Goal: Task Accomplishment & Management: Complete application form

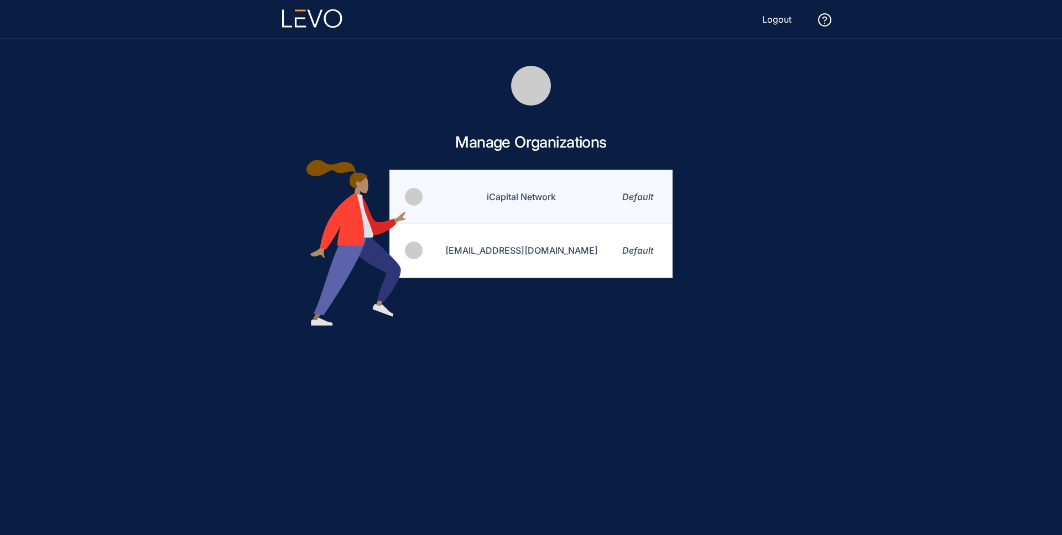
click at [517, 204] on td "iCapital Network" at bounding box center [515, 197] width 182 height 54
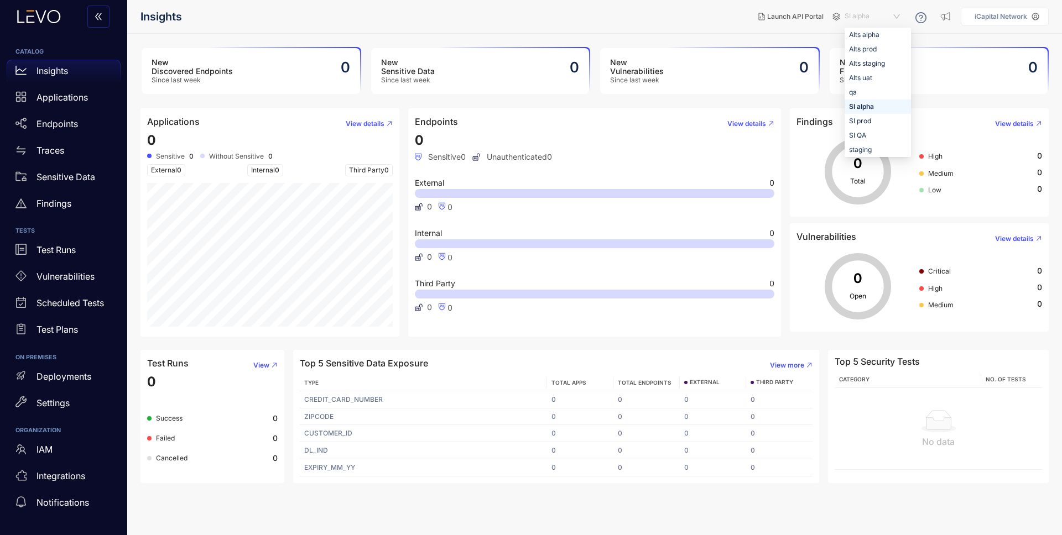
click at [857, 17] on span "SI alpha" at bounding box center [874, 17] width 58 height 18
click at [866, 58] on div "Alts staging" at bounding box center [878, 64] width 58 height 12
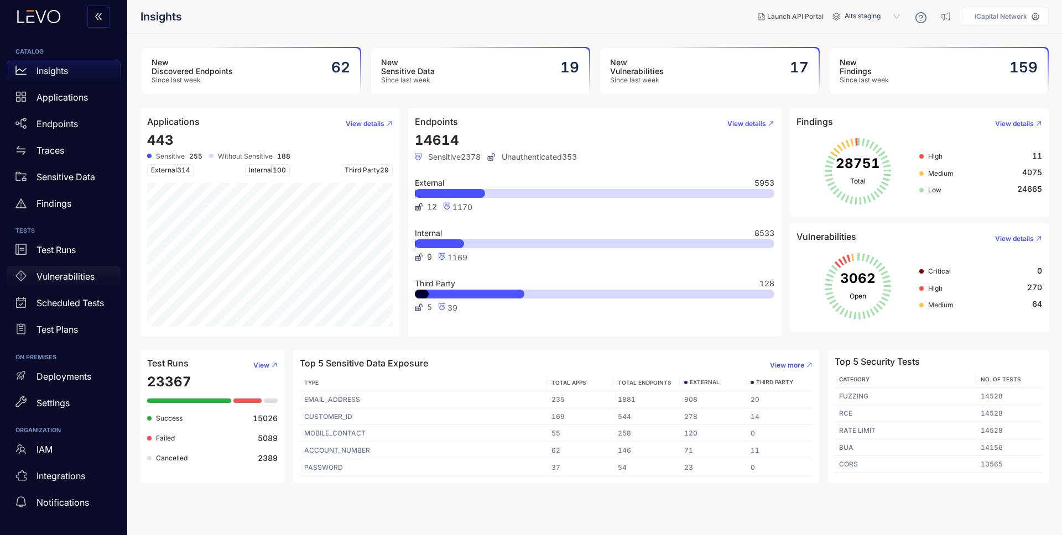
click at [81, 274] on p "Vulnerabilities" at bounding box center [66, 277] width 58 height 10
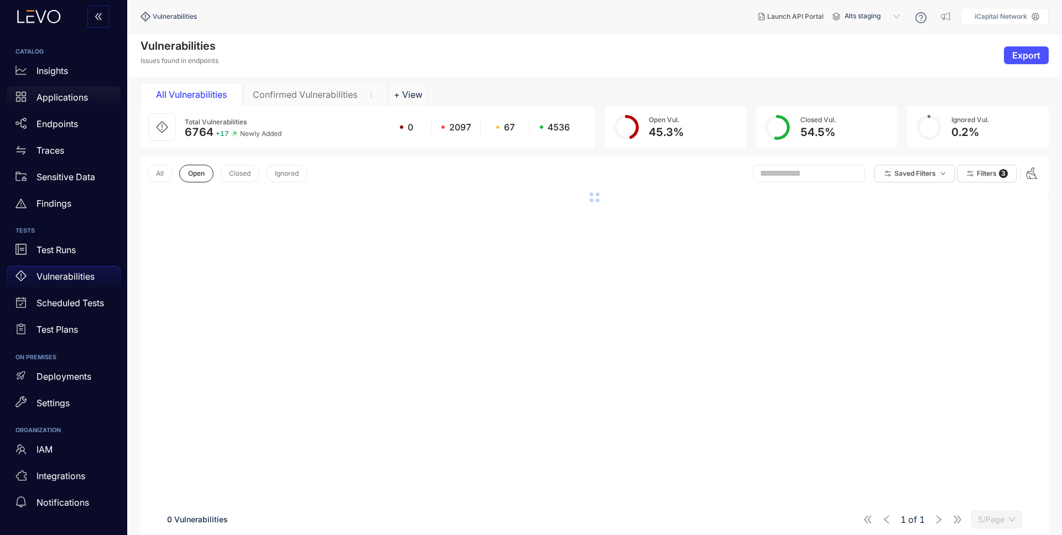
click at [63, 96] on p "Applications" at bounding box center [62, 97] width 51 height 10
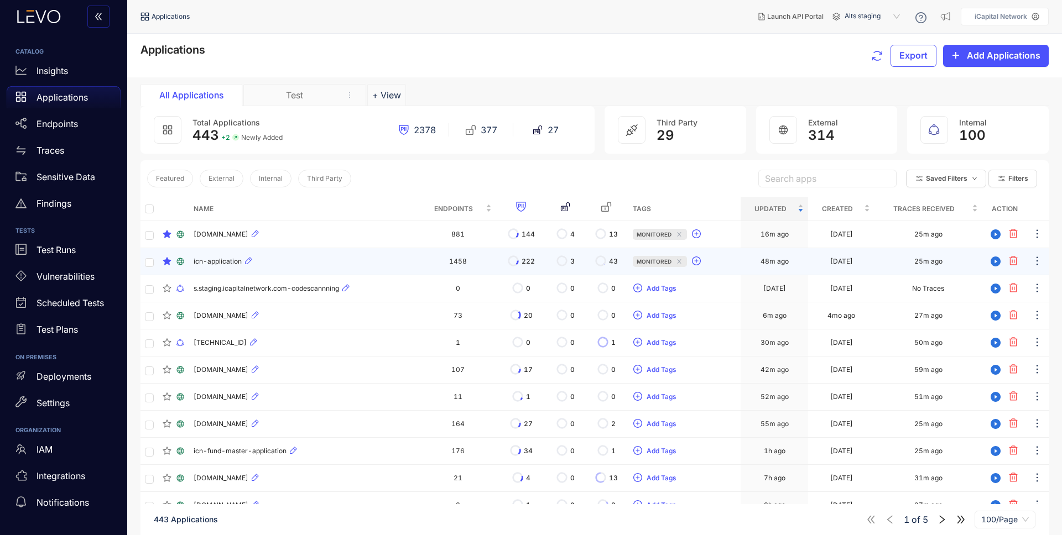
click at [320, 263] on div "icn-application" at bounding box center [304, 261] width 221 height 13
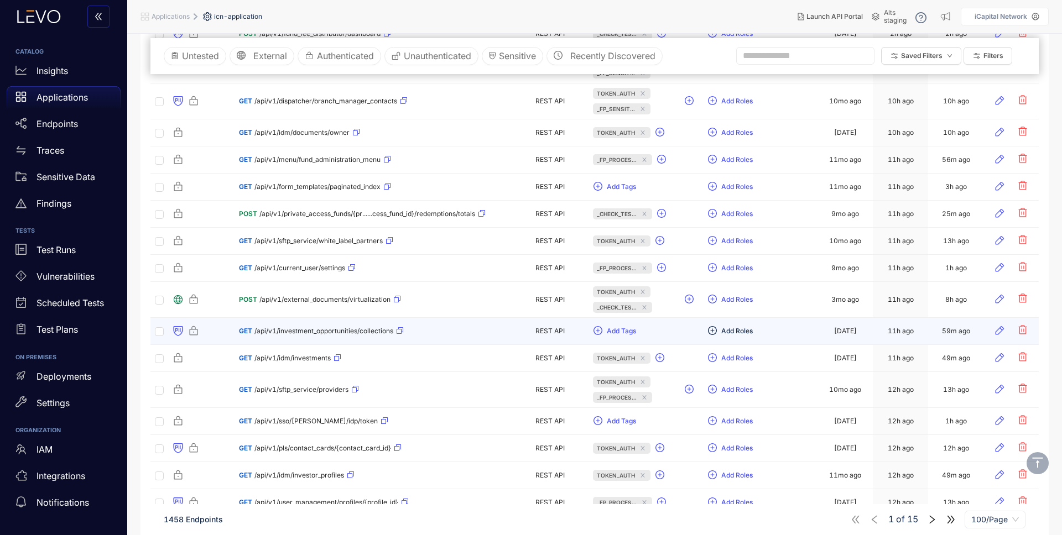
scroll to position [11, 0]
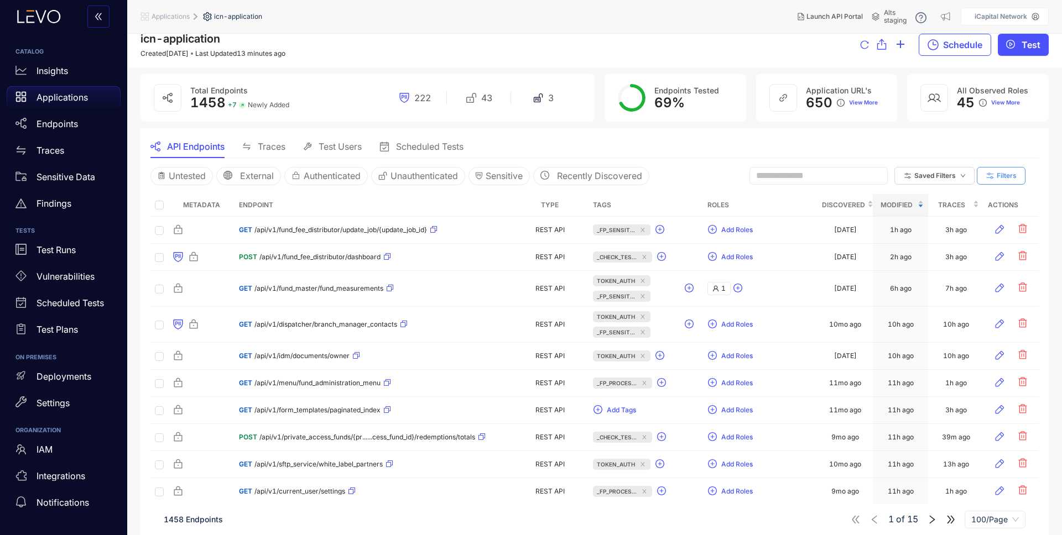
click at [1007, 183] on button "Filters" at bounding box center [1001, 176] width 49 height 18
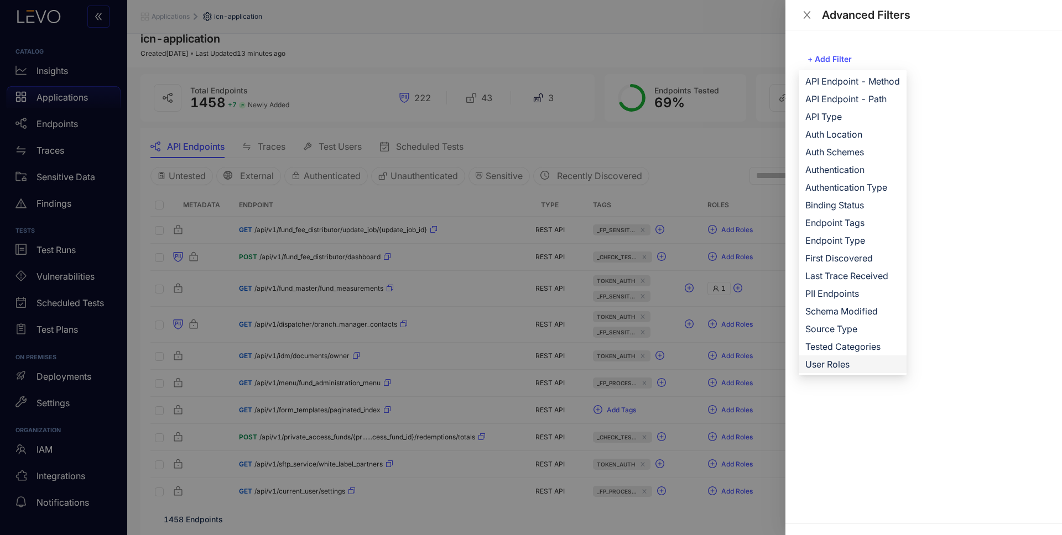
click at [815, 361] on span "User Roles" at bounding box center [852, 364] width 95 height 12
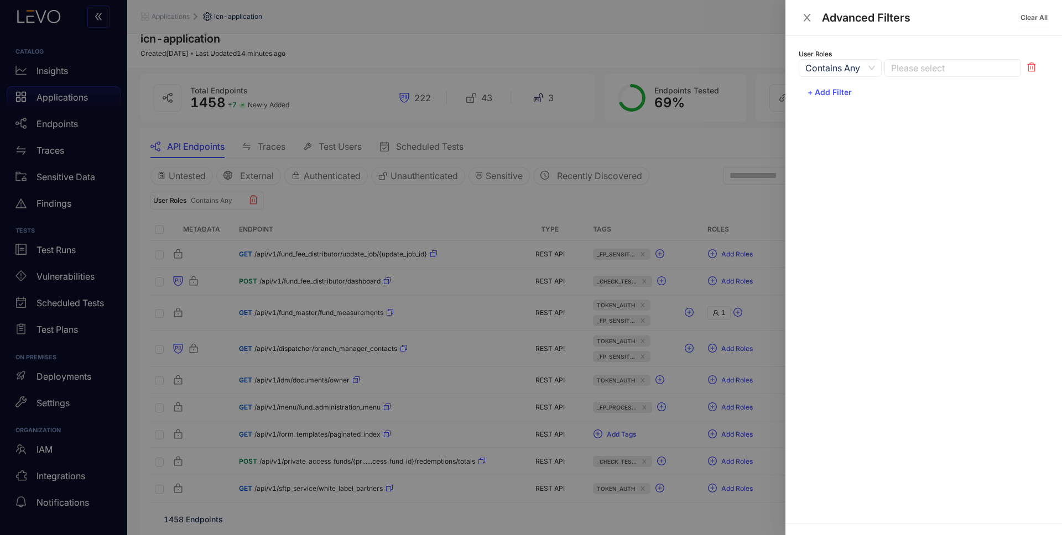
click at [933, 71] on div at bounding box center [947, 69] width 118 height 12
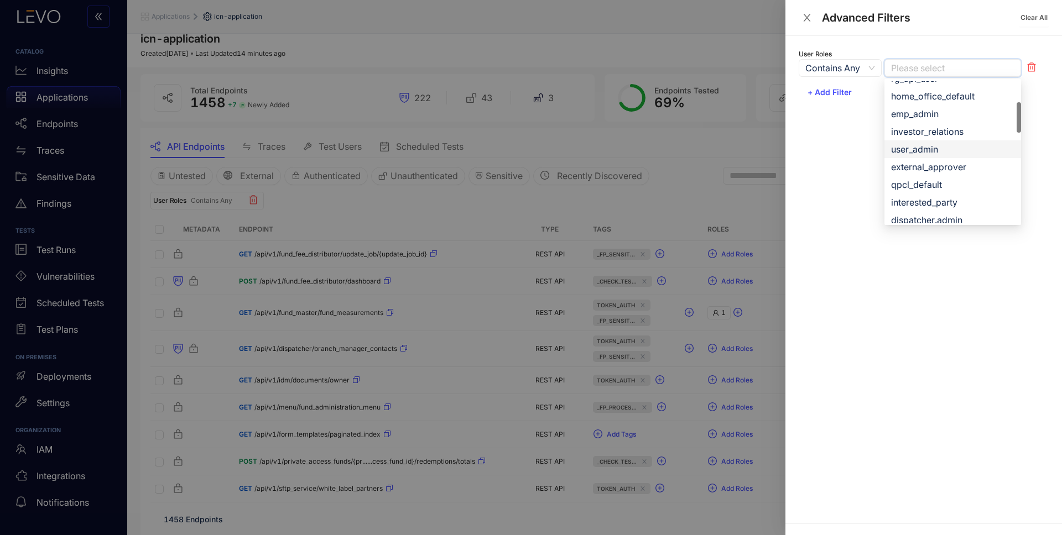
scroll to position [114, 0]
click at [695, 191] on div at bounding box center [531, 267] width 1062 height 535
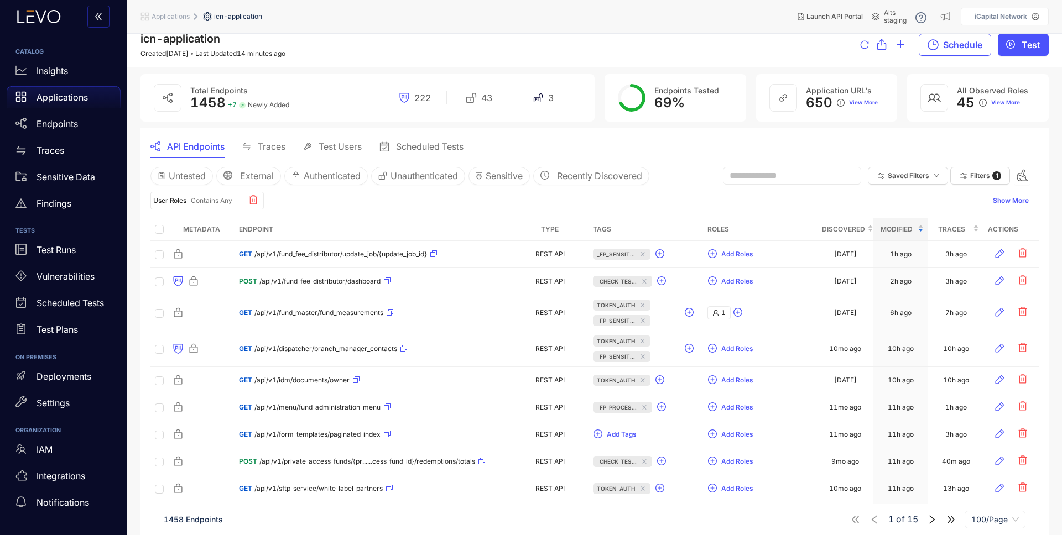
click at [885, 22] on span "Alts staging" at bounding box center [895, 16] width 23 height 15
click at [66, 100] on p "Applications" at bounding box center [62, 97] width 51 height 10
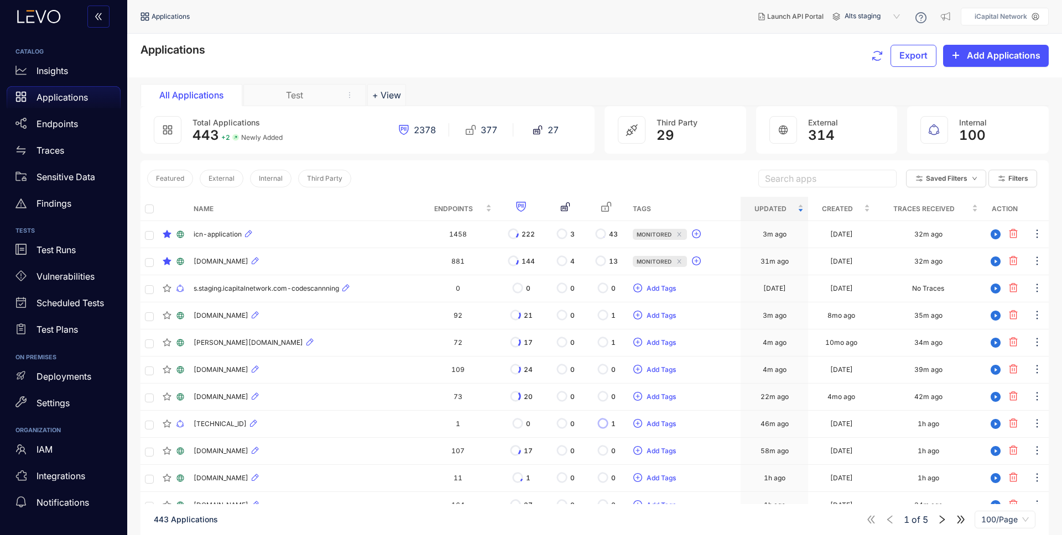
click at [891, 17] on span "Alts staging" at bounding box center [874, 17] width 58 height 18
click at [872, 134] on div "SI QA" at bounding box center [878, 135] width 58 height 12
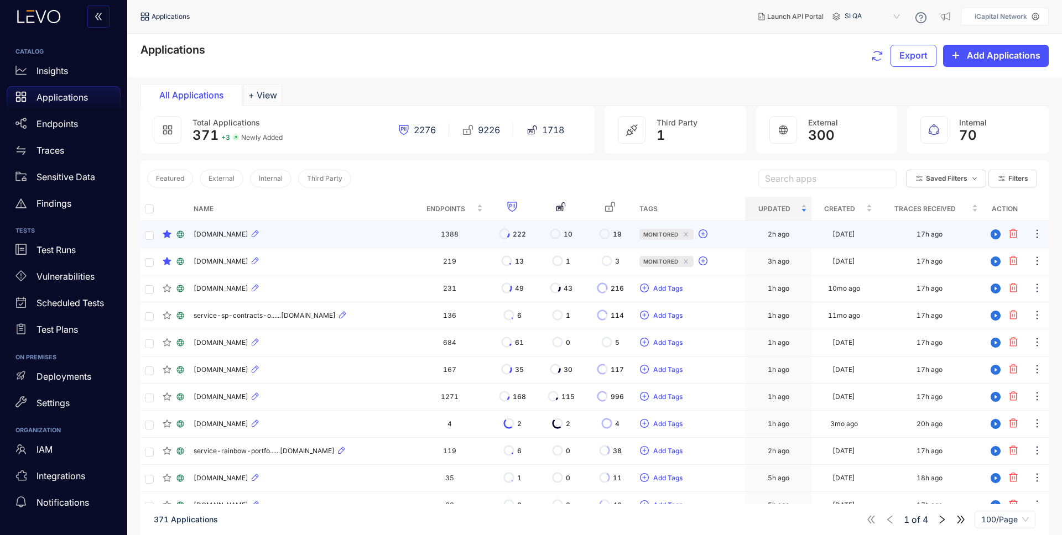
click at [334, 235] on div "[DOMAIN_NAME]" at bounding box center [301, 234] width 214 height 13
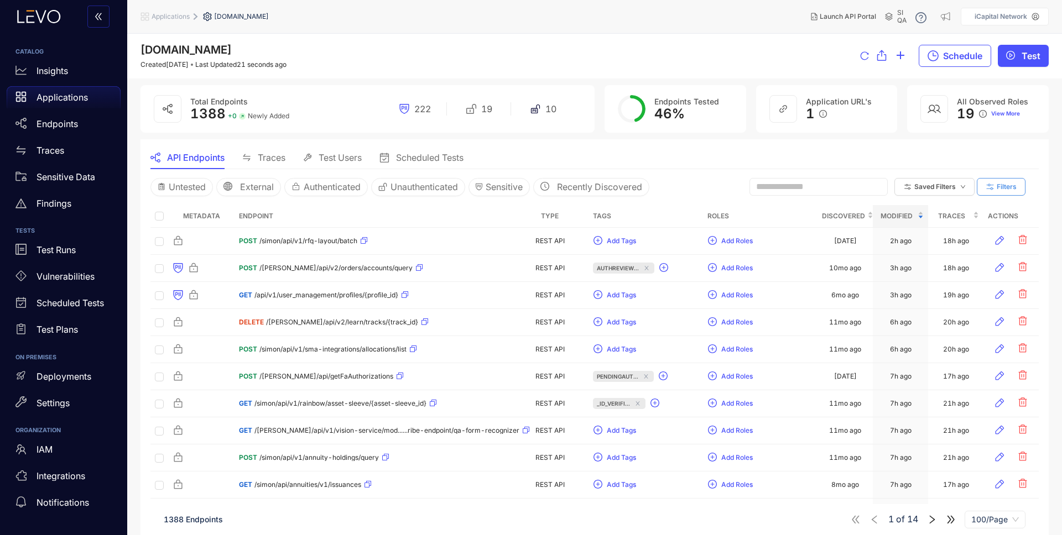
click at [1012, 184] on span "Filters" at bounding box center [1007, 187] width 20 height 8
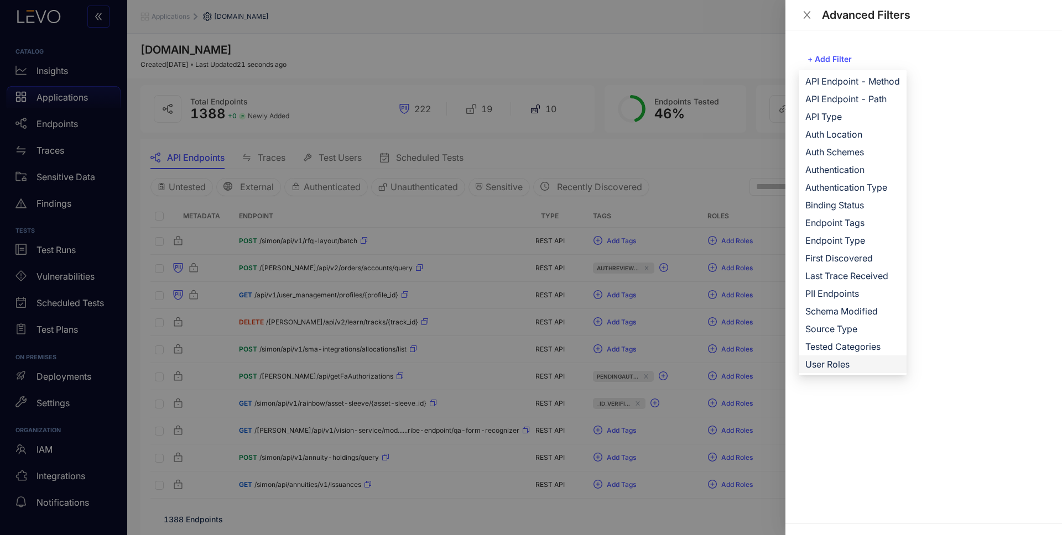
click at [844, 362] on span "User Roles" at bounding box center [852, 364] width 95 height 12
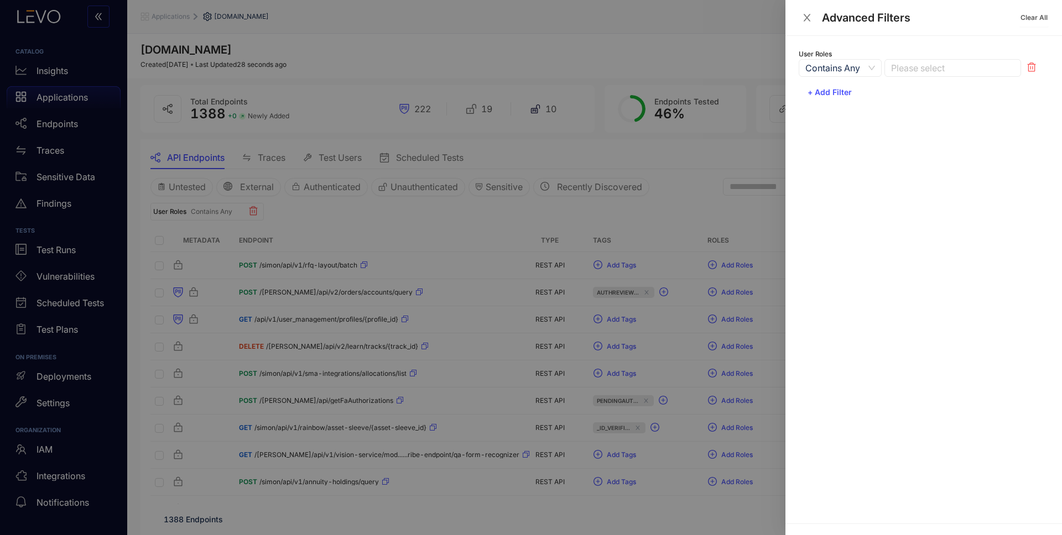
click at [941, 65] on div at bounding box center [947, 69] width 118 height 12
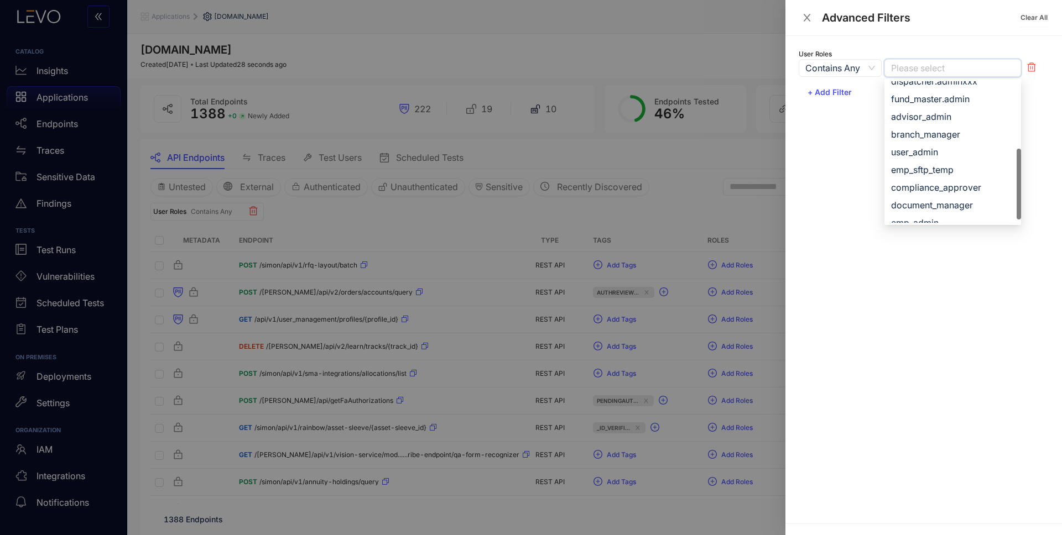
scroll to position [195, 0]
click at [621, 213] on div at bounding box center [531, 267] width 1062 height 535
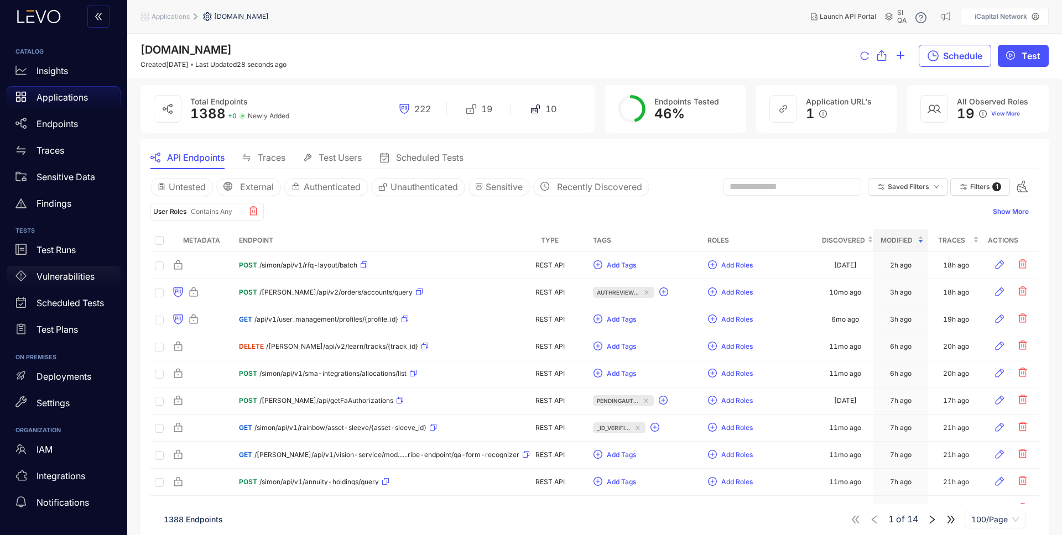
click at [80, 274] on p "Vulnerabilities" at bounding box center [66, 277] width 58 height 10
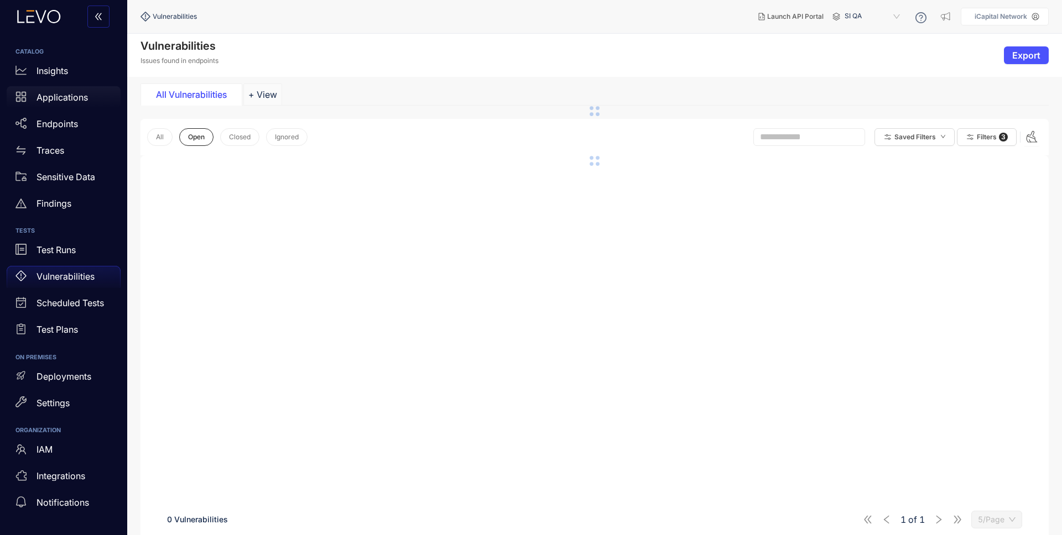
click at [68, 96] on p "Applications" at bounding box center [62, 97] width 51 height 10
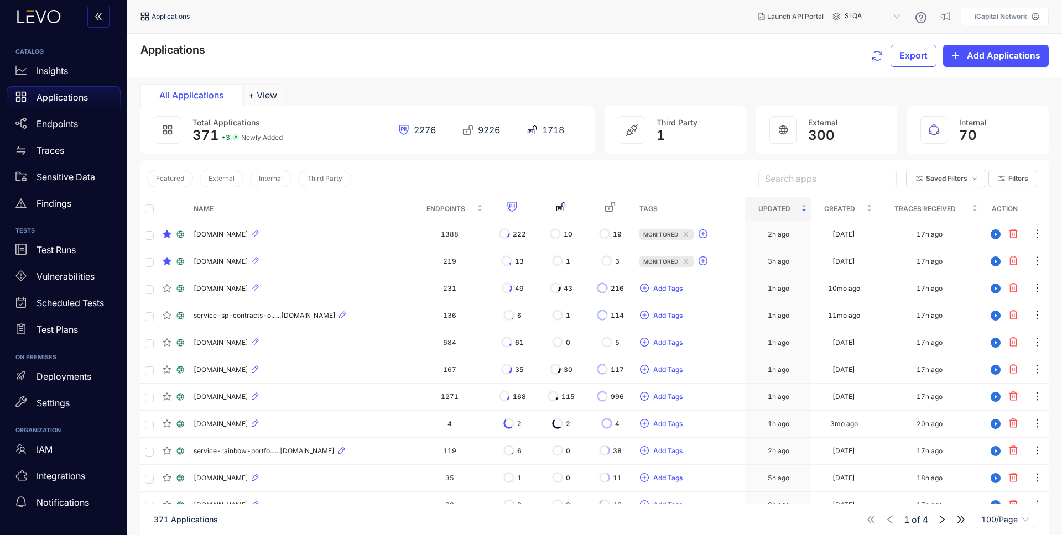
click at [648, 89] on div "All Applications + View" at bounding box center [595, 95] width 908 height 22
click at [746, 89] on div "All Applications + View" at bounding box center [595, 95] width 908 height 22
click at [66, 122] on p "Endpoints" at bounding box center [57, 124] width 41 height 10
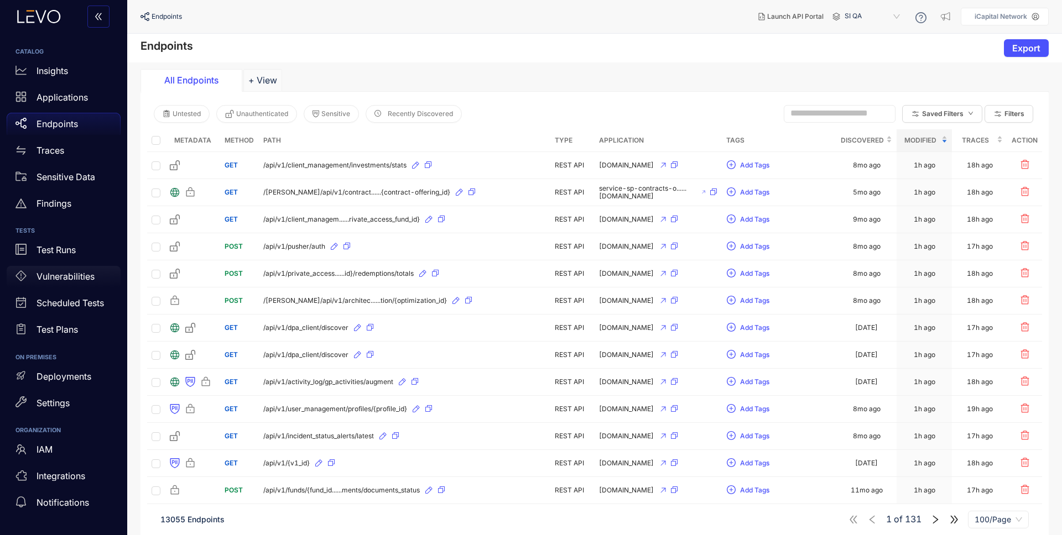
click at [69, 279] on p "Vulnerabilities" at bounding box center [66, 277] width 58 height 10
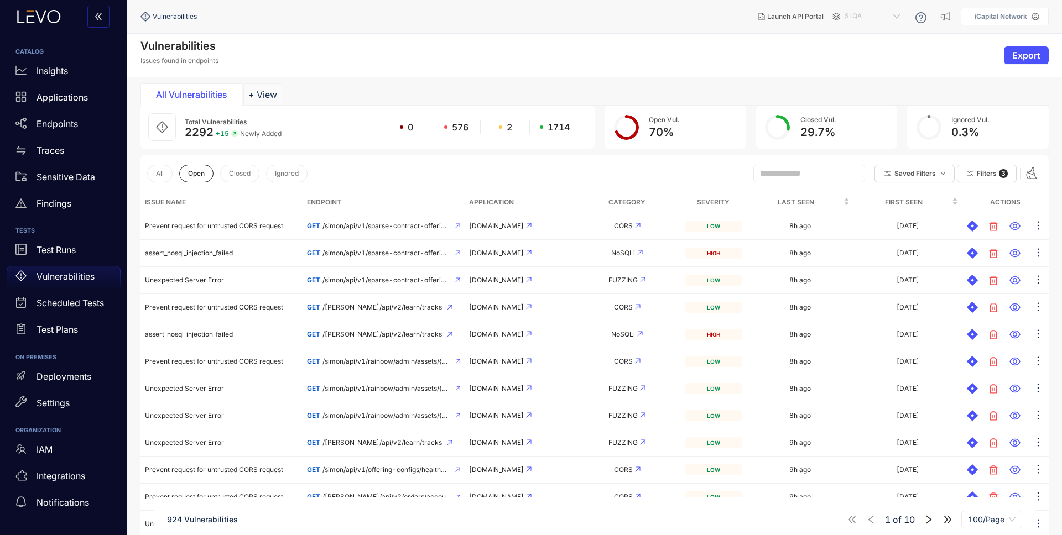
click at [857, 12] on span "SI QA" at bounding box center [874, 17] width 58 height 18
click at [885, 62] on div "Alts staging" at bounding box center [878, 64] width 58 height 12
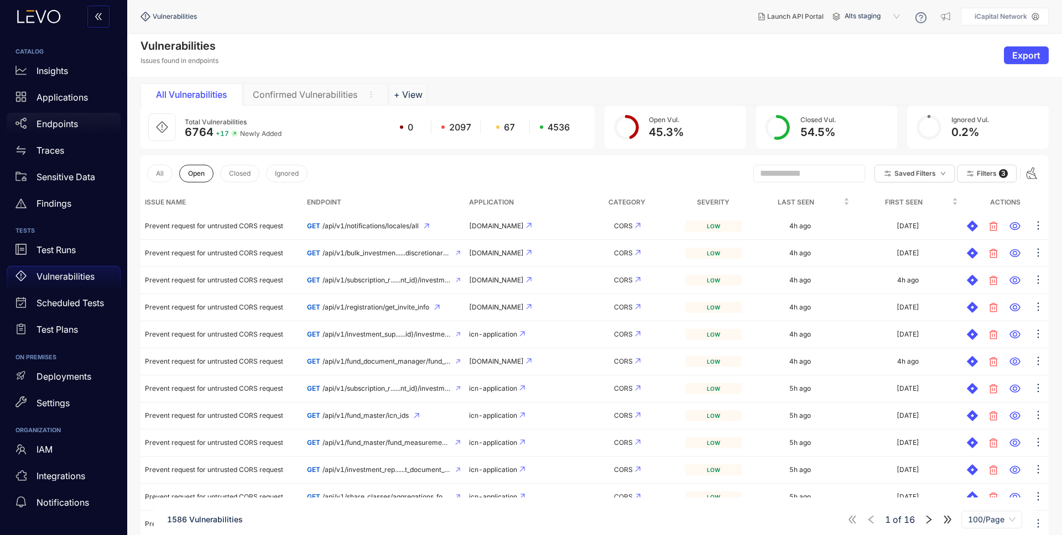
click at [62, 123] on p "Endpoints" at bounding box center [57, 124] width 41 height 10
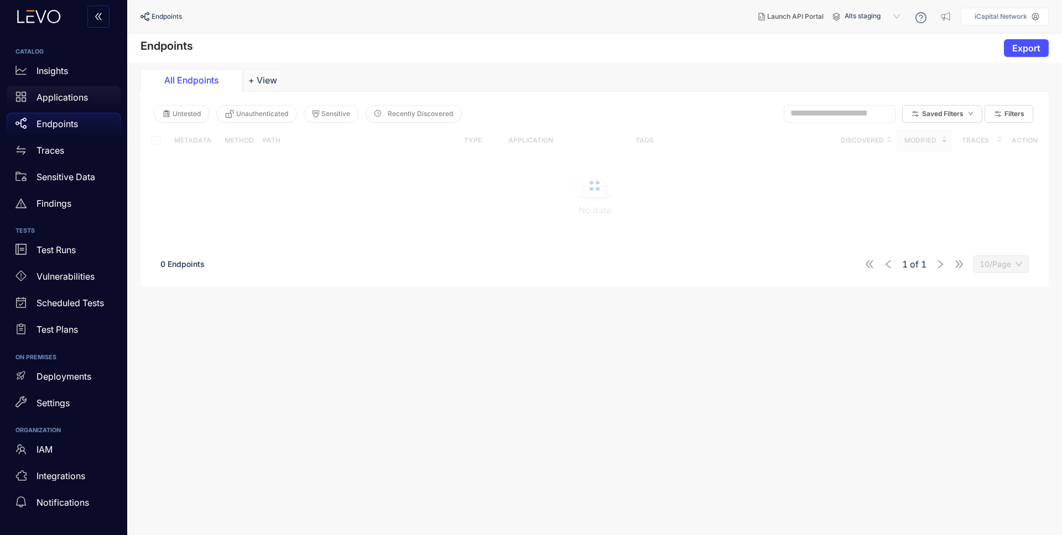
click at [69, 101] on p "Applications" at bounding box center [62, 97] width 51 height 10
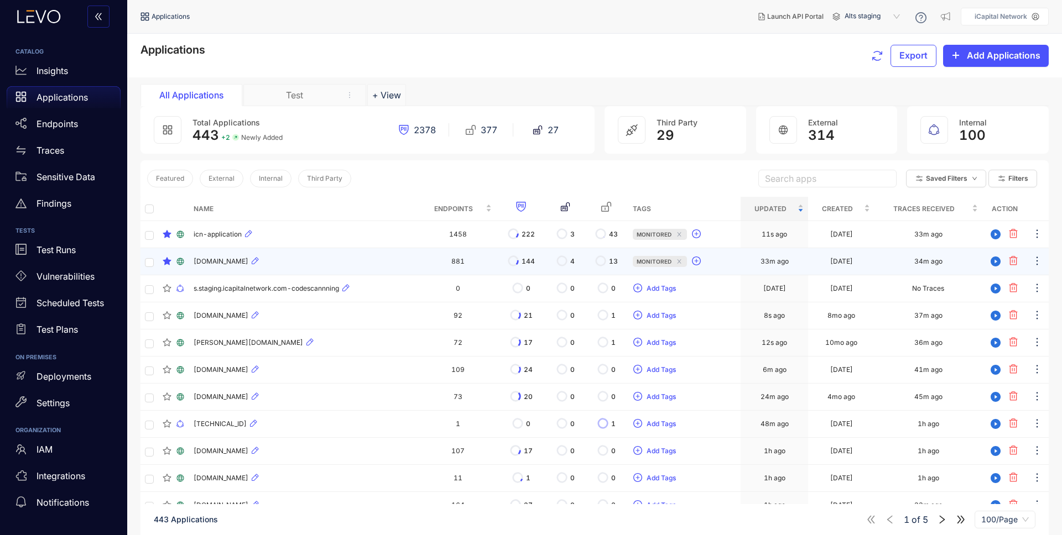
click at [348, 265] on div "[DOMAIN_NAME]" at bounding box center [304, 261] width 221 height 13
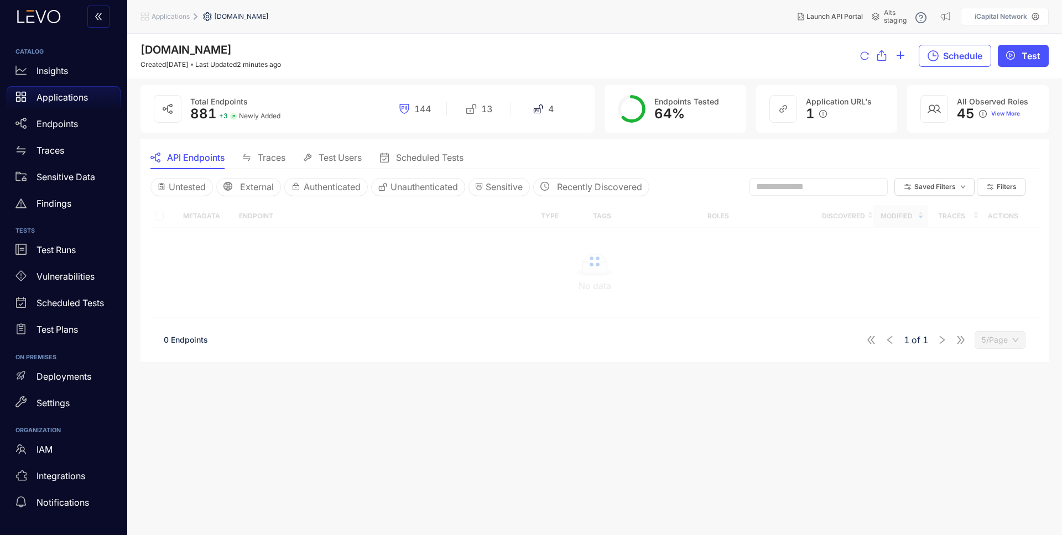
drag, startPoint x: 142, startPoint y: 50, endPoint x: 306, endPoint y: 46, distance: 164.3
click at [306, 46] on div "[DOMAIN_NAME] Created [DATE] Last Updated 2 minutes ago Schedule Test" at bounding box center [595, 56] width 908 height 25
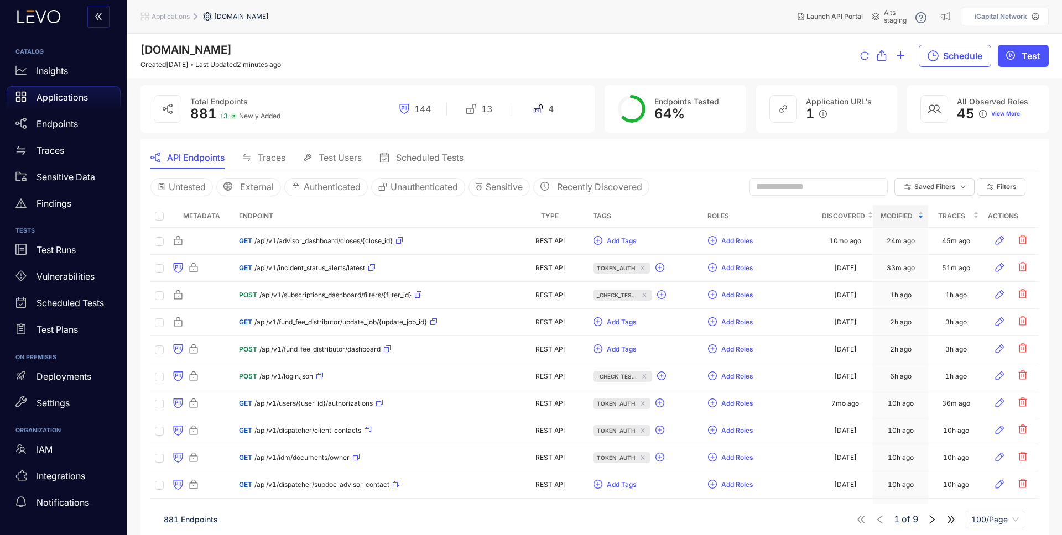
click at [351, 51] on div "[DOMAIN_NAME] Created [DATE] Last Updated 2 minutes ago Schedule Test" at bounding box center [595, 56] width 908 height 25
click at [695, 184] on div "Untested External Authenticated Unauthenticated Sensitive Recently Discovered S…" at bounding box center [594, 187] width 888 height 18
click at [70, 98] on p "Applications" at bounding box center [62, 97] width 51 height 10
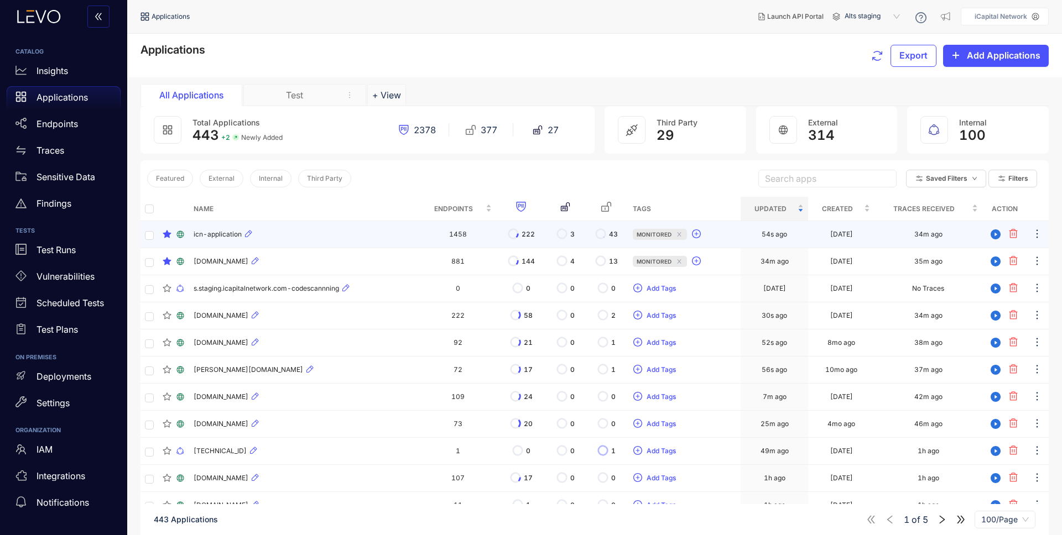
click at [280, 233] on div "icn-application" at bounding box center [304, 234] width 221 height 13
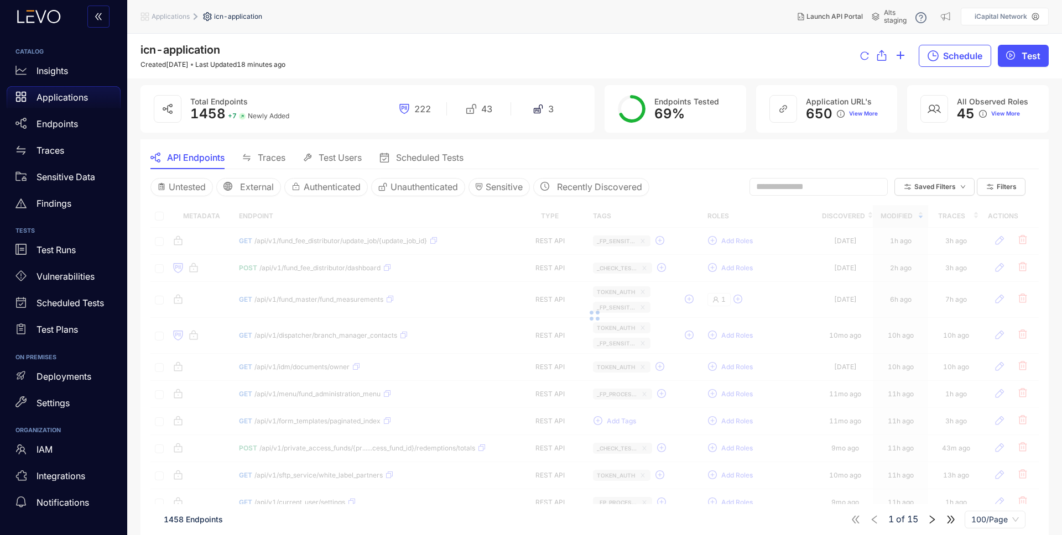
drag, startPoint x: 215, startPoint y: 19, endPoint x: 263, endPoint y: 12, distance: 49.1
click at [263, 12] on ol "Applications icn-application" at bounding box center [254, 17] width 227 height 20
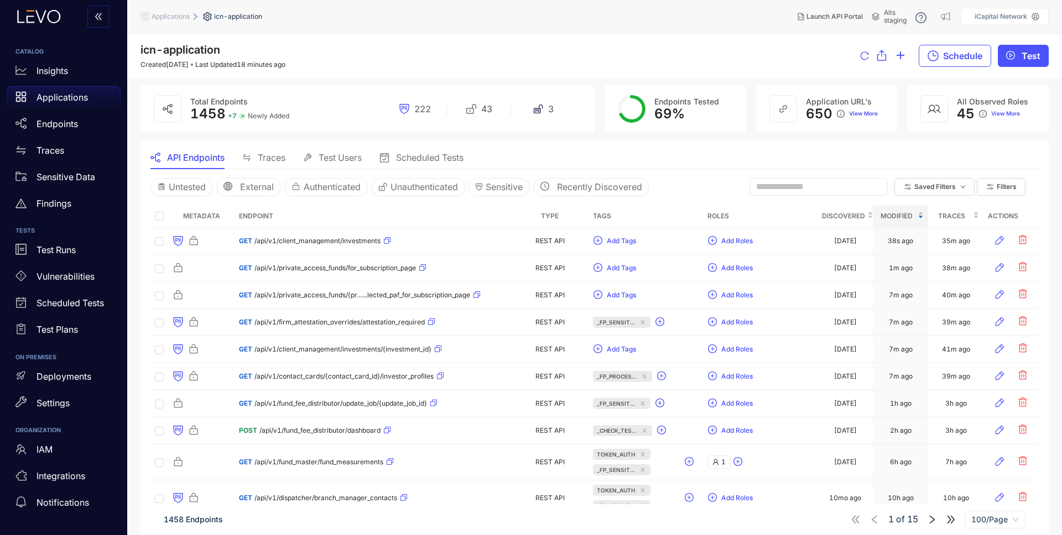
click at [268, 17] on ol "Applications icn-application" at bounding box center [254, 17] width 227 height 20
click at [244, 17] on span "icn-application" at bounding box center [238, 17] width 48 height 8
click at [310, 17] on ol "Applications icn-application" at bounding box center [254, 17] width 227 height 20
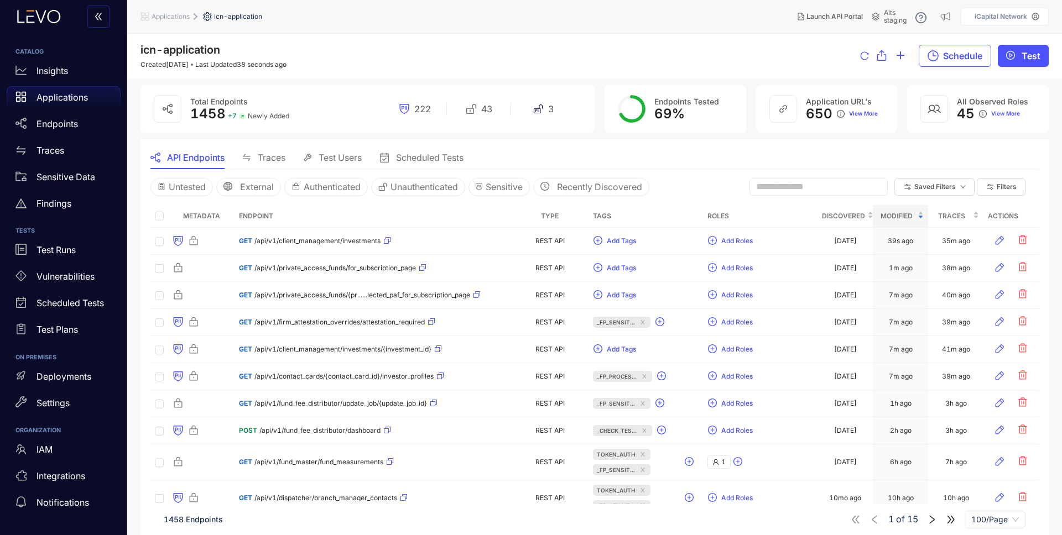
click at [865, 114] on span "View More" at bounding box center [863, 114] width 29 height 7
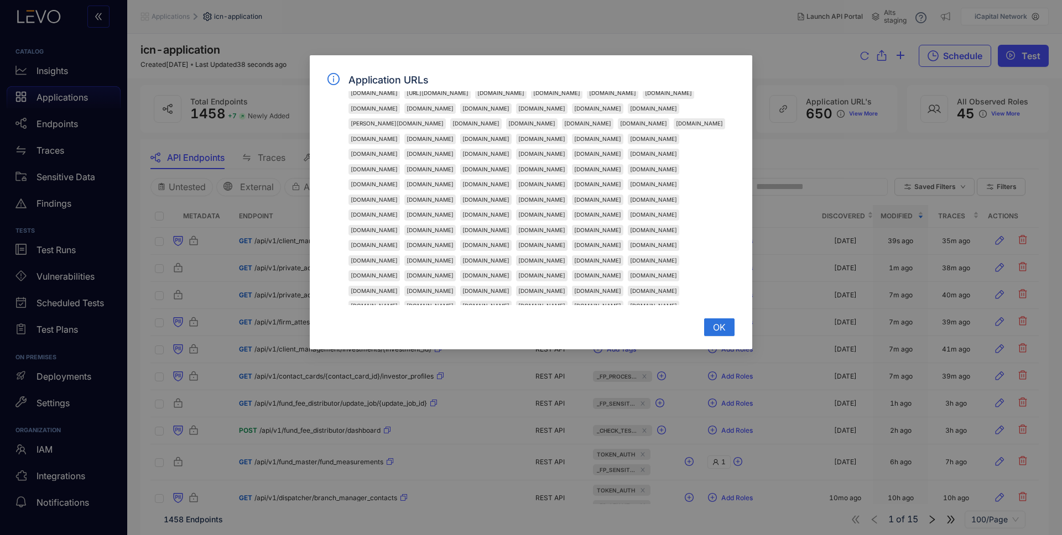
scroll to position [1192, 0]
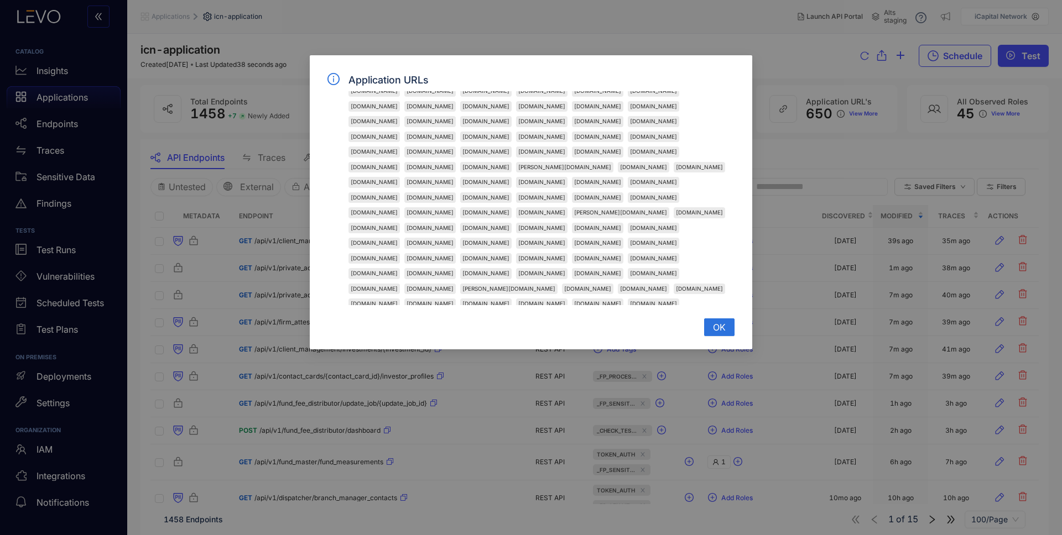
drag, startPoint x: 556, startPoint y: 197, endPoint x: 592, endPoint y: 195, distance: 36.0
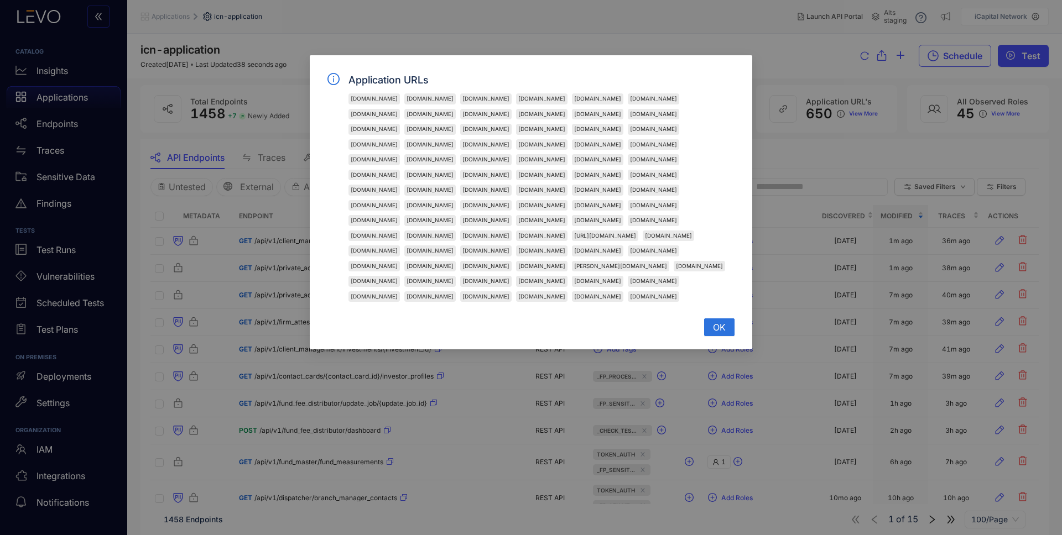
scroll to position [1434, 0]
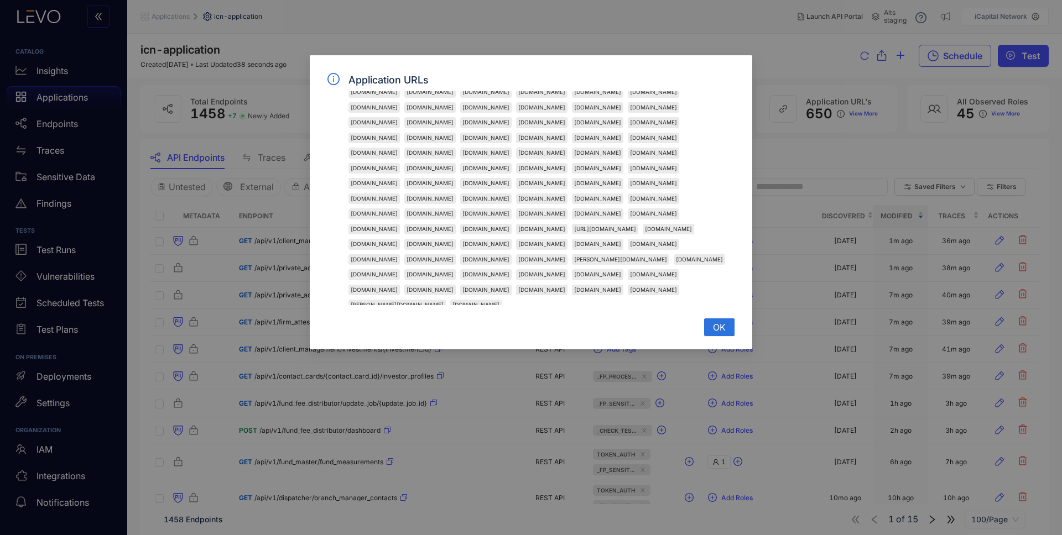
copy div "[DOMAIN_NAME]"
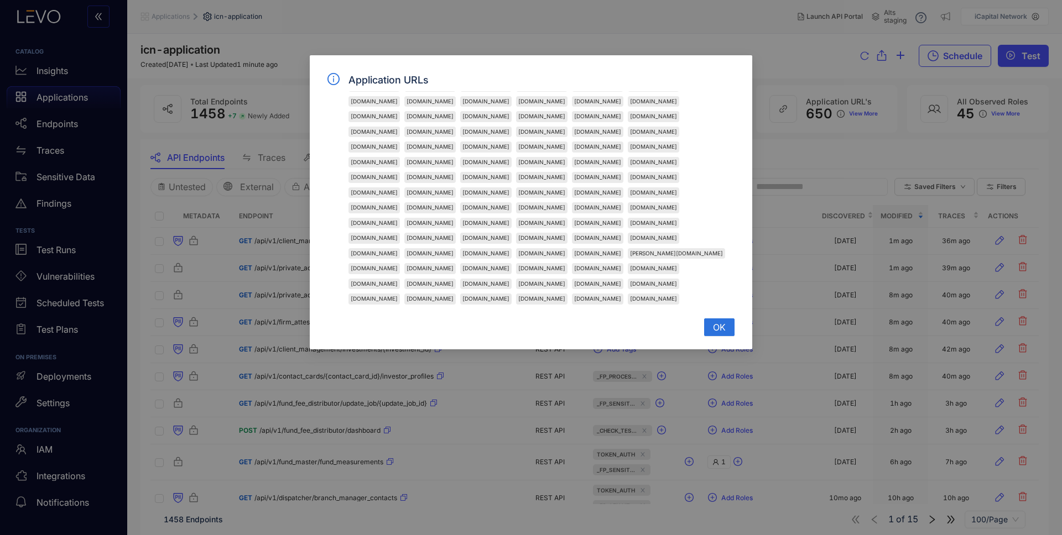
click at [787, 150] on div "Application URLs [DOMAIN_NAME] [DOMAIN_NAME] [DOMAIN_NAME] [DOMAIN_NAME] [DOMAI…" at bounding box center [531, 267] width 1062 height 535
click at [795, 157] on div "Application URLs [DOMAIN_NAME] [DOMAIN_NAME] [DOMAIN_NAME] [DOMAIN_NAME] [DOMAI…" at bounding box center [531, 267] width 1062 height 535
click at [803, 161] on div "Application URLs [DOMAIN_NAME] [DOMAIN_NAME] [DOMAIN_NAME] [DOMAIN_NAME] [DOMAI…" at bounding box center [531, 267] width 1062 height 535
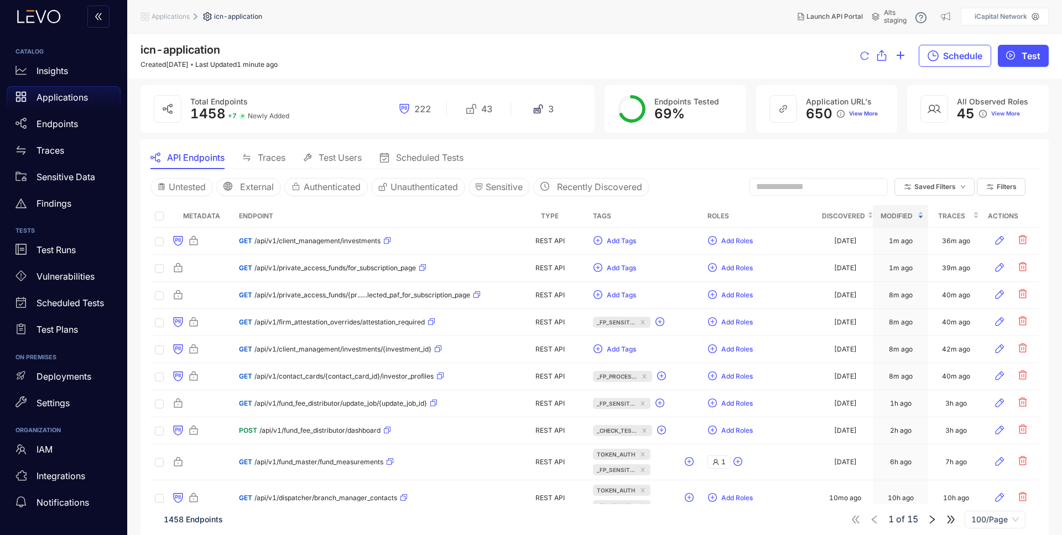
click at [871, 113] on span "View More" at bounding box center [863, 114] width 29 height 7
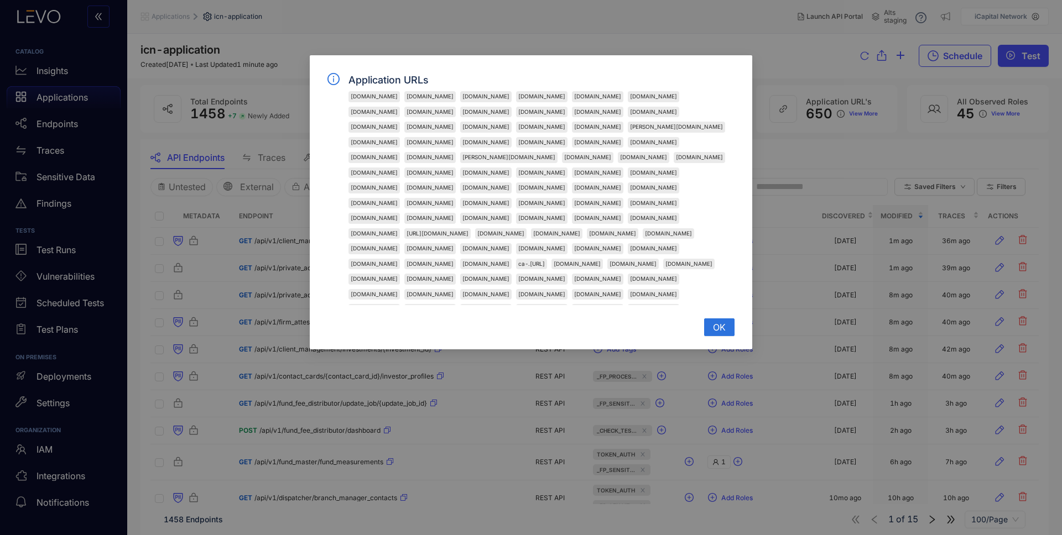
drag, startPoint x: 556, startPoint y: 155, endPoint x: 646, endPoint y: 157, distance: 89.6
click at [646, 157] on div "[DOMAIN_NAME] [DOMAIN_NAME] [DOMAIN_NAME] [DOMAIN_NAME] [DOMAIN_NAME] [DOMAIN_N…" at bounding box center [541, 198] width 386 height 214
click at [711, 327] on button "OK" at bounding box center [719, 328] width 30 height 18
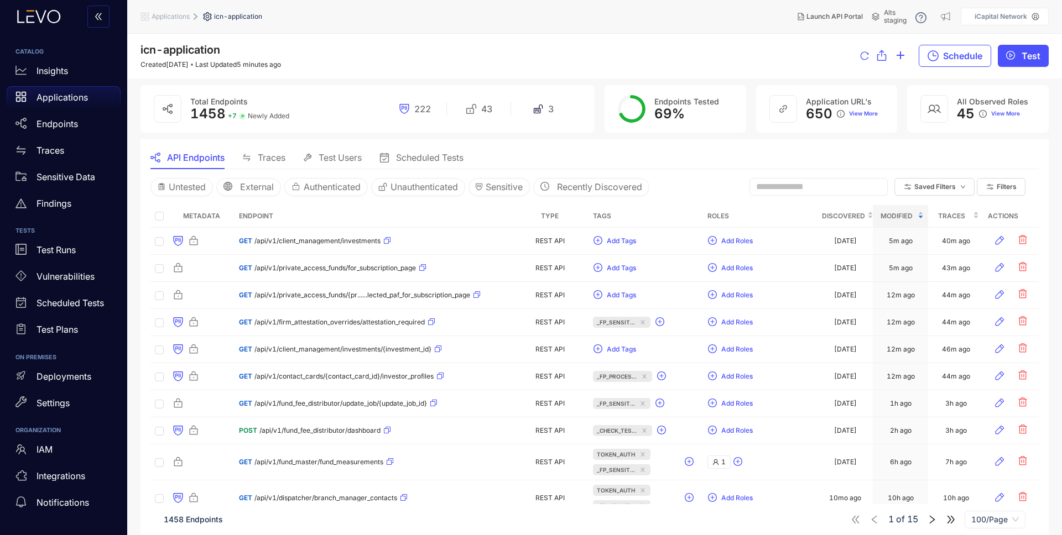
click at [81, 102] on p "Applications" at bounding box center [62, 97] width 51 height 10
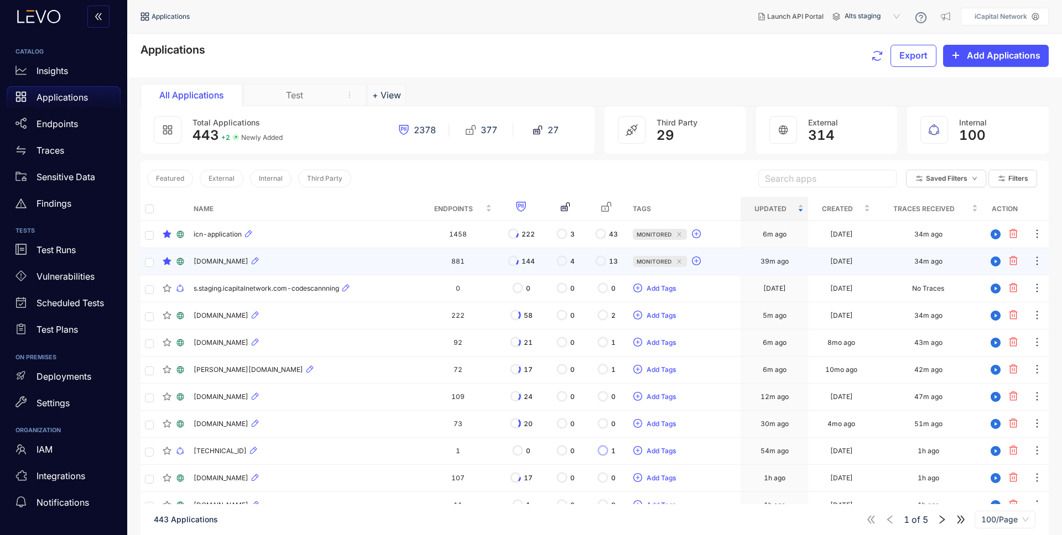
click at [367, 266] on div "[DOMAIN_NAME]" at bounding box center [304, 261] width 221 height 13
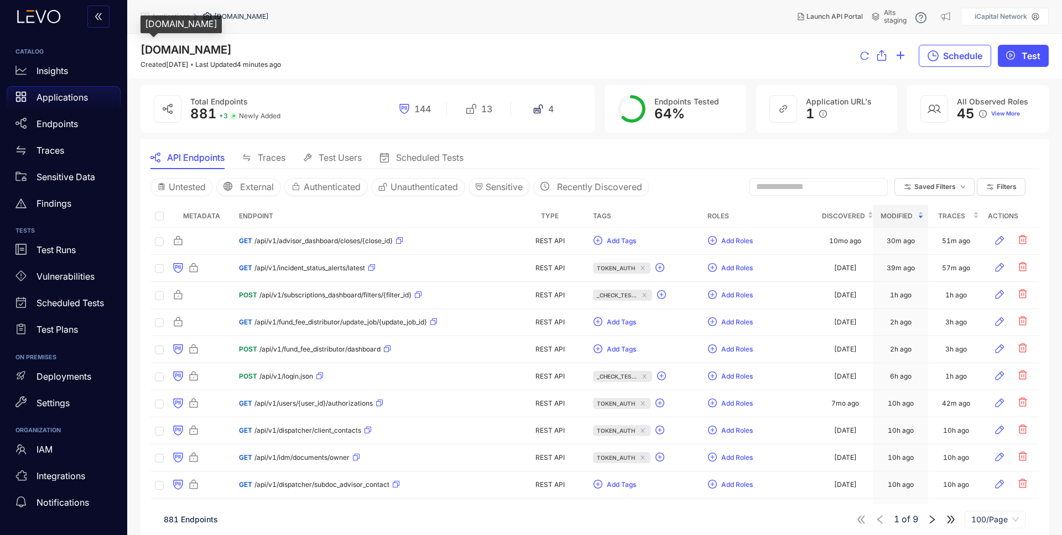
drag, startPoint x: 142, startPoint y: 51, endPoint x: 295, endPoint y: 51, distance: 153.2
click at [232, 51] on span "[DOMAIN_NAME]" at bounding box center [186, 49] width 91 height 13
click at [299, 53] on div "[DOMAIN_NAME] Created [DATE] Last Updated 4 minutes ago Schedule Test" at bounding box center [595, 56] width 908 height 25
drag, startPoint x: 305, startPoint y: 51, endPoint x: 137, endPoint y: 54, distance: 167.6
click at [137, 54] on div "[DOMAIN_NAME] Created [DATE] Last Updated 4 minutes ago Schedule Test" at bounding box center [594, 56] width 935 height 45
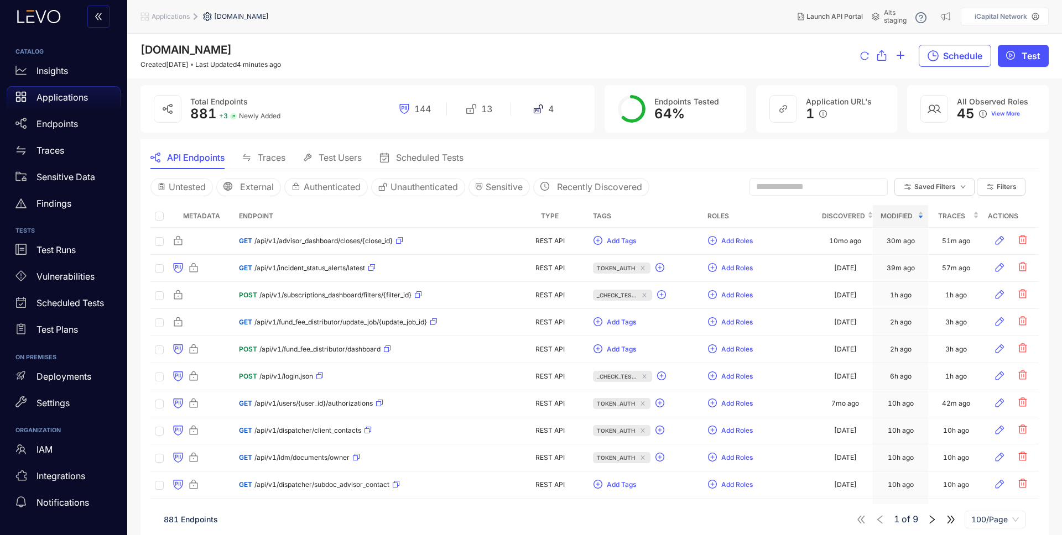
click at [485, 65] on div "[DOMAIN_NAME] Created [DATE] Last Updated 4 minutes ago Schedule Test" at bounding box center [595, 56] width 908 height 25
drag, startPoint x: 142, startPoint y: 51, endPoint x: 294, endPoint y: 51, distance: 152.1
click at [232, 51] on span "[DOMAIN_NAME]" at bounding box center [186, 49] width 91 height 13
click at [320, 51] on div "[DOMAIN_NAME] Created [DATE] Last Updated 4 minutes ago Schedule Test" at bounding box center [595, 56] width 908 height 25
click at [232, 52] on span "[DOMAIN_NAME]" at bounding box center [186, 49] width 91 height 13
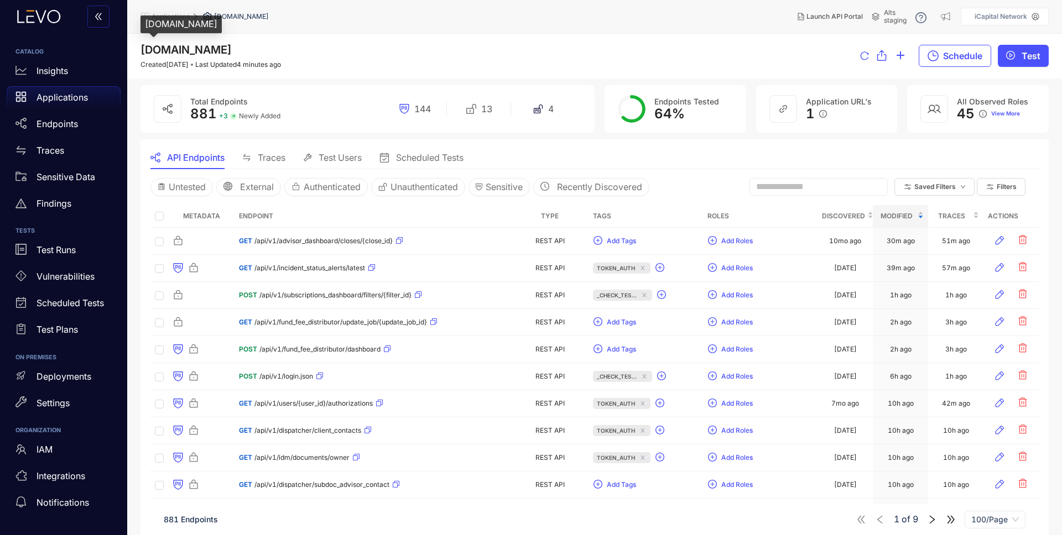
click at [232, 52] on span "[DOMAIN_NAME]" at bounding box center [186, 49] width 91 height 13
click at [600, 57] on div "[DOMAIN_NAME] Created [DATE] Last Updated 4 minutes ago Schedule Test" at bounding box center [595, 56] width 908 height 25
click at [351, 155] on span "Test Users" at bounding box center [340, 158] width 43 height 10
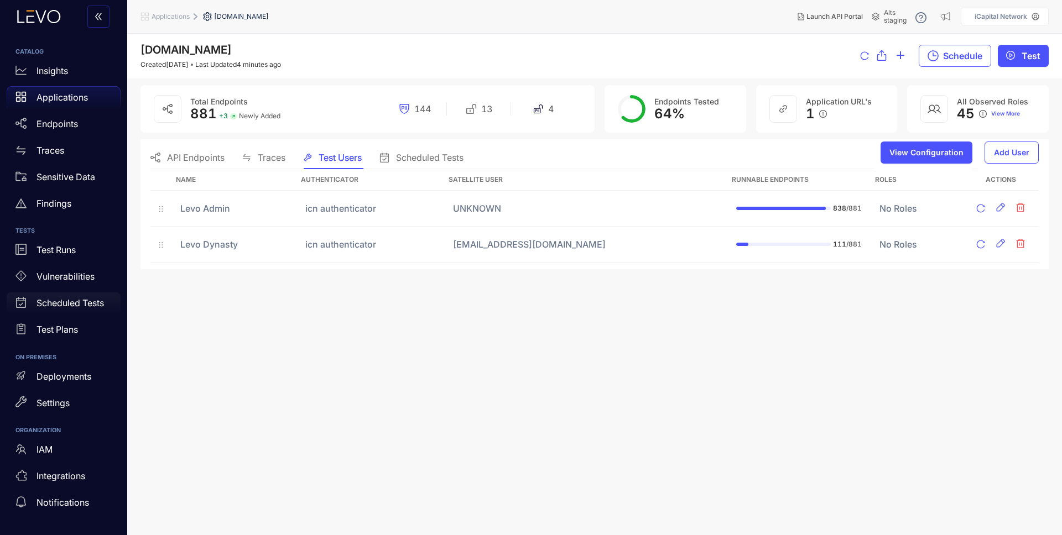
click at [79, 299] on p "Scheduled Tests" at bounding box center [70, 303] width 67 height 10
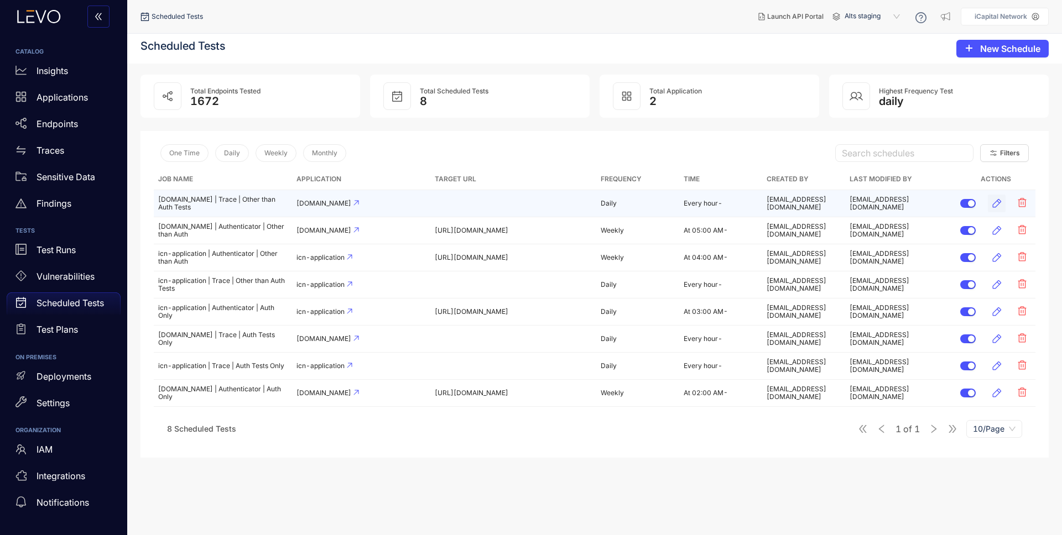
click at [1002, 202] on icon "button" at bounding box center [996, 203] width 11 height 11
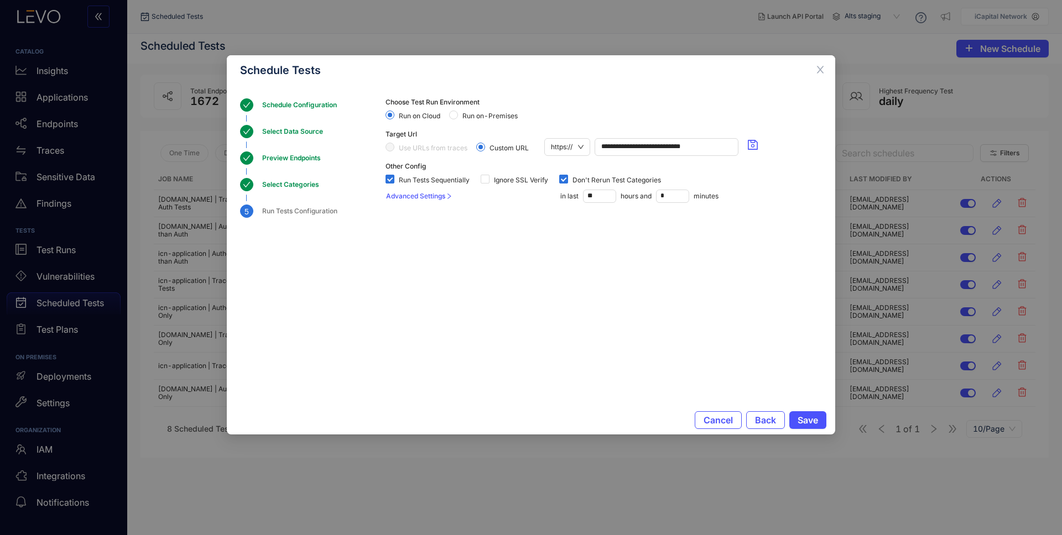
click at [294, 186] on div "Select Categories" at bounding box center [294, 184] width 64 height 13
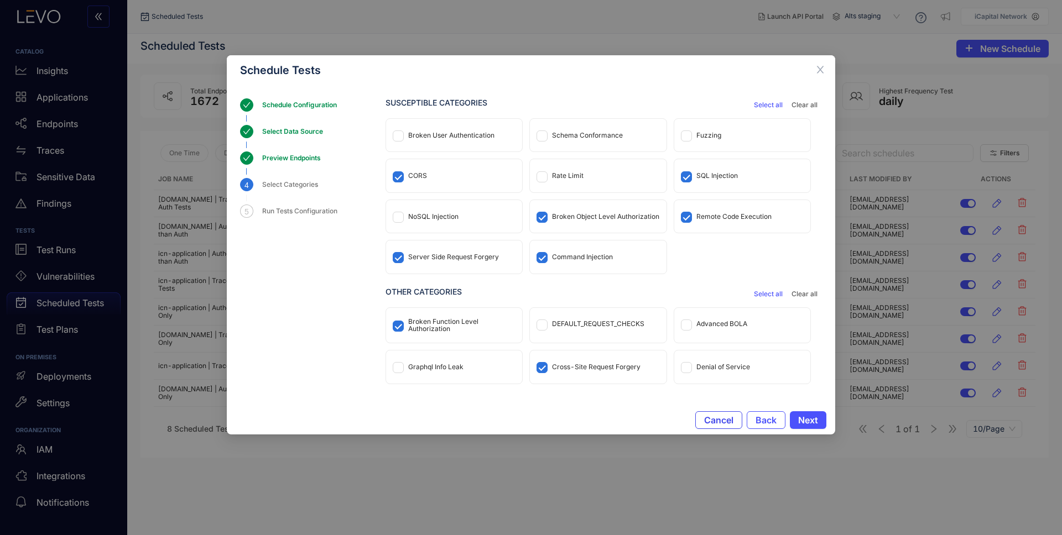
click at [717, 416] on span "Cancel" at bounding box center [718, 420] width 29 height 10
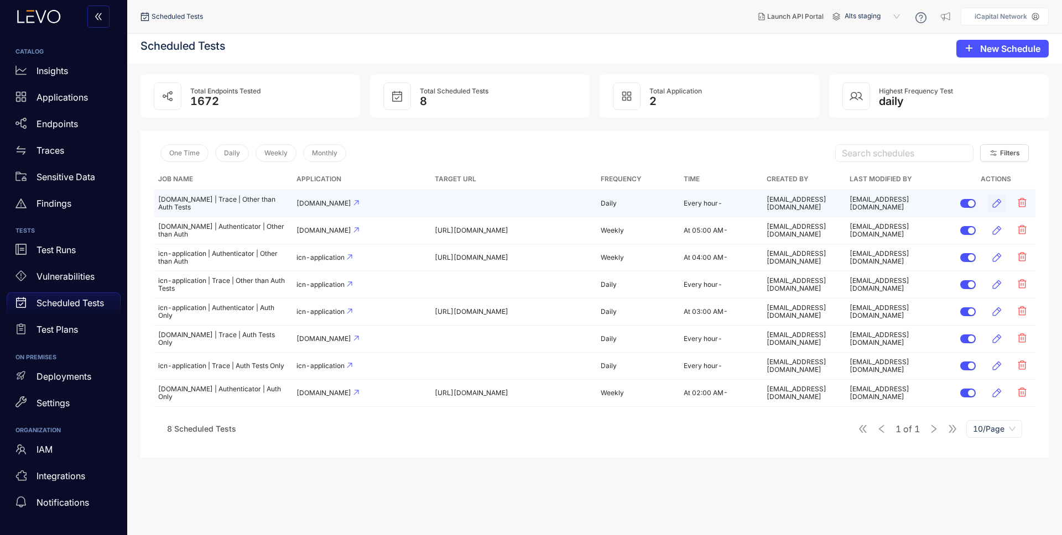
click at [1000, 201] on icon "button" at bounding box center [997, 203] width 9 height 9
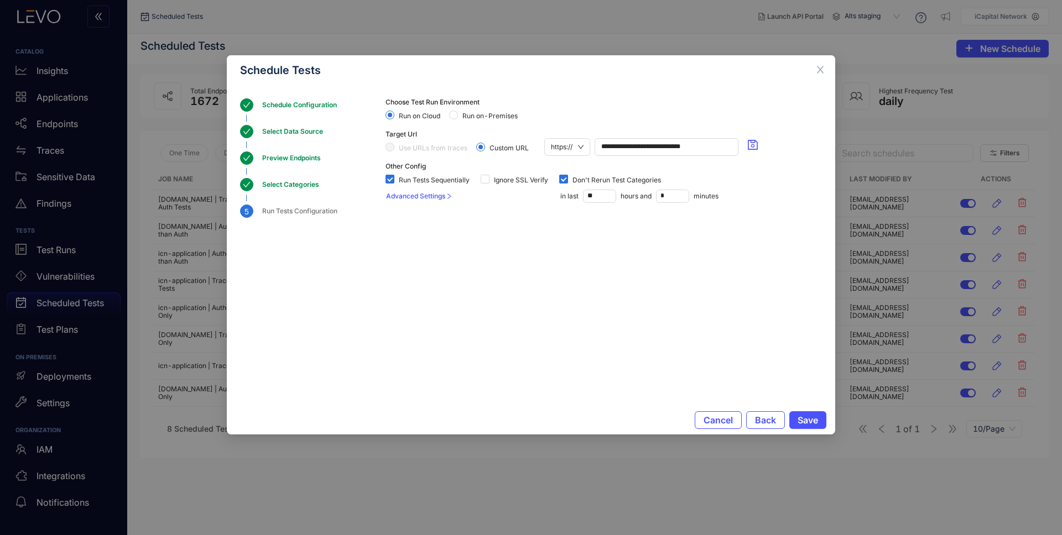
click at [275, 183] on div "Select Categories" at bounding box center [294, 184] width 64 height 13
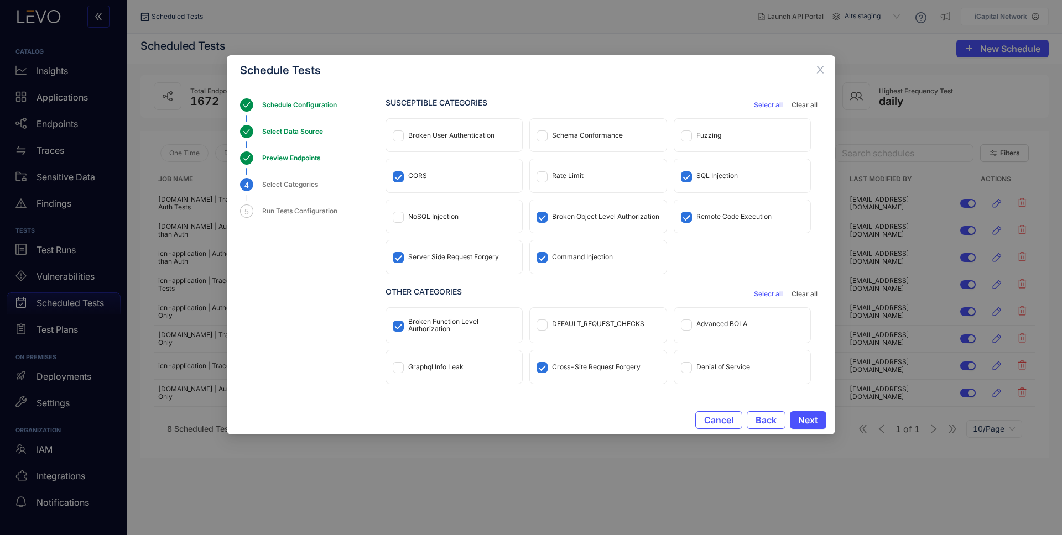
click at [449, 324] on div "Broken Function Level Authorization" at bounding box center [461, 325] width 107 height 15
click at [320, 290] on section "Schedule Configuration Select Data Source Preview Endpoints 4 Select Categories…" at bounding box center [531, 245] width 582 height 294
click at [289, 210] on div "Run Tests Configuration" at bounding box center [303, 211] width 82 height 13
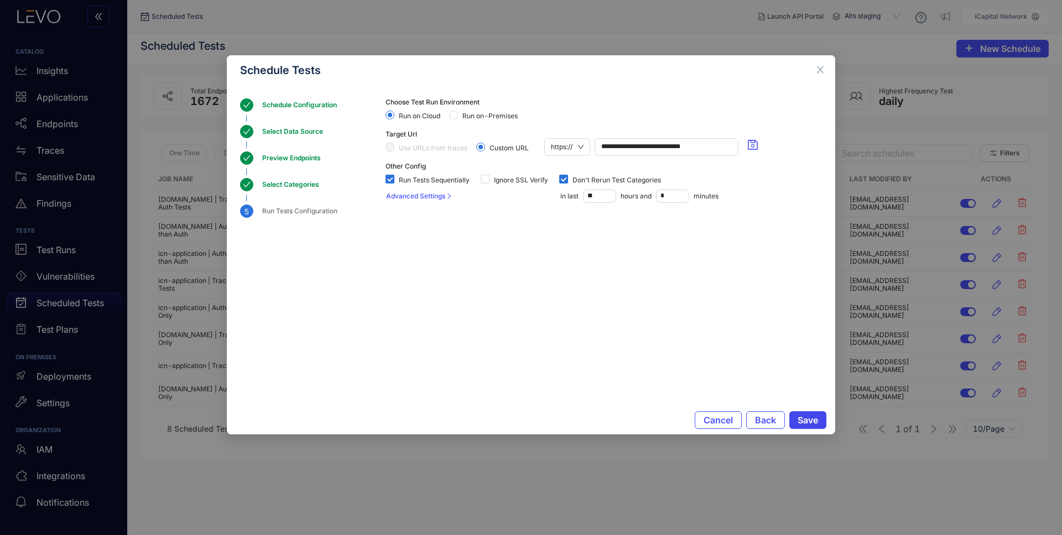
click at [804, 419] on span "Save" at bounding box center [808, 420] width 20 height 10
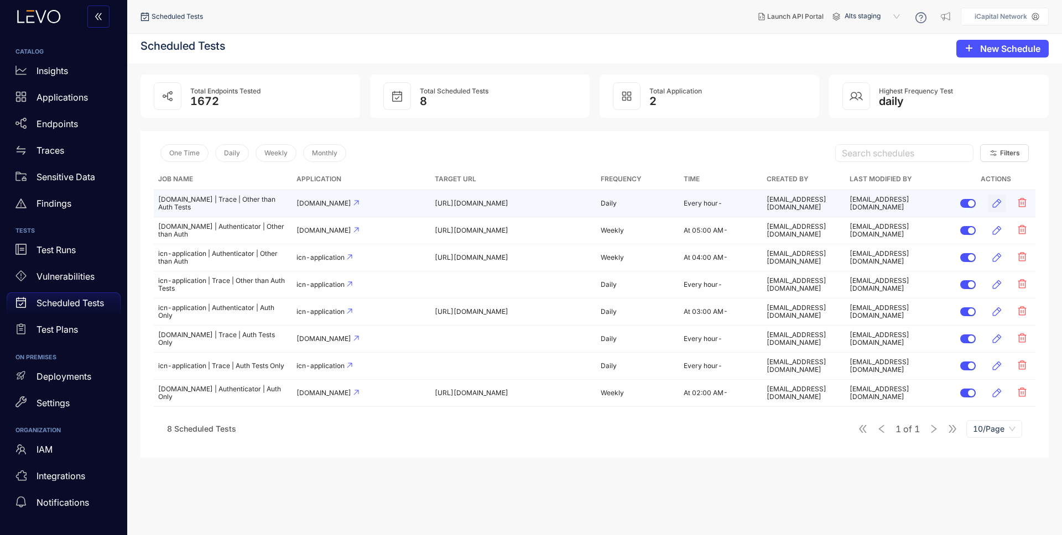
click at [1000, 204] on icon "button" at bounding box center [996, 203] width 11 height 11
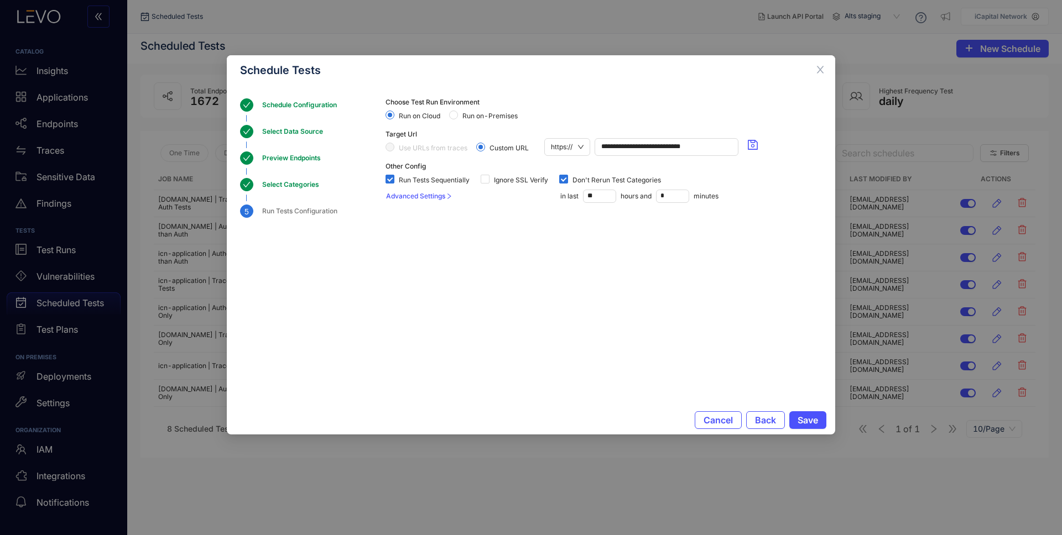
click at [394, 147] on span at bounding box center [390, 147] width 9 height 9
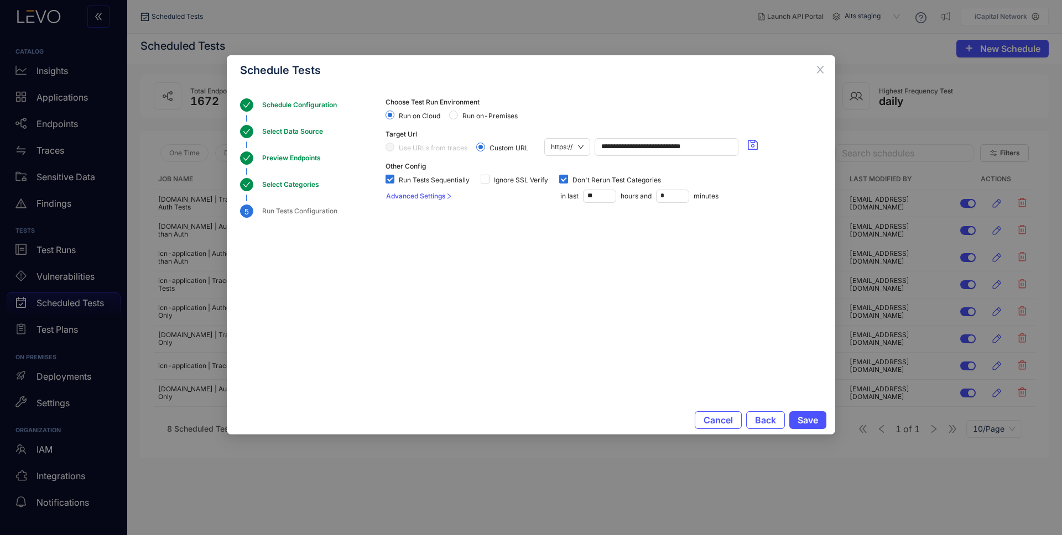
click at [303, 102] on div "Schedule Configuration" at bounding box center [302, 104] width 81 height 13
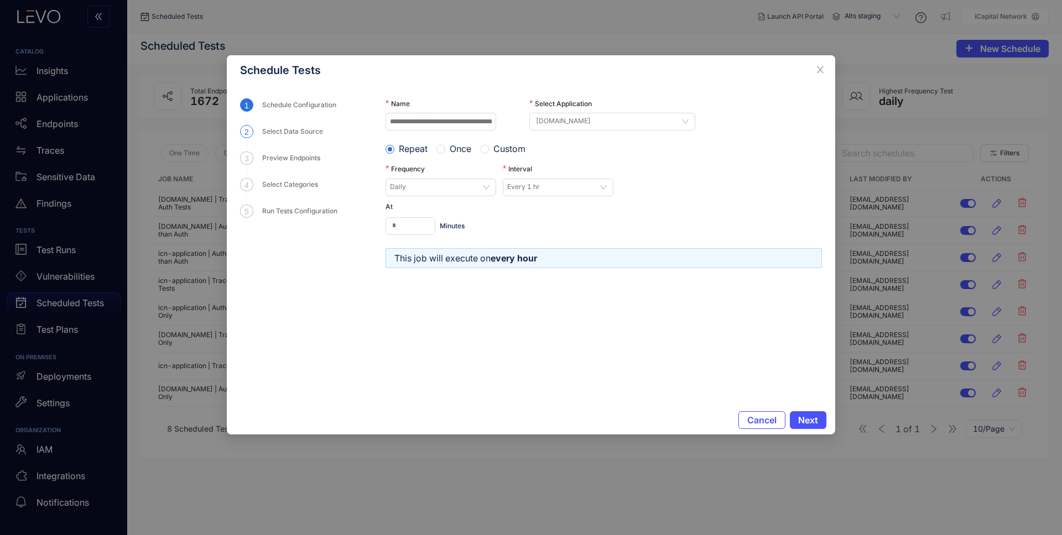
click at [304, 131] on div "Select Data Source" at bounding box center [295, 131] width 67 height 13
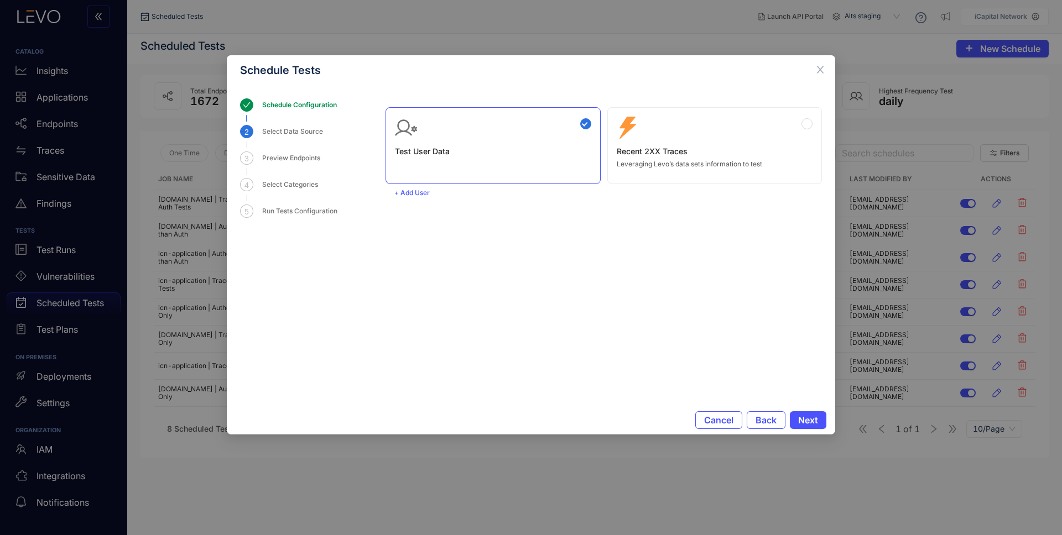
click at [686, 134] on div "Zero Config Recent 2XX Traces Leveraging Levo’s data sets information to test" at bounding box center [715, 142] width 196 height 51
click at [310, 105] on div "Schedule Configuration" at bounding box center [302, 104] width 81 height 13
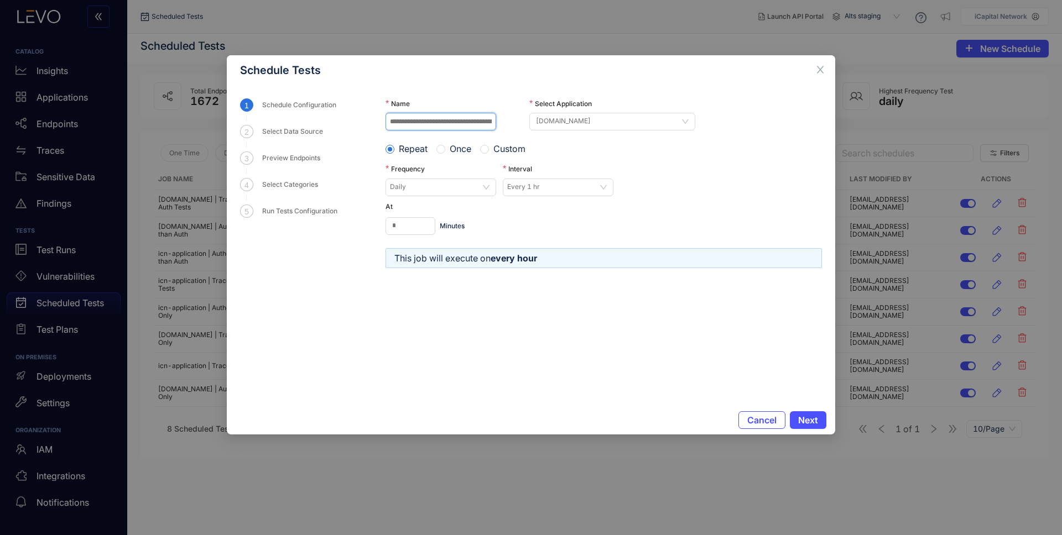
click at [483, 119] on body "CATALOG Insights Applications Endpoints Traces Sensitive Data Findings TESTS Te…" at bounding box center [531, 267] width 1062 height 535
click at [455, 117] on input "**********" at bounding box center [441, 122] width 111 height 18
click at [305, 127] on div "Select Data Source" at bounding box center [295, 131] width 67 height 13
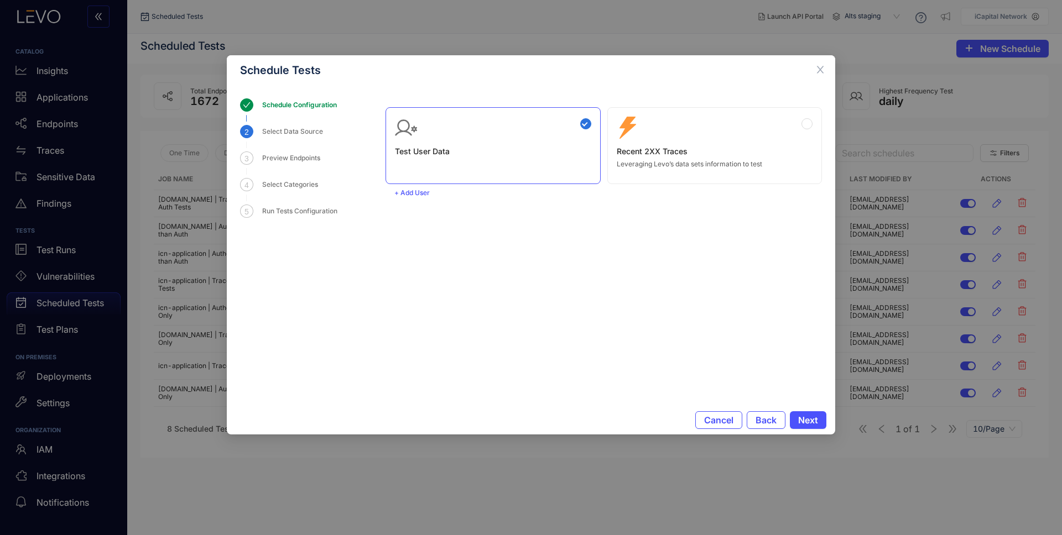
click at [743, 137] on div "Zero Config Recent 2XX Traces Leveraging Levo’s data sets information to test" at bounding box center [715, 142] width 196 height 51
click at [812, 418] on span "Next" at bounding box center [808, 420] width 20 height 10
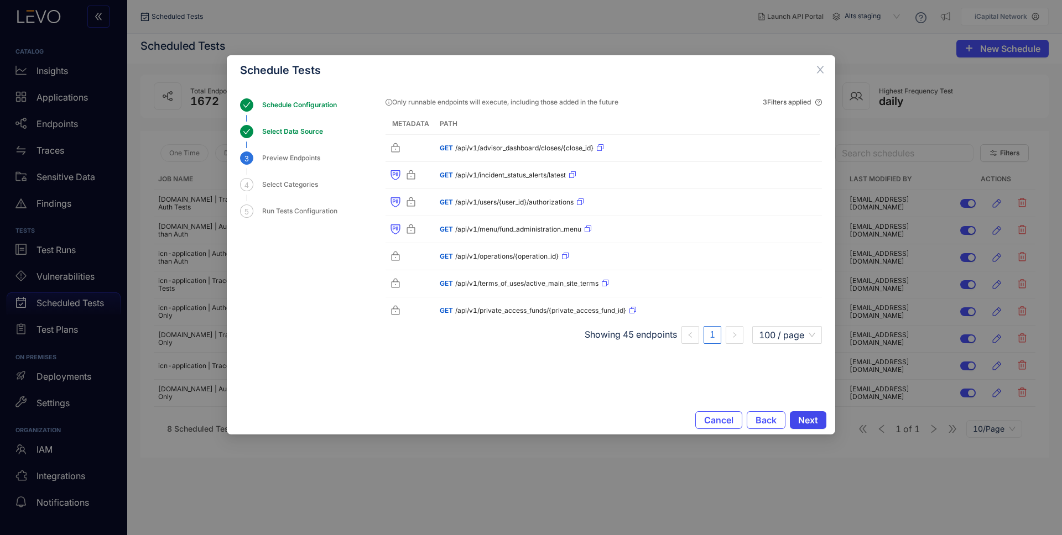
click at [809, 422] on span "Next" at bounding box center [808, 420] width 20 height 10
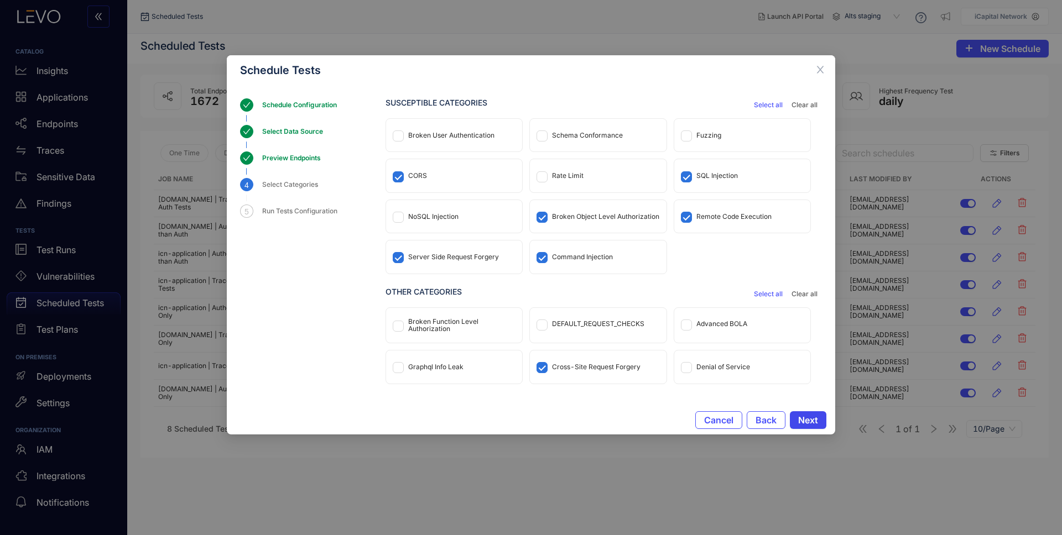
click at [807, 420] on span "Next" at bounding box center [808, 420] width 20 height 10
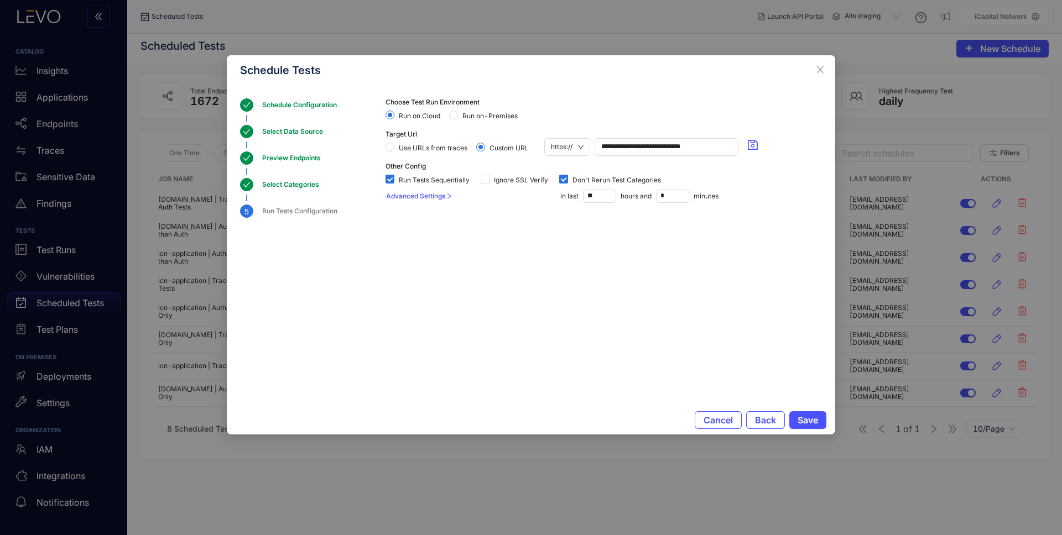
click at [429, 146] on span "Use URLs from traces" at bounding box center [432, 148] width 77 height 8
click at [811, 420] on span "Save" at bounding box center [808, 420] width 20 height 10
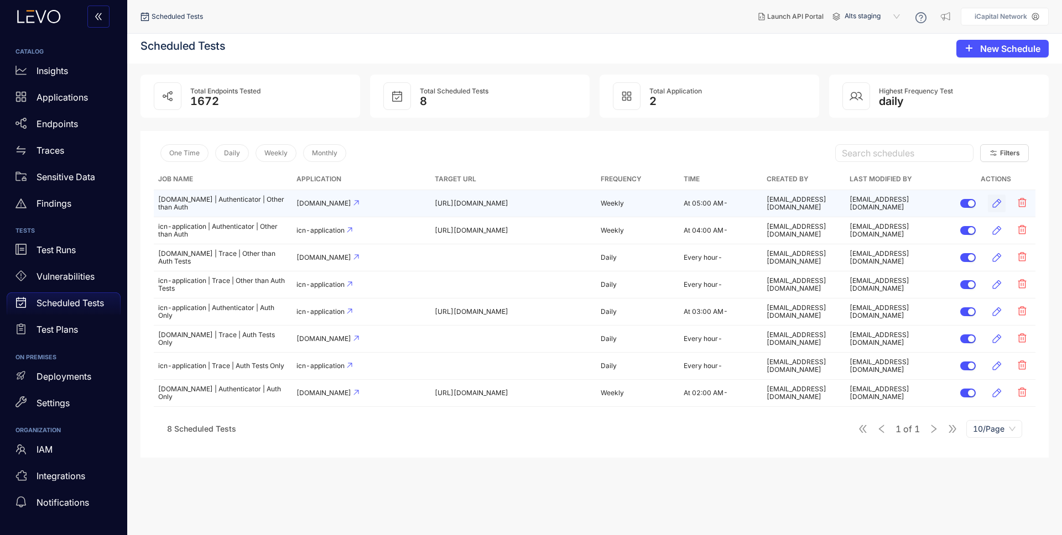
click at [1000, 203] on icon "button" at bounding box center [996, 203] width 11 height 11
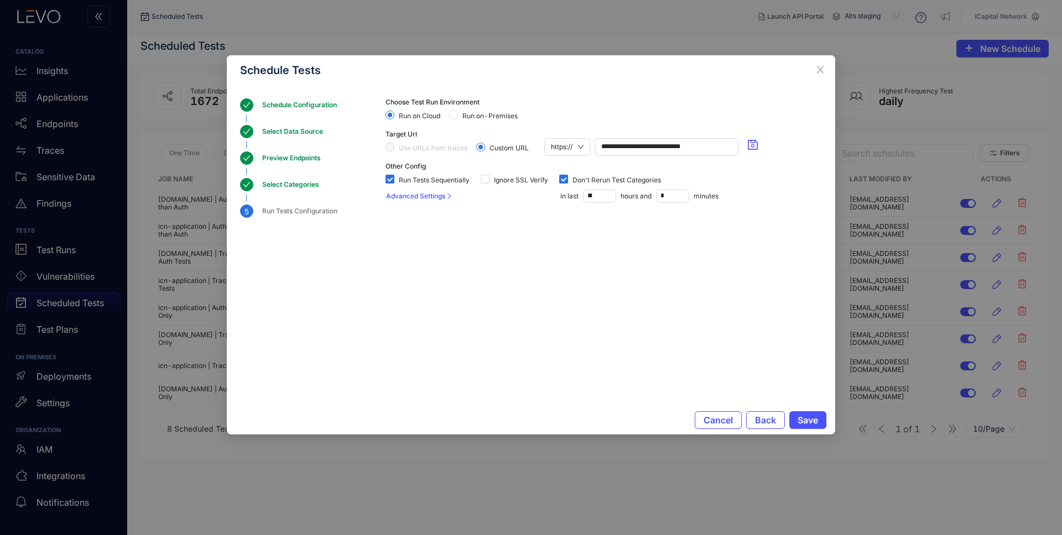
click at [285, 107] on div "Schedule Configuration" at bounding box center [302, 104] width 81 height 13
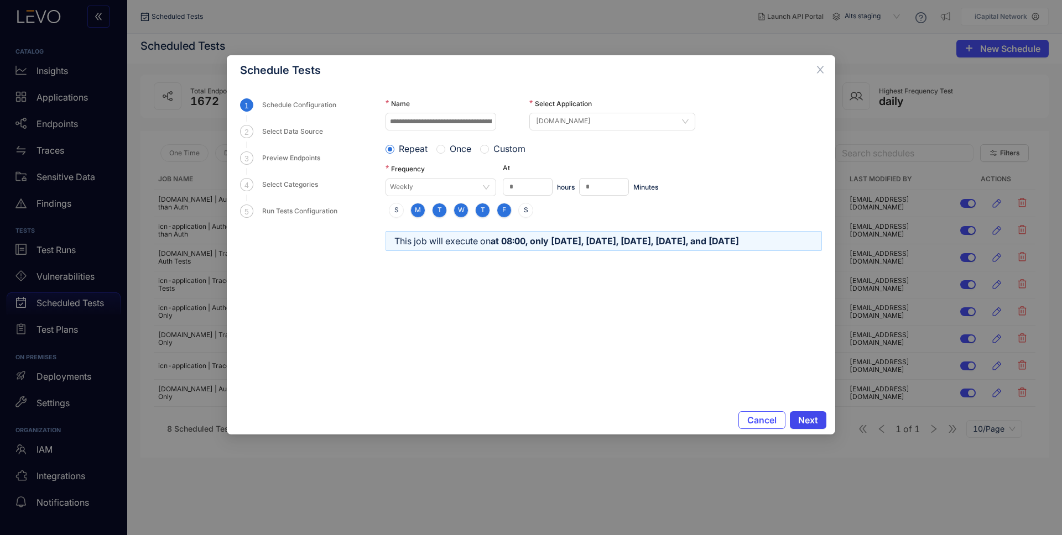
click at [817, 424] on span "Next" at bounding box center [808, 420] width 20 height 10
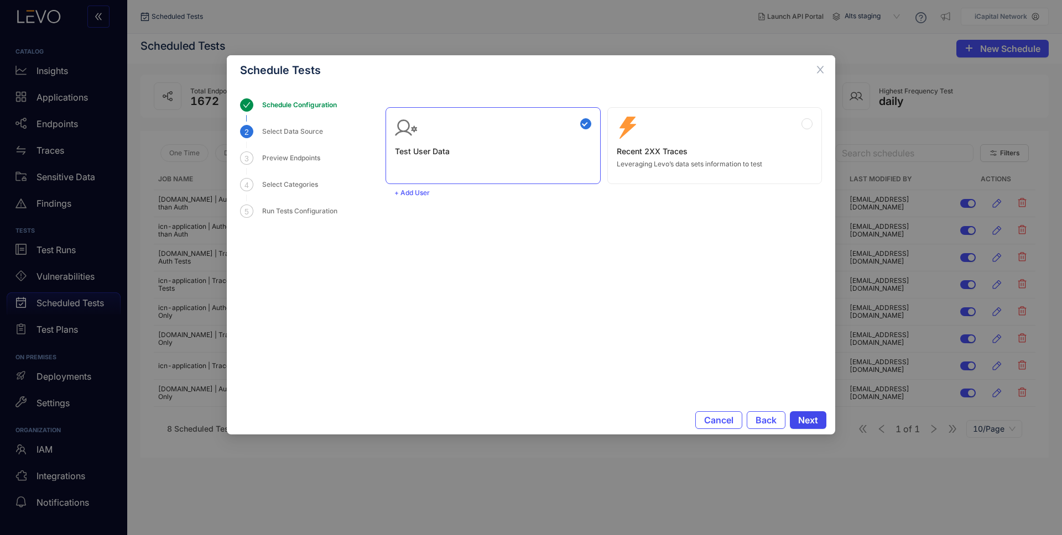
click at [815, 423] on span "Next" at bounding box center [808, 420] width 20 height 10
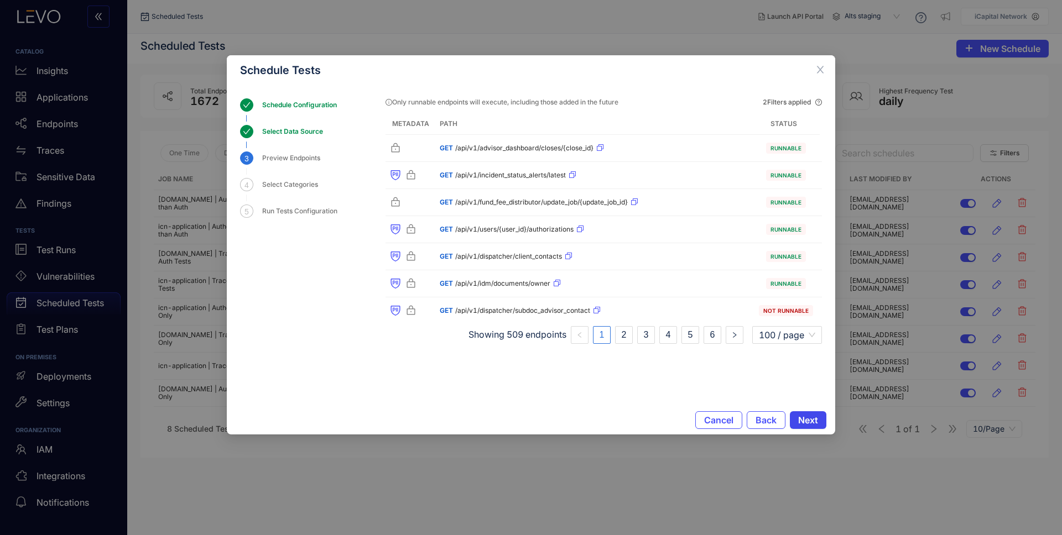
click at [805, 420] on span "Next" at bounding box center [808, 420] width 20 height 10
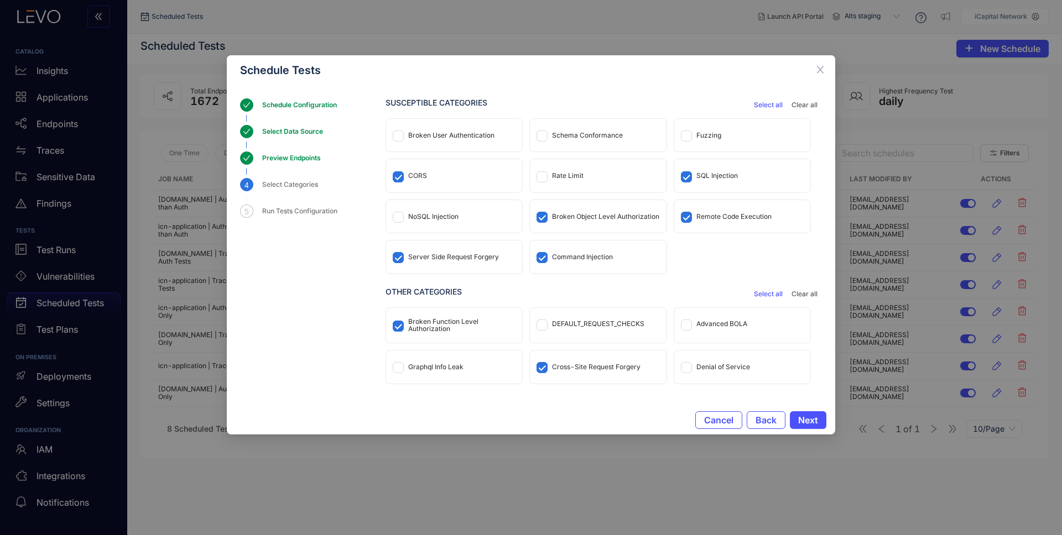
click at [307, 101] on div "Schedule Configuration" at bounding box center [302, 104] width 81 height 13
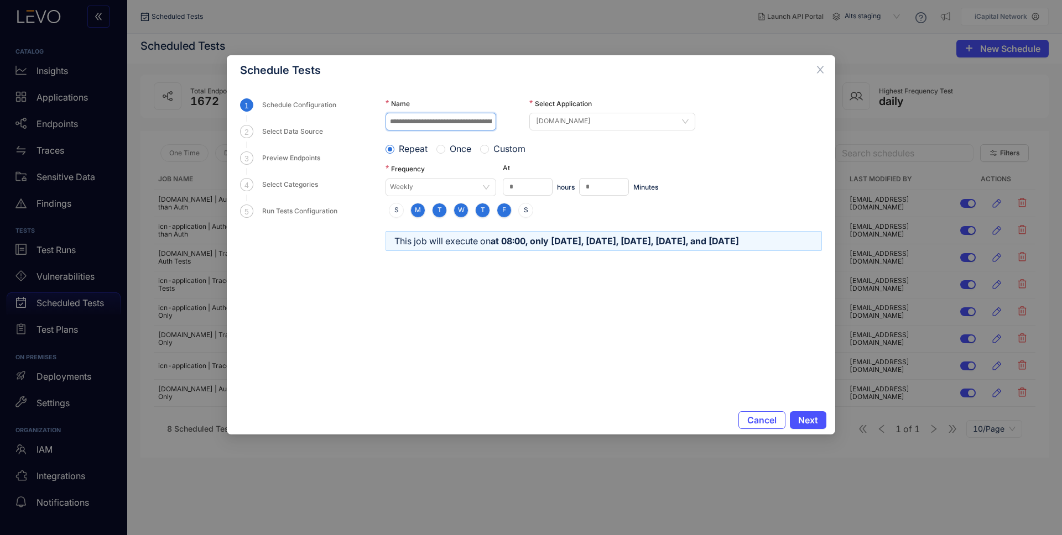
click at [459, 123] on input "**********" at bounding box center [441, 122] width 111 height 18
click at [803, 427] on button "Next" at bounding box center [808, 421] width 37 height 18
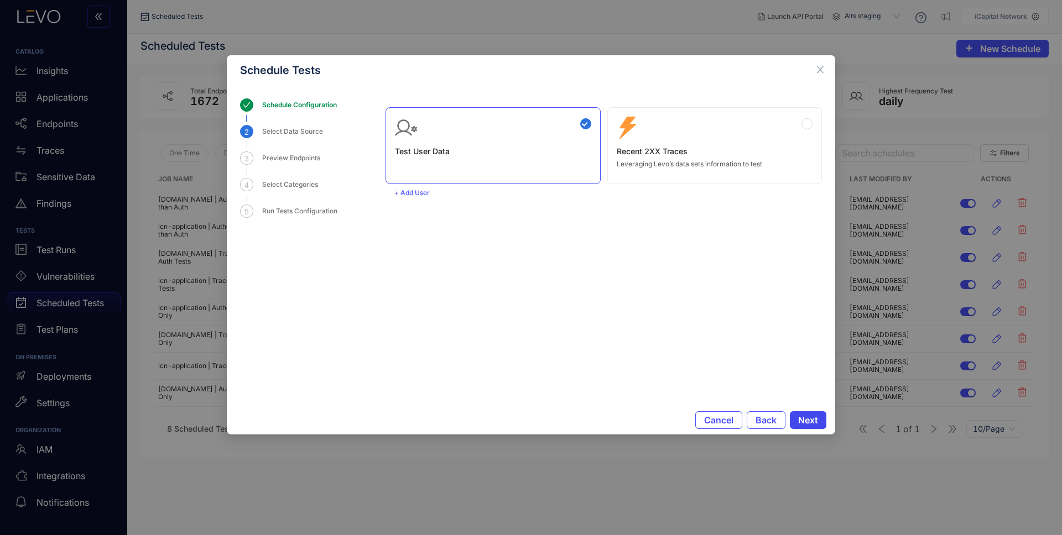
click at [803, 427] on button "Next" at bounding box center [808, 421] width 37 height 18
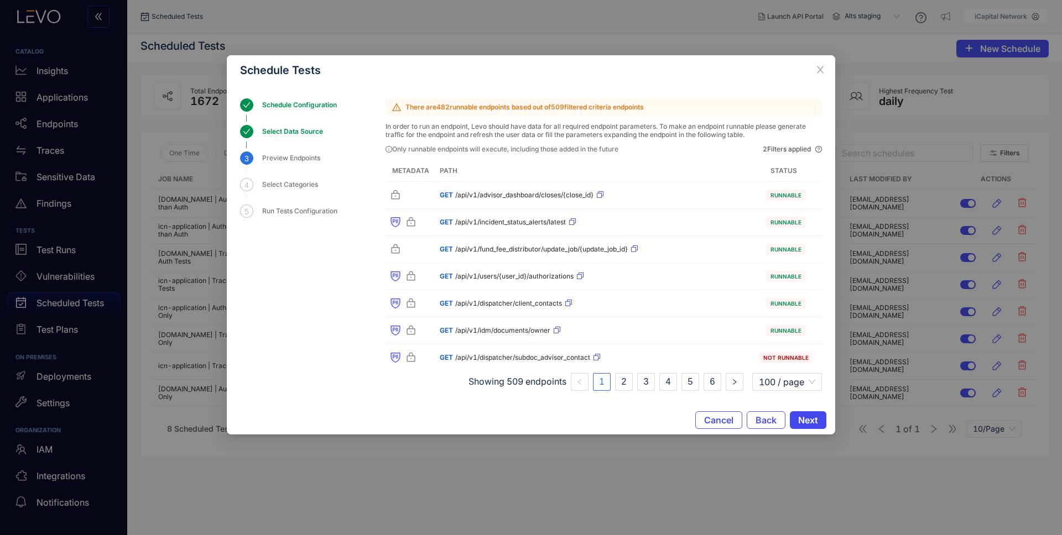
click at [802, 415] on span "Next" at bounding box center [808, 420] width 20 height 10
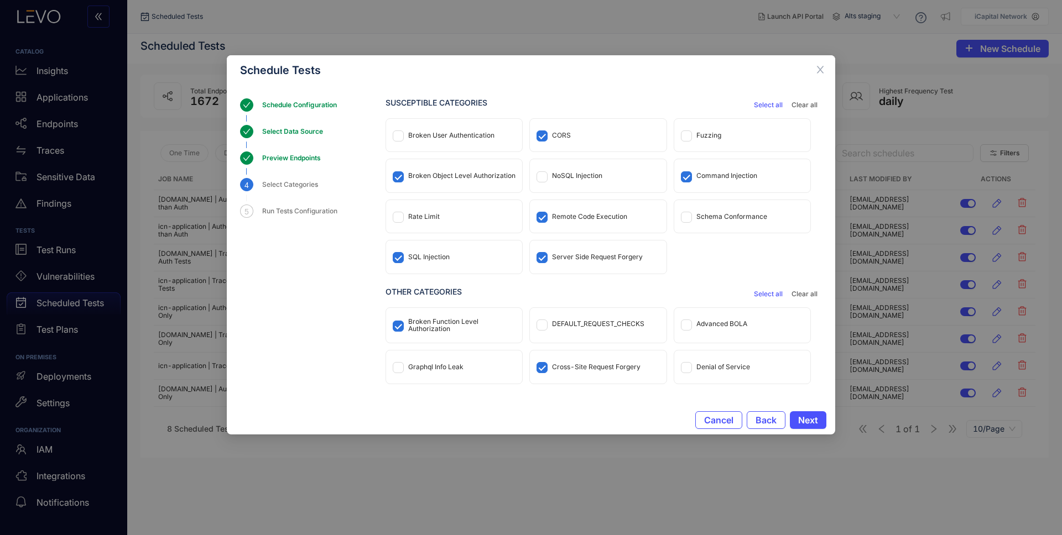
click at [440, 327] on div "Broken Function Level Authorization" at bounding box center [461, 325] width 107 height 15
click at [813, 422] on span "Next" at bounding box center [808, 420] width 20 height 10
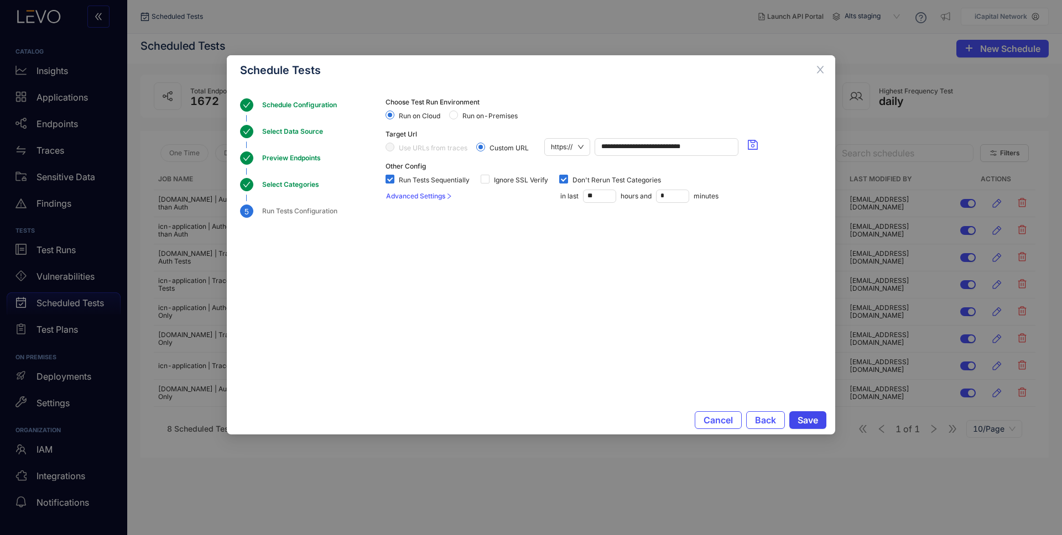
click at [807, 418] on span "Save" at bounding box center [808, 420] width 20 height 10
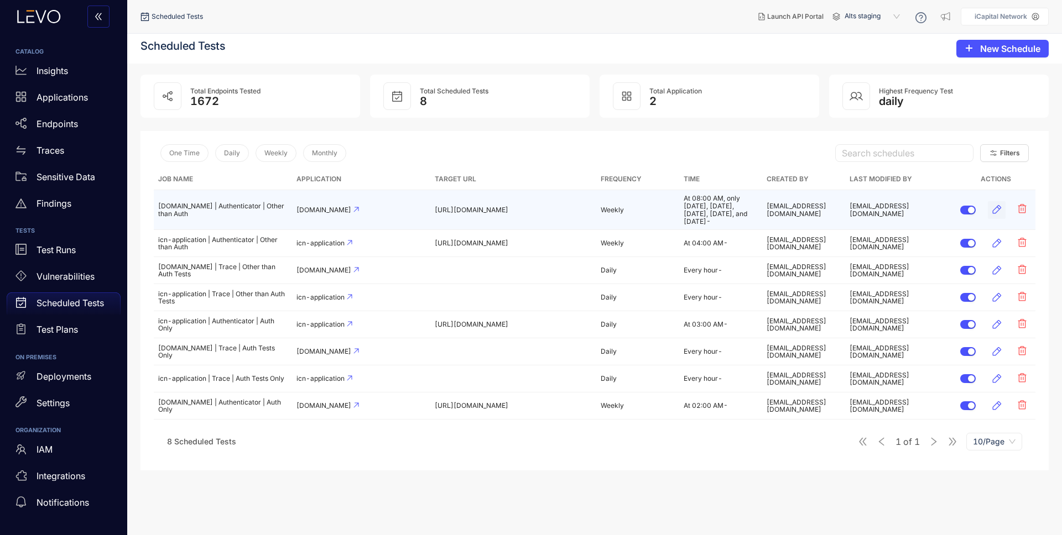
click at [1002, 207] on icon "button" at bounding box center [997, 209] width 9 height 9
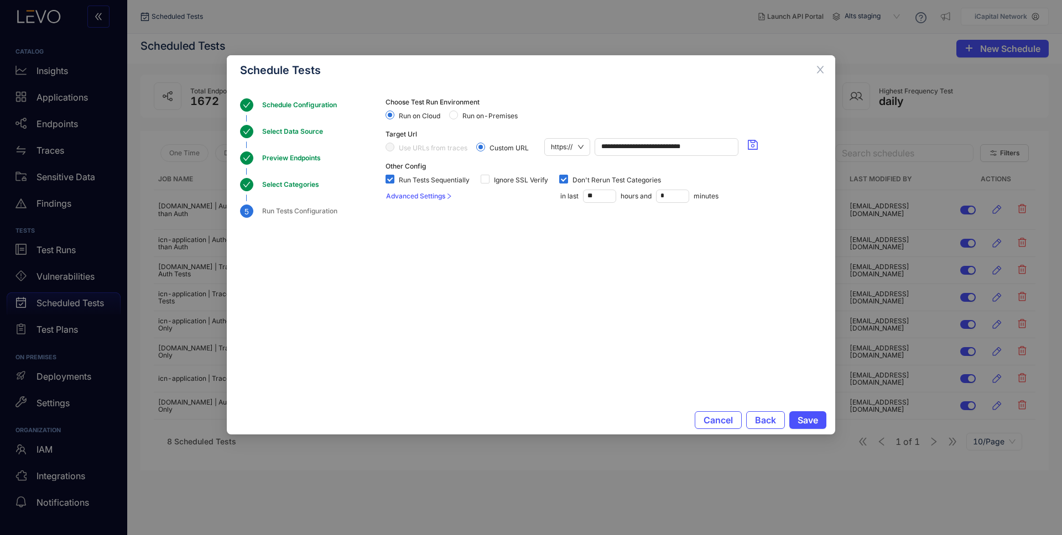
click at [289, 97] on div "**********" at bounding box center [531, 245] width 608 height 321
click at [289, 99] on div "Schedule Configuration" at bounding box center [302, 104] width 81 height 13
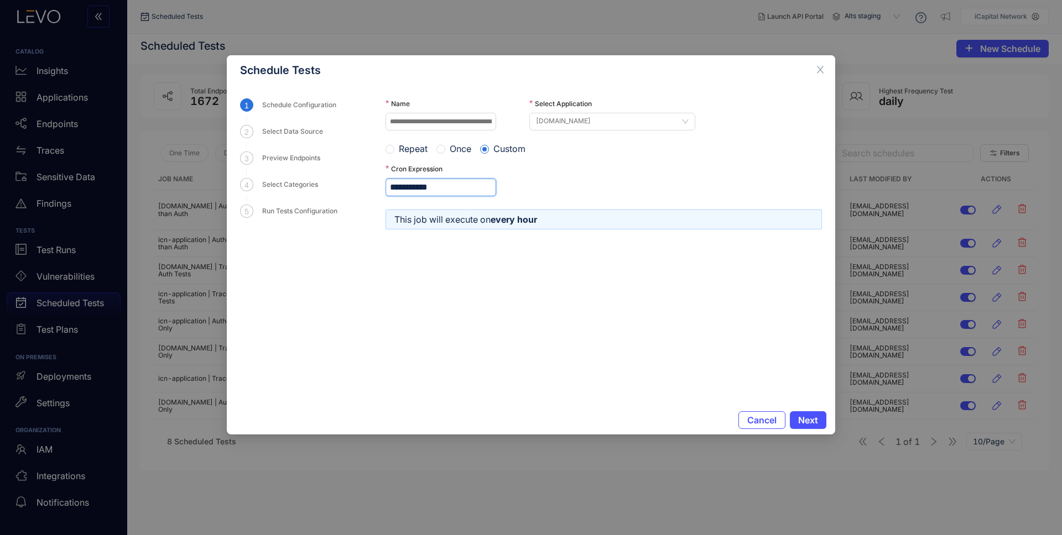
click at [407, 189] on input "**********" at bounding box center [441, 188] width 111 height 18
type input "*********"
click at [804, 419] on span "Next" at bounding box center [808, 420] width 20 height 10
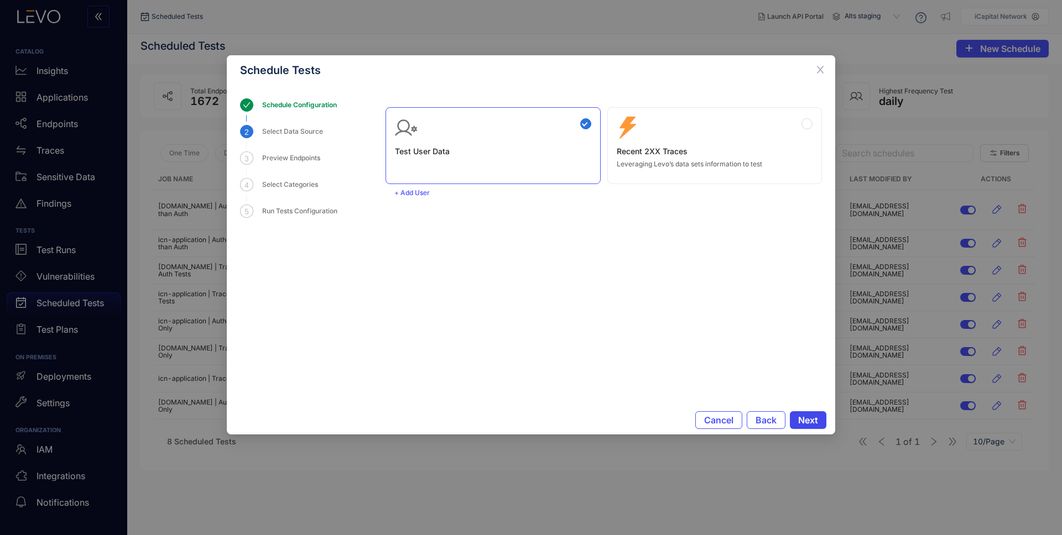
click at [804, 419] on span "Next" at bounding box center [808, 420] width 20 height 10
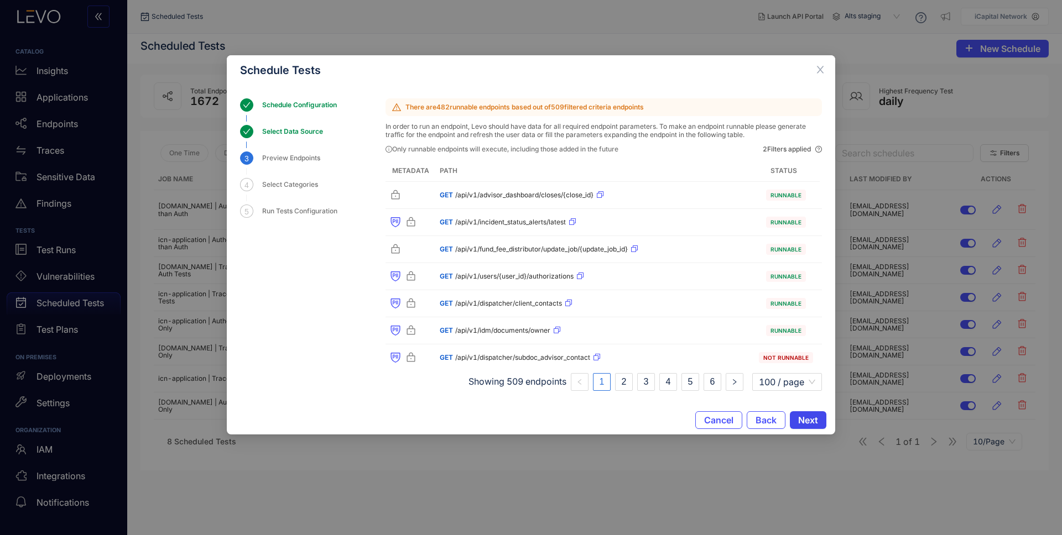
click at [804, 419] on span "Next" at bounding box center [808, 420] width 20 height 10
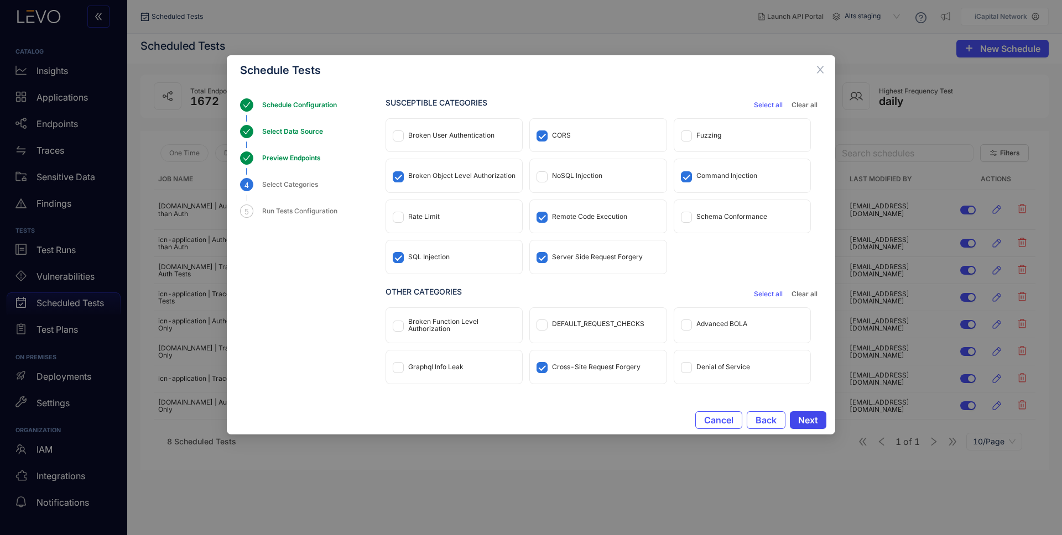
click at [804, 419] on span "Next" at bounding box center [808, 420] width 20 height 10
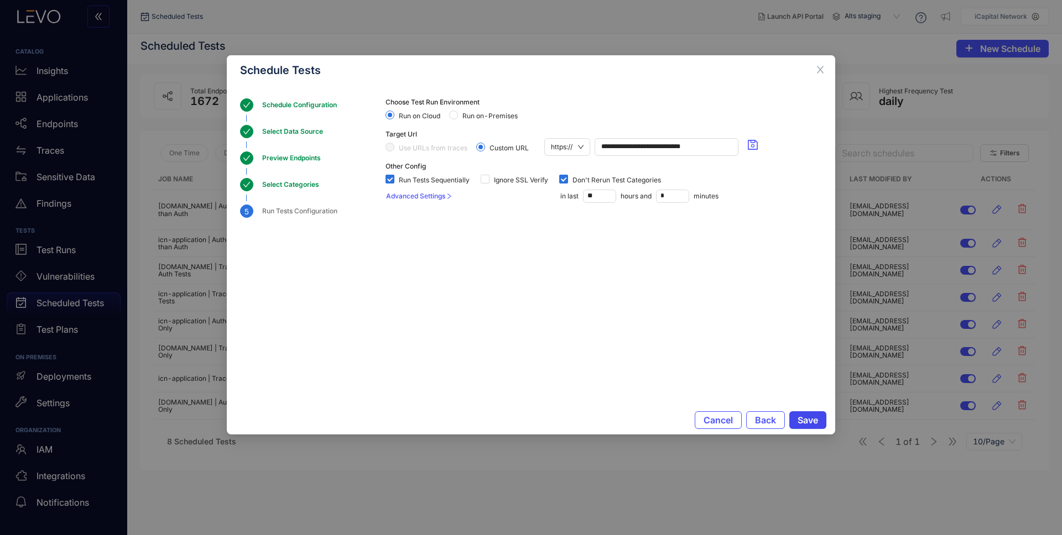
click at [802, 422] on span "Save" at bounding box center [808, 420] width 20 height 10
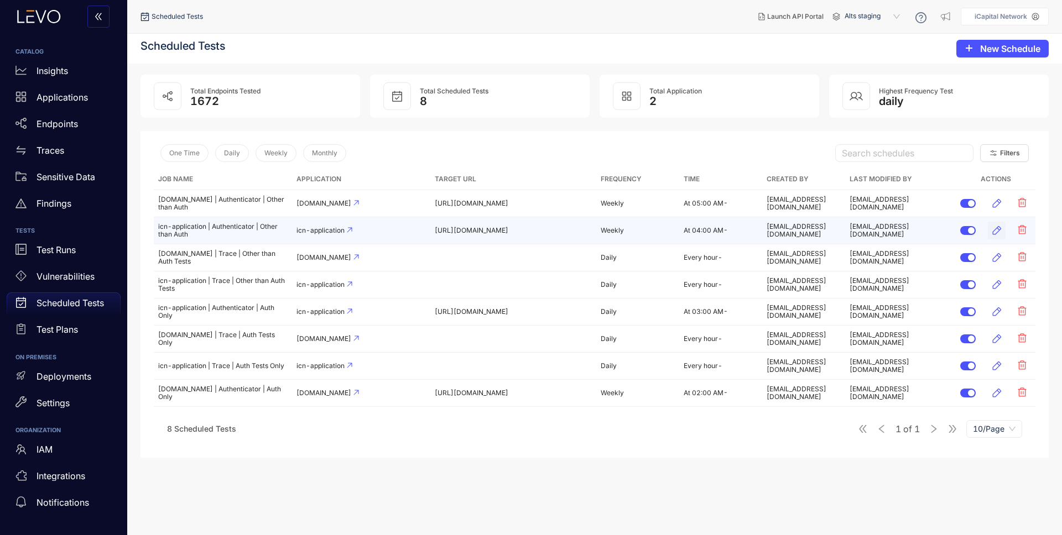
click at [999, 228] on icon "button" at bounding box center [997, 230] width 9 height 9
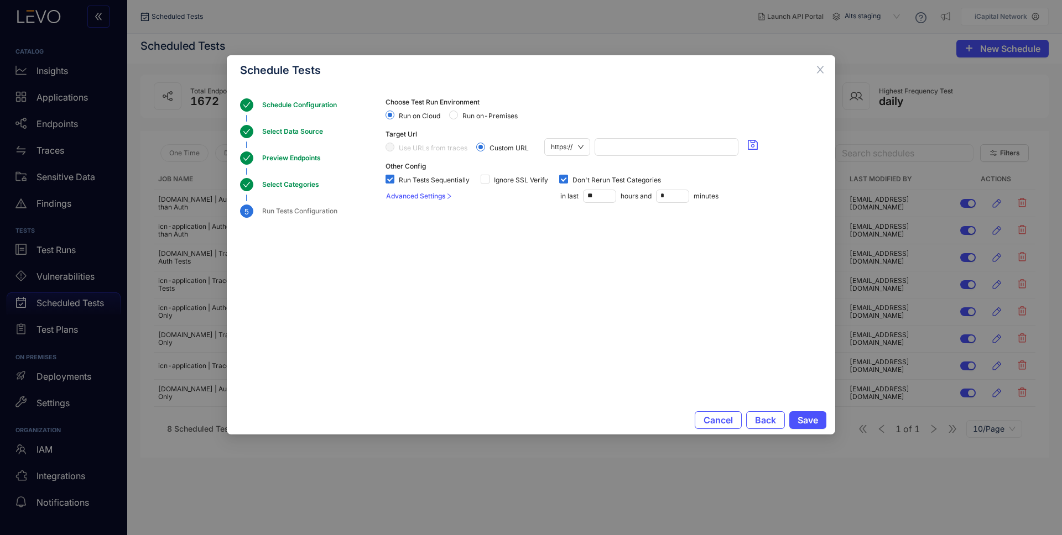
click at [322, 105] on div "Schedule Configuration" at bounding box center [302, 104] width 81 height 13
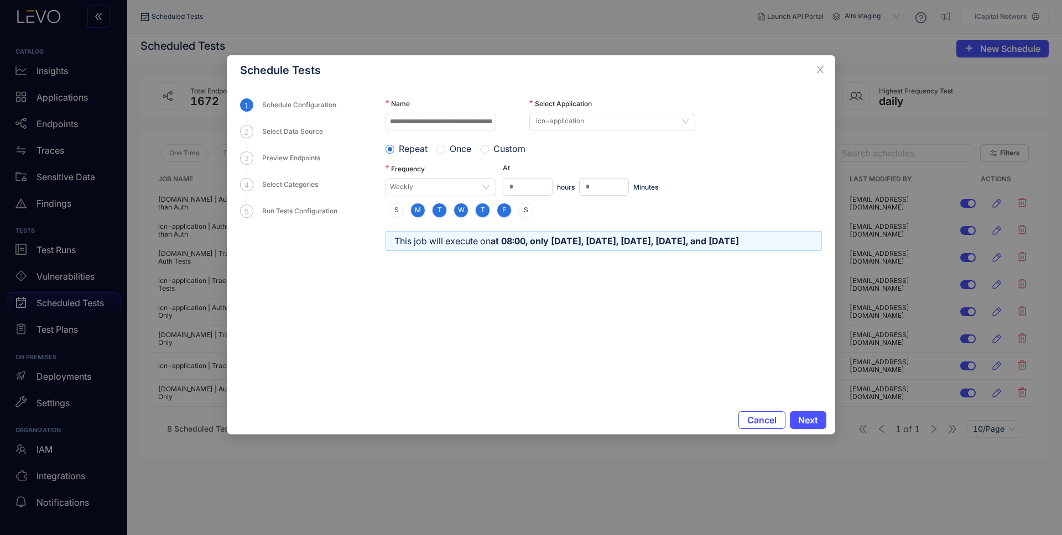
click at [752, 423] on span "Cancel" at bounding box center [761, 420] width 29 height 10
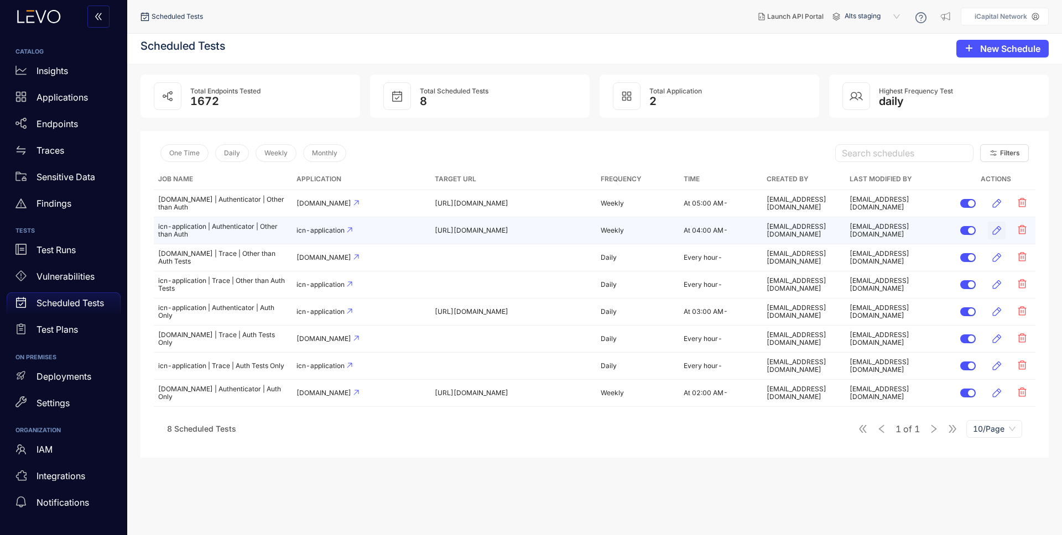
click at [1001, 229] on icon "button" at bounding box center [996, 230] width 11 height 11
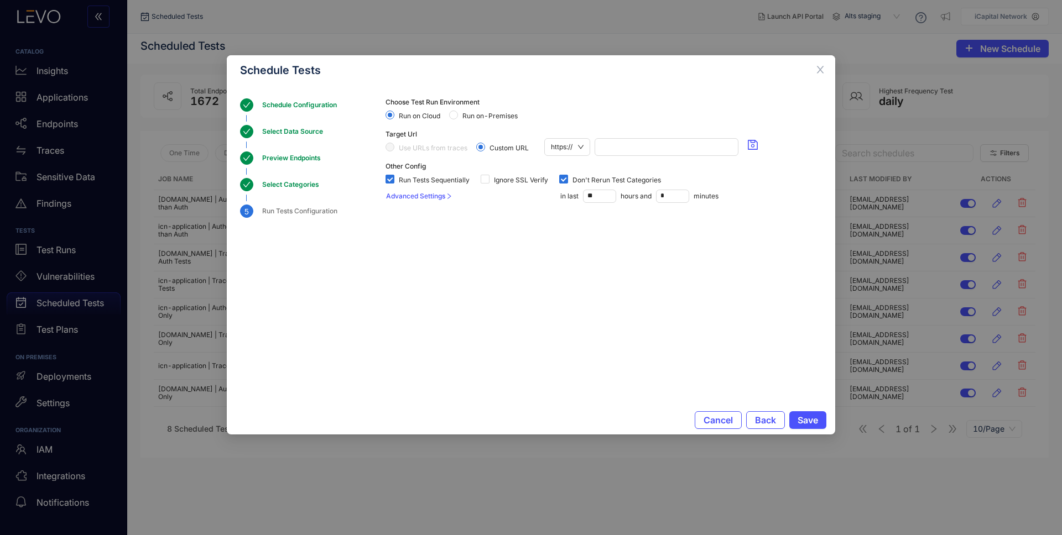
click at [277, 110] on div "Schedule Configuration" at bounding box center [302, 104] width 81 height 13
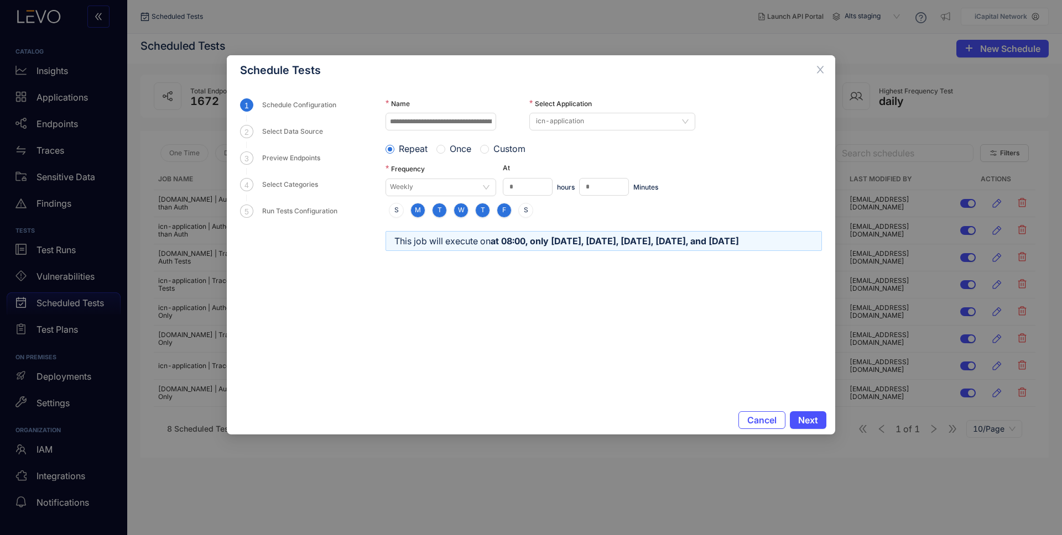
click at [500, 150] on span "Custom" at bounding box center [509, 149] width 41 height 10
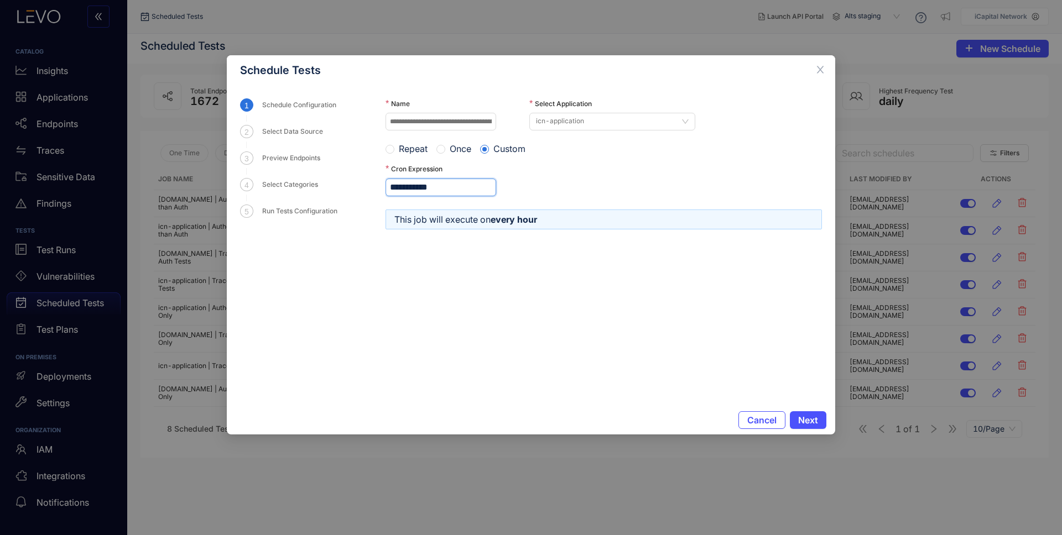
click at [405, 189] on input "**********" at bounding box center [441, 188] width 111 height 18
type input "*********"
click at [798, 421] on span "Next" at bounding box center [808, 420] width 20 height 10
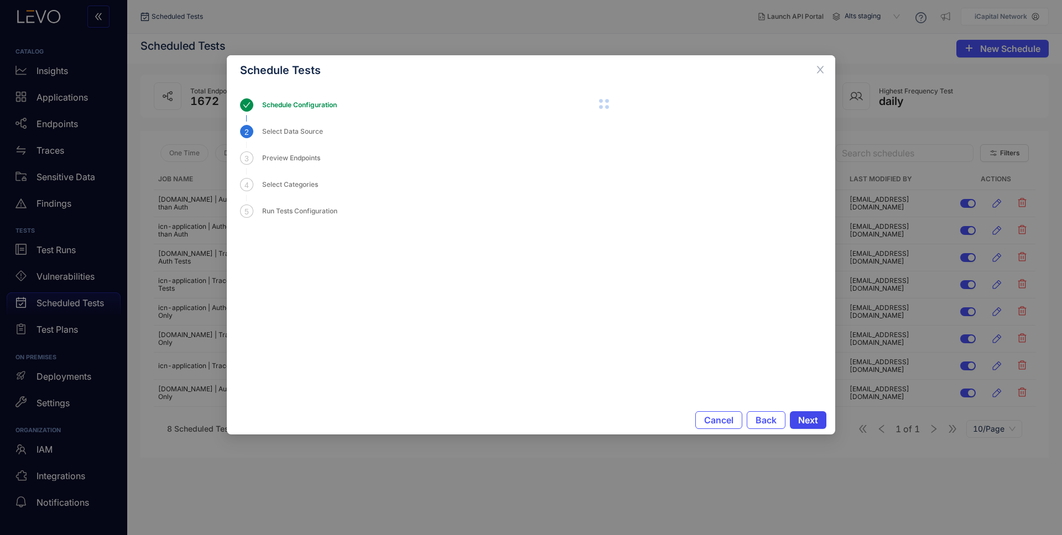
click at [814, 421] on span "Next" at bounding box center [808, 420] width 20 height 10
click at [771, 422] on span "Back" at bounding box center [766, 420] width 21 height 10
click at [801, 423] on span "Next" at bounding box center [808, 420] width 20 height 10
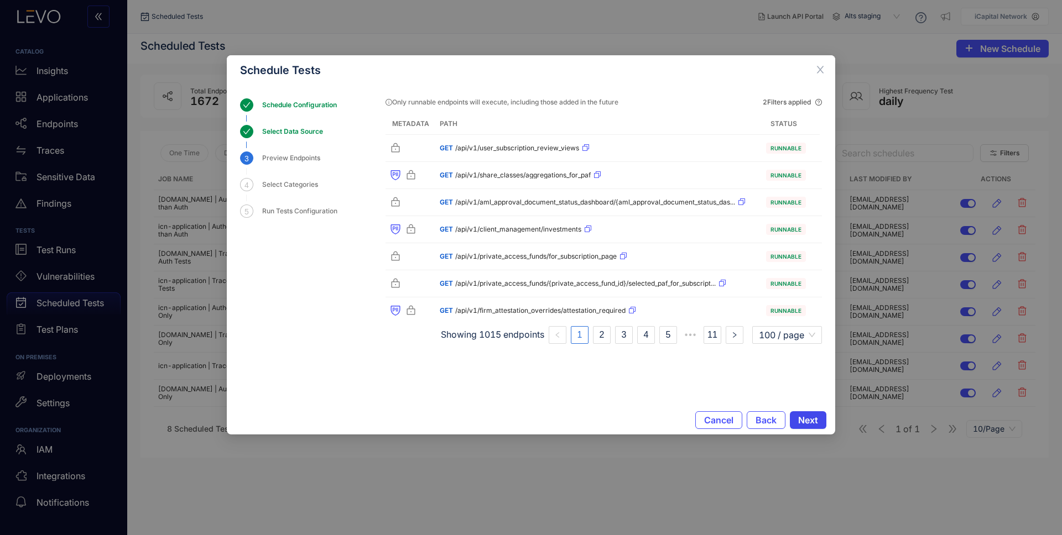
click at [803, 422] on span "Next" at bounding box center [808, 420] width 20 height 10
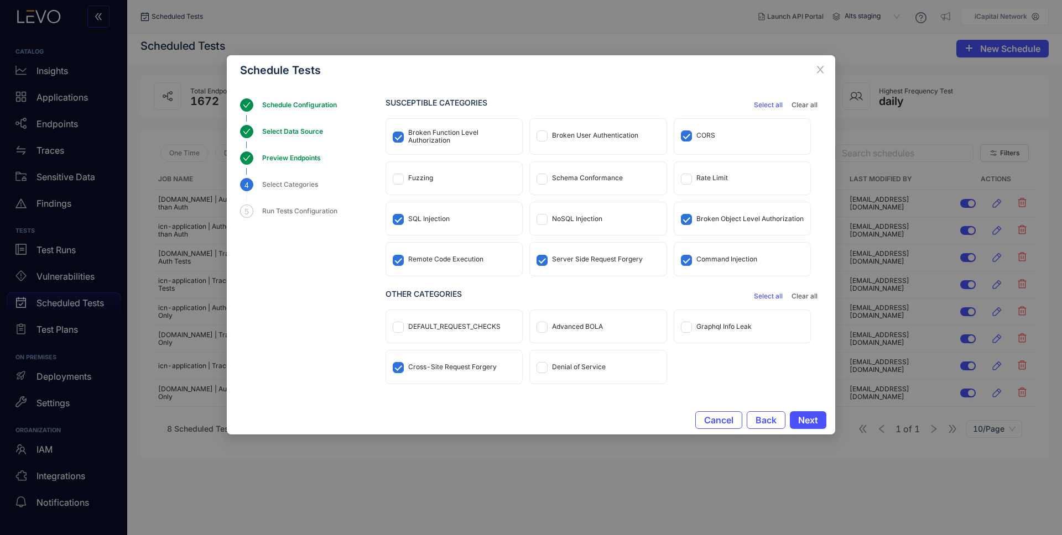
click at [449, 134] on div "Broken Function Level Authorization" at bounding box center [461, 136] width 107 height 15
click at [804, 418] on span "Next" at bounding box center [808, 420] width 20 height 10
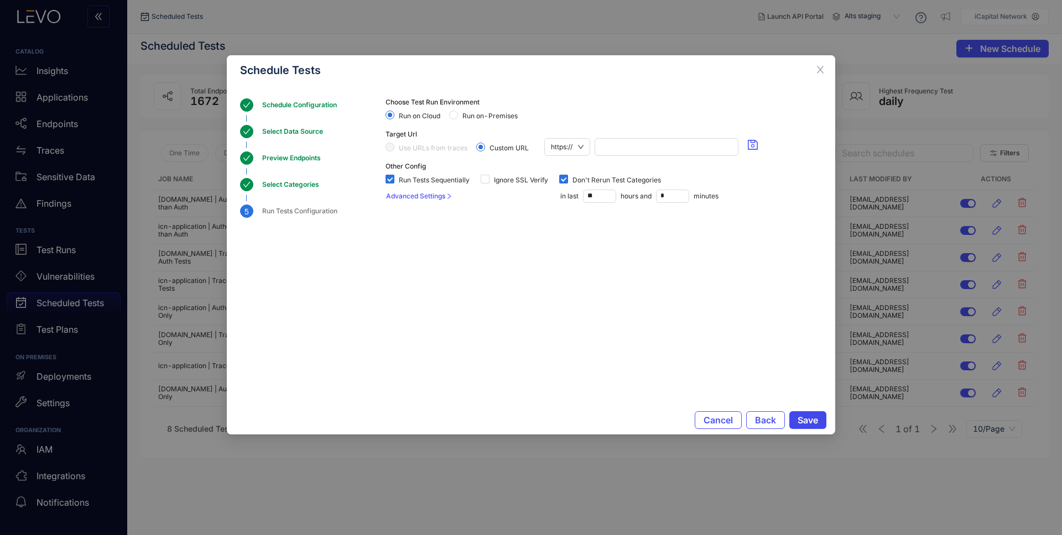
click at [805, 417] on span "Save" at bounding box center [808, 420] width 20 height 10
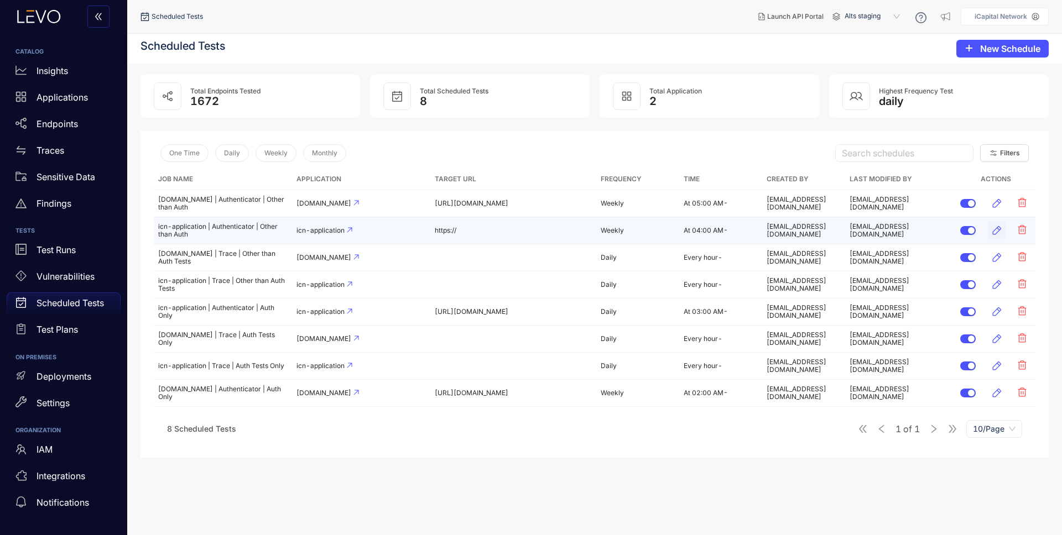
click at [1002, 228] on icon "button" at bounding box center [996, 230] width 11 height 11
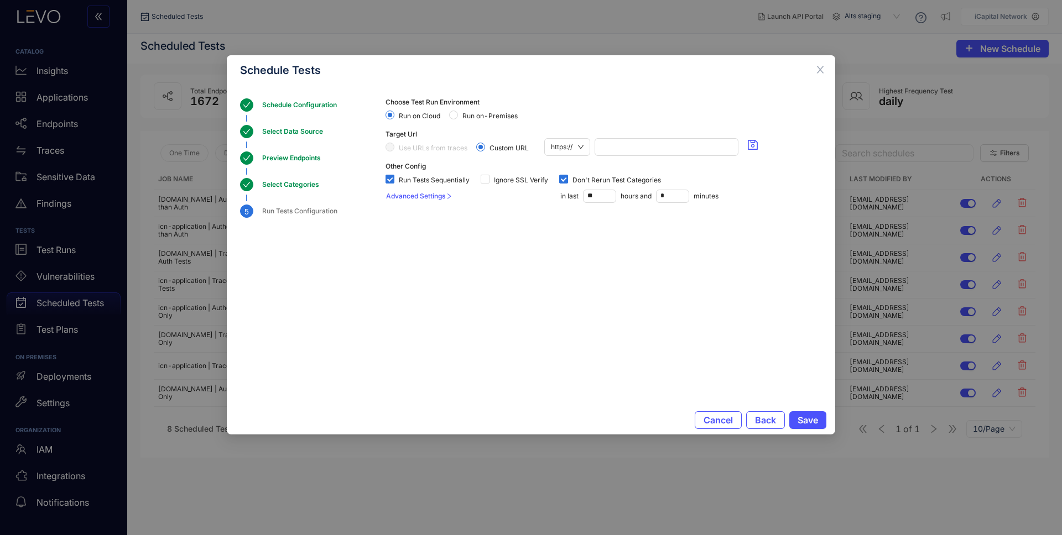
click at [323, 106] on div "Schedule Configuration" at bounding box center [302, 104] width 81 height 13
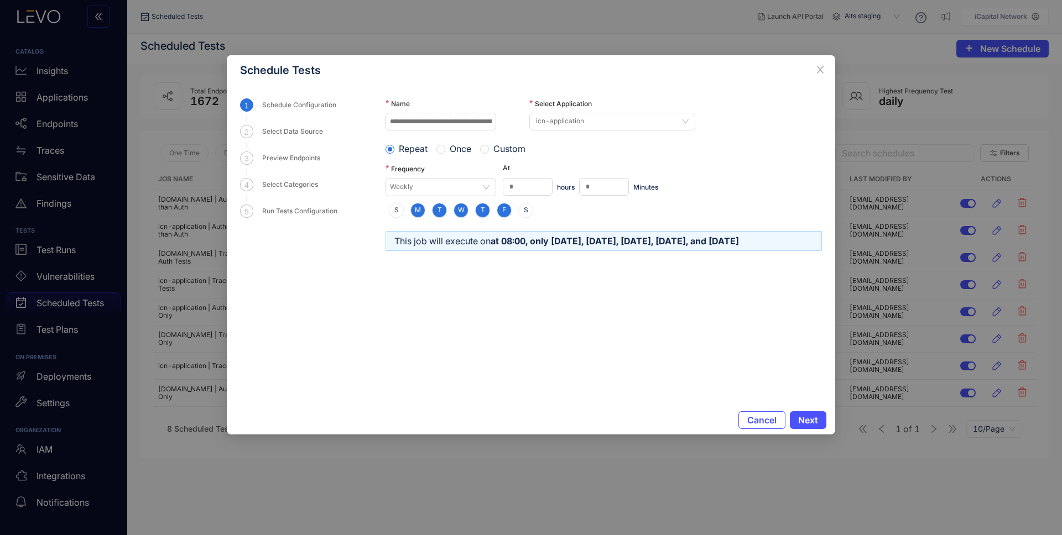
click at [501, 152] on span "Custom" at bounding box center [509, 149] width 41 height 10
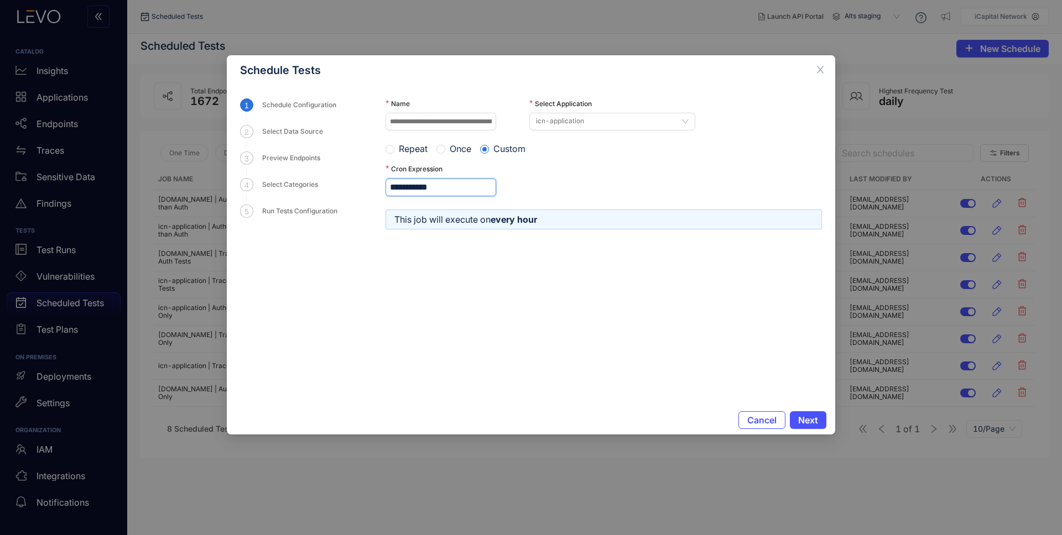
click at [410, 185] on input "**********" at bounding box center [441, 188] width 111 height 18
type input "*********"
click at [505, 298] on form "**********" at bounding box center [604, 245] width 436 height 294
click at [805, 422] on span "Next" at bounding box center [808, 420] width 20 height 10
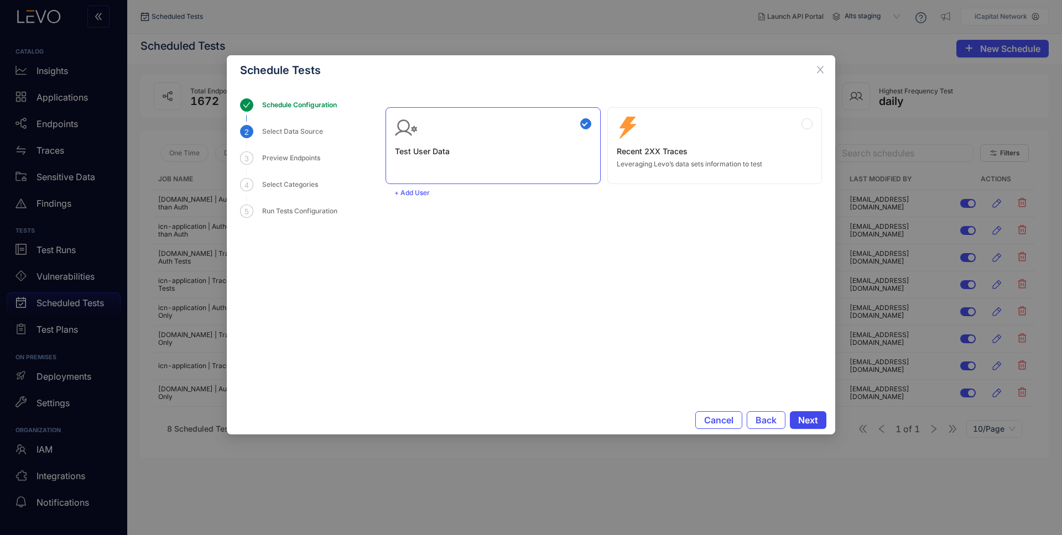
click at [805, 422] on span "Next" at bounding box center [808, 420] width 20 height 10
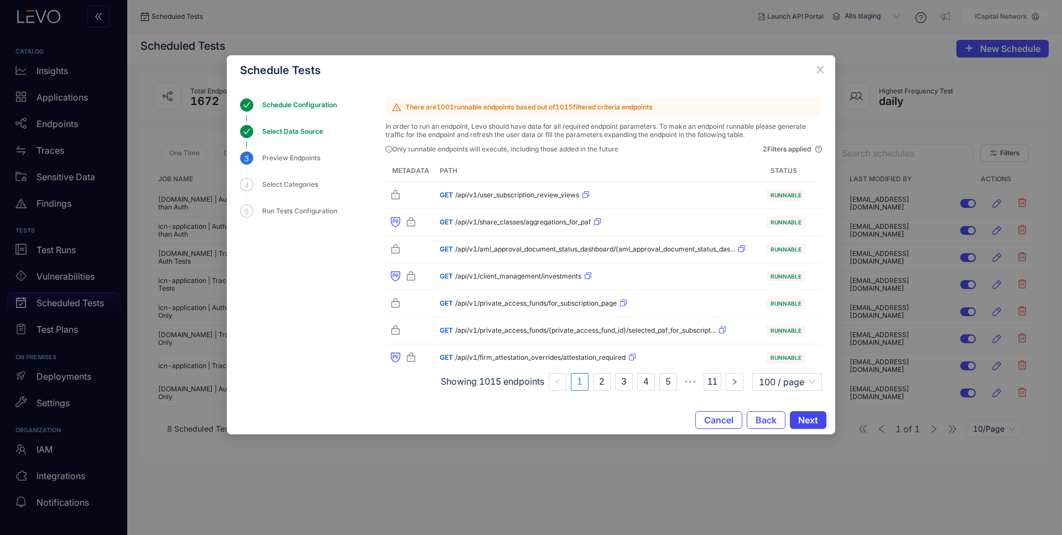
click at [805, 422] on span "Next" at bounding box center [808, 420] width 20 height 10
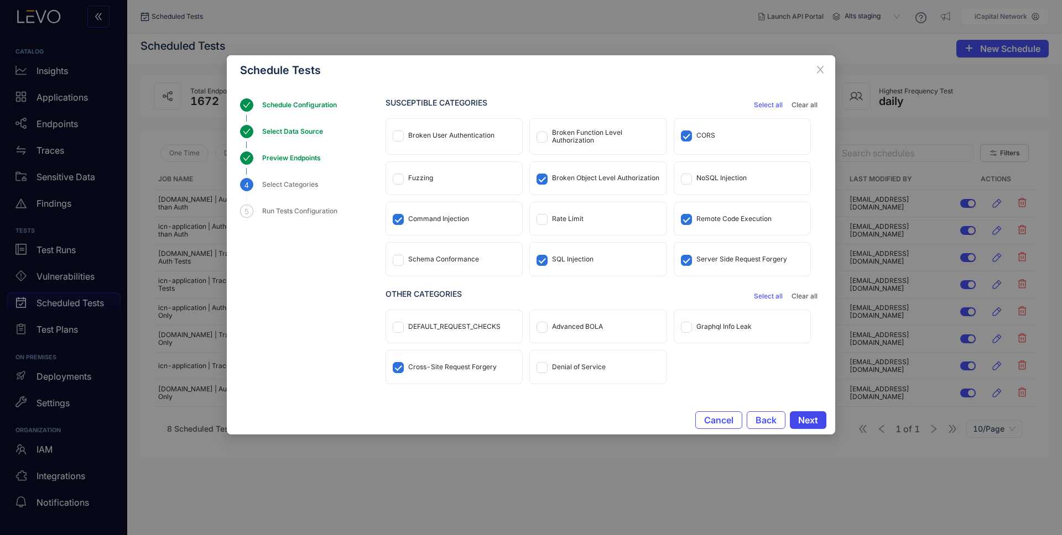
click at [802, 417] on span "Next" at bounding box center [808, 420] width 20 height 10
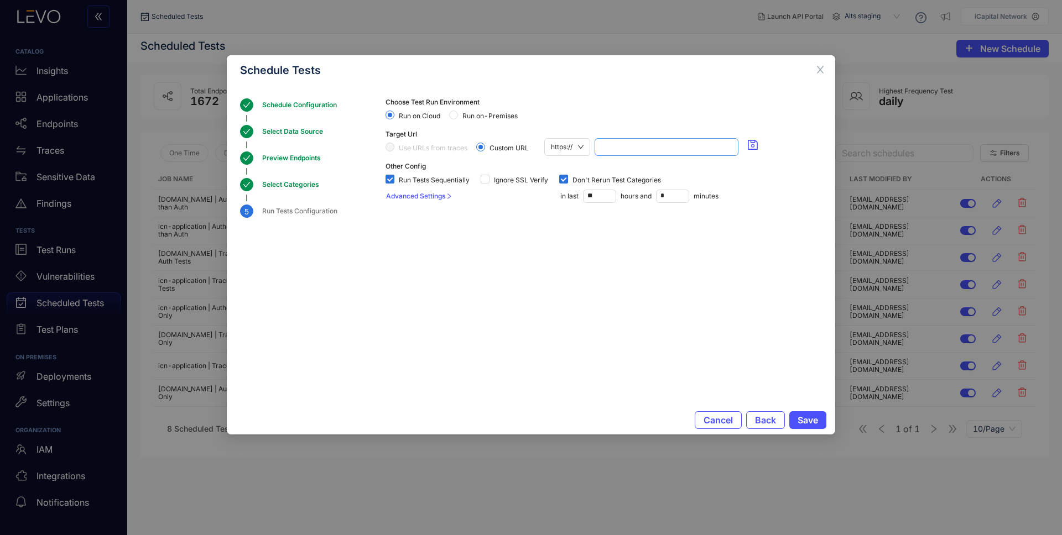
click at [661, 148] on input "search" at bounding box center [666, 147] width 131 height 17
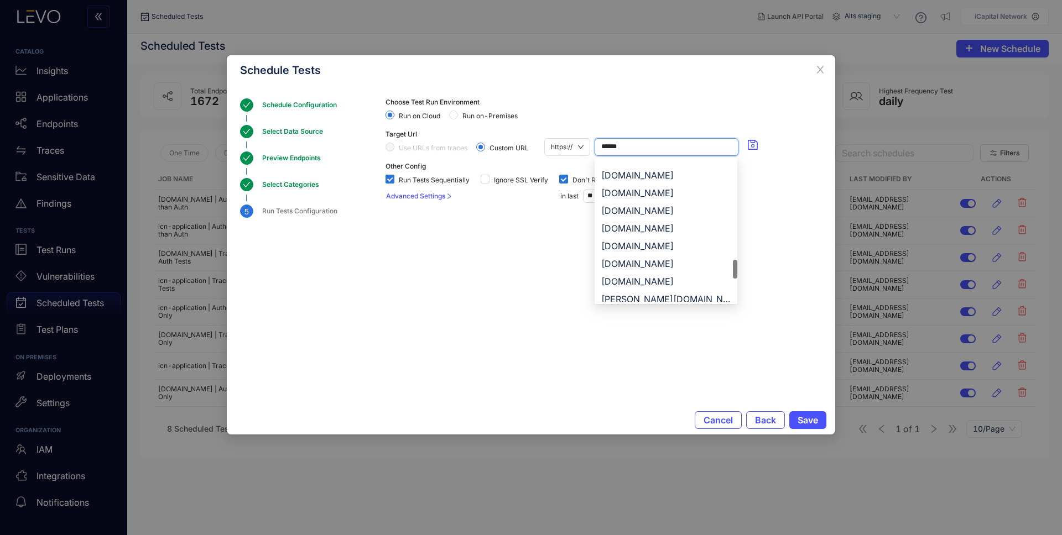
scroll to position [897, 0]
drag, startPoint x: 735, startPoint y: 170, endPoint x: 740, endPoint y: 269, distance: 99.7
click at [740, 269] on body "CATALOG Insights Applications Endpoints Traces Sensitive Data Findings TESTS Te…" at bounding box center [531, 267] width 1062 height 535
click at [699, 249] on div "[DOMAIN_NAME]" at bounding box center [665, 246] width 129 height 12
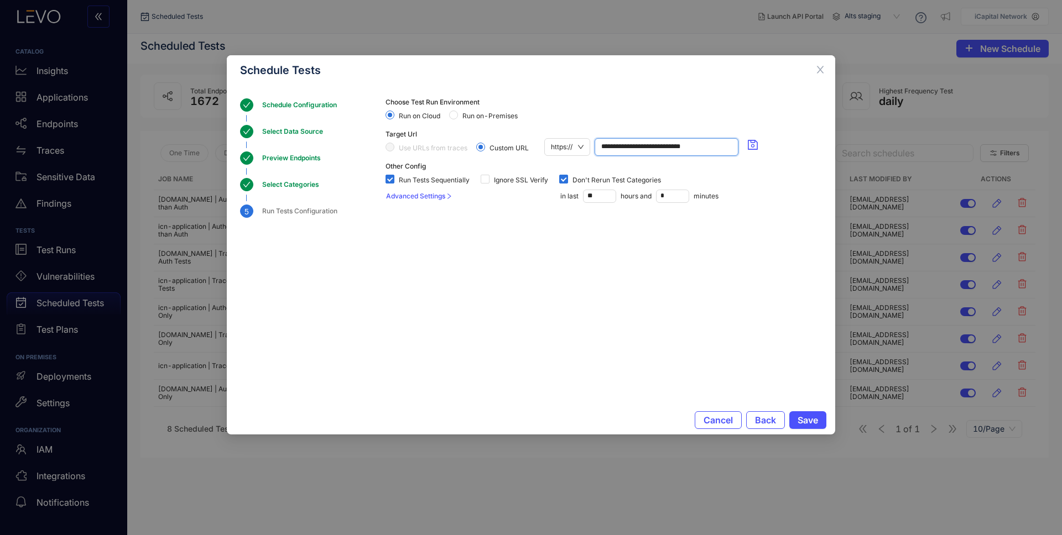
type input "**********"
click at [660, 330] on section "**********" at bounding box center [604, 232] width 436 height 268
click at [810, 415] on span "Save" at bounding box center [808, 420] width 20 height 10
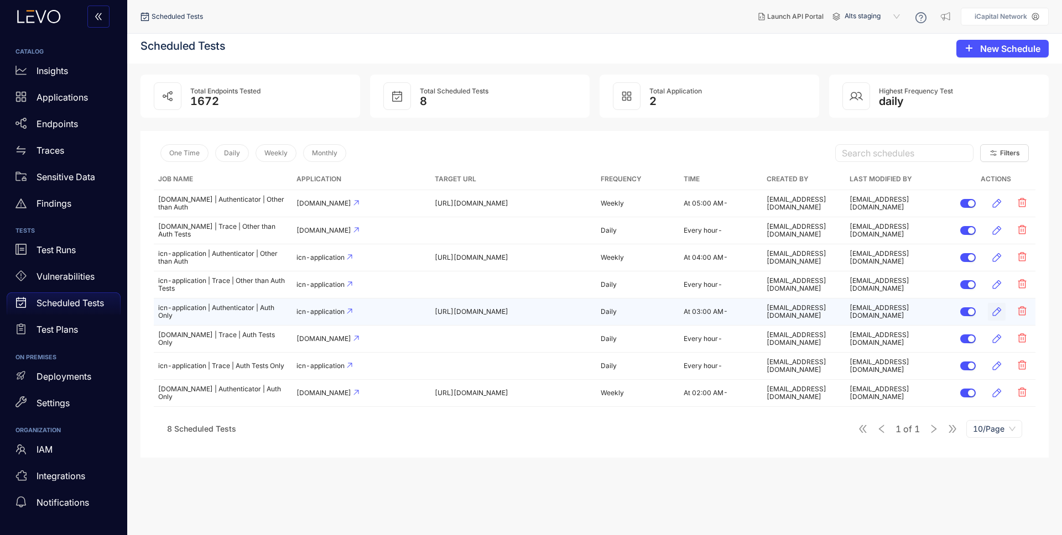
click at [1002, 315] on icon "button" at bounding box center [996, 311] width 11 height 11
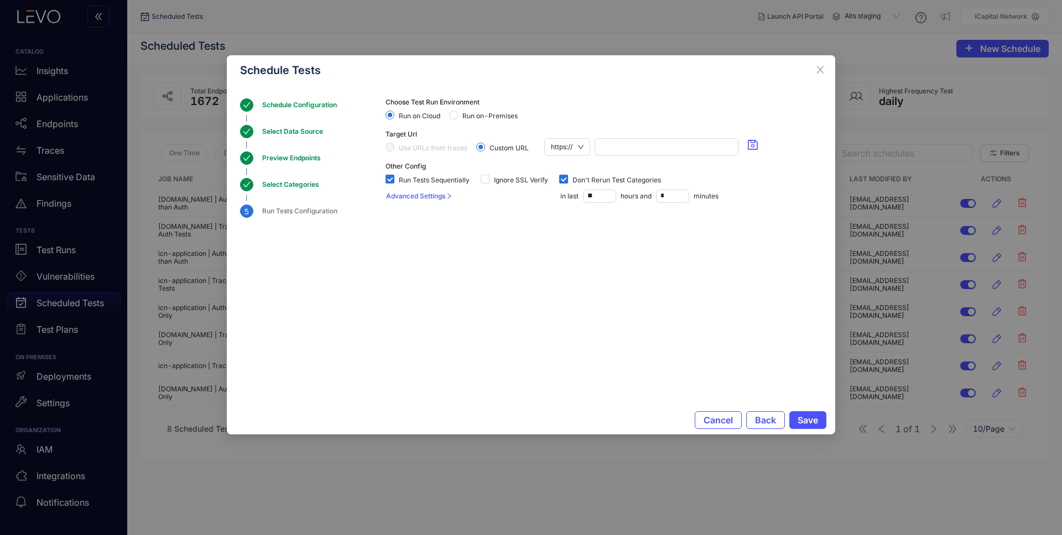
click at [287, 102] on div "Schedule Configuration" at bounding box center [302, 104] width 81 height 13
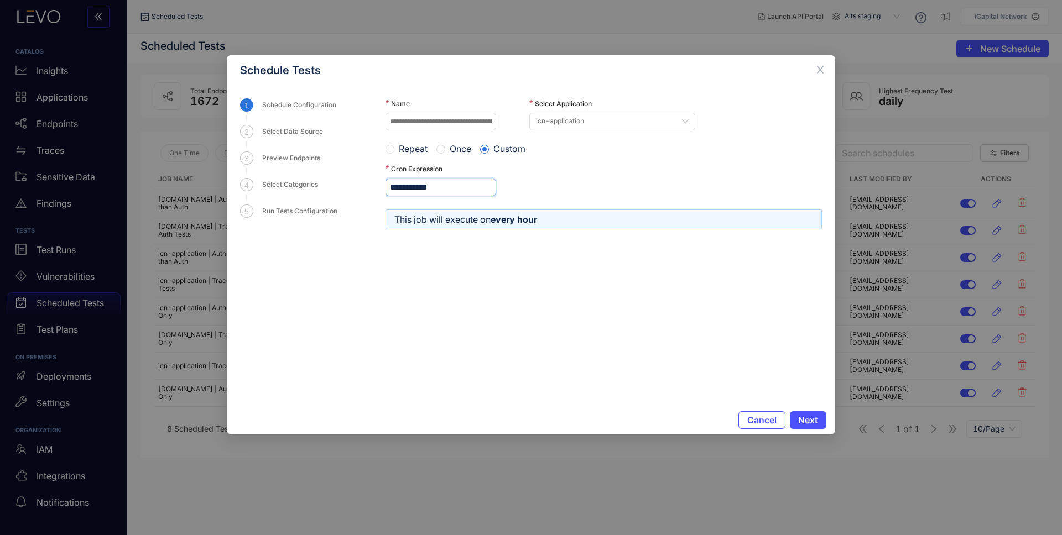
click at [410, 185] on input "**********" at bounding box center [441, 188] width 111 height 18
type input "*********"
click at [498, 314] on form "**********" at bounding box center [604, 245] width 436 height 294
click at [810, 421] on span "Next" at bounding box center [808, 420] width 20 height 10
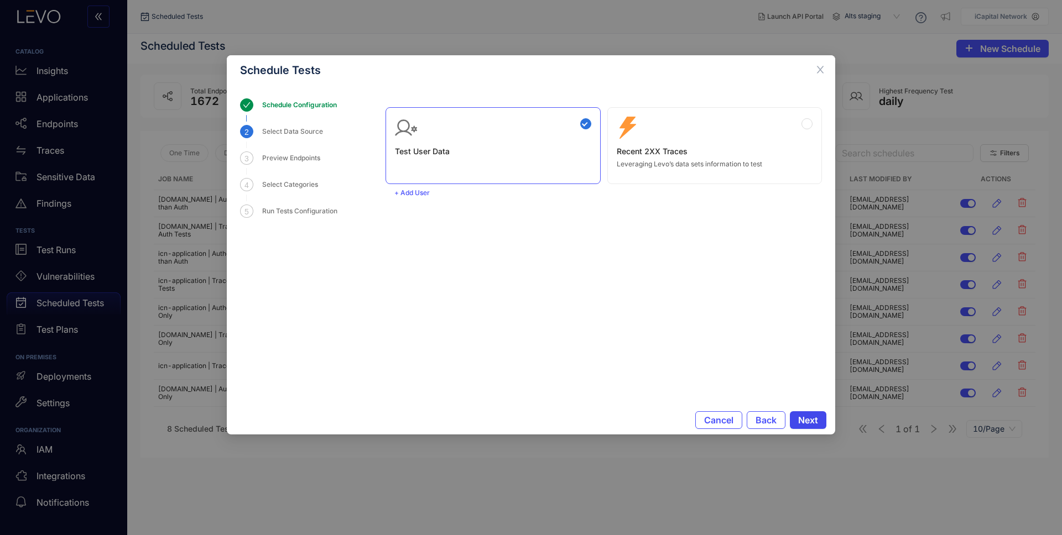
click at [810, 421] on span "Next" at bounding box center [808, 420] width 20 height 10
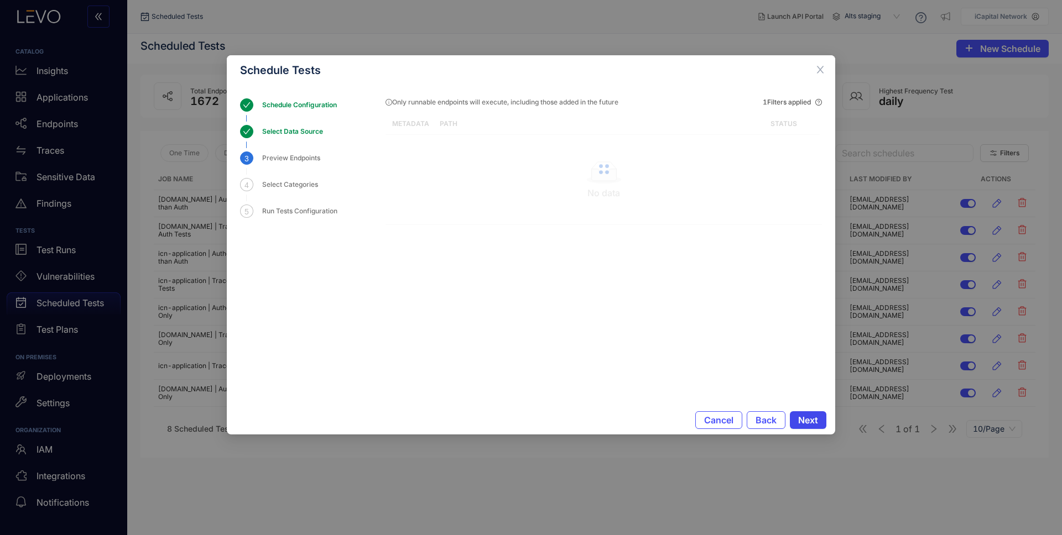
click at [812, 420] on span "Next" at bounding box center [808, 420] width 20 height 10
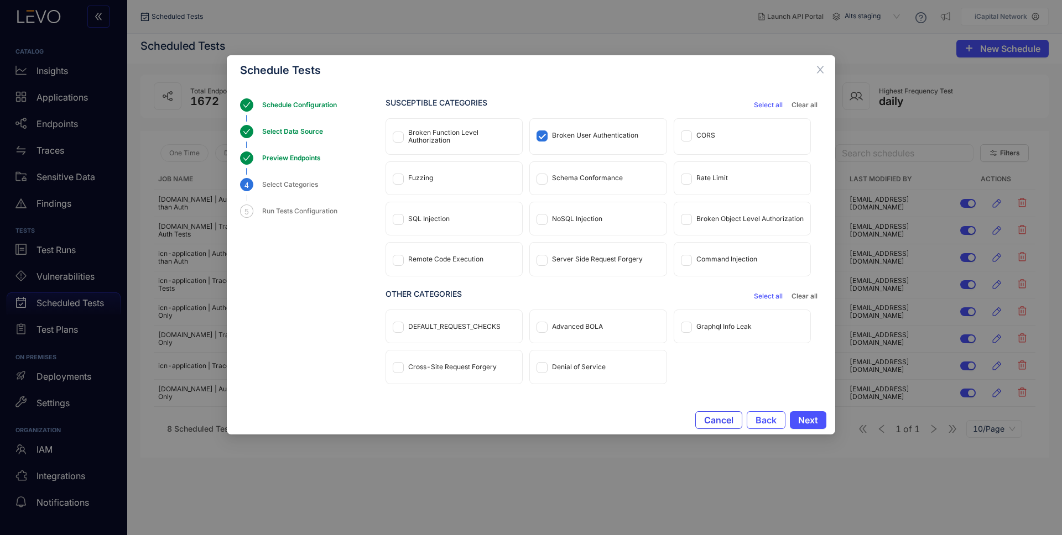
click at [729, 420] on span "Cancel" at bounding box center [718, 420] width 29 height 10
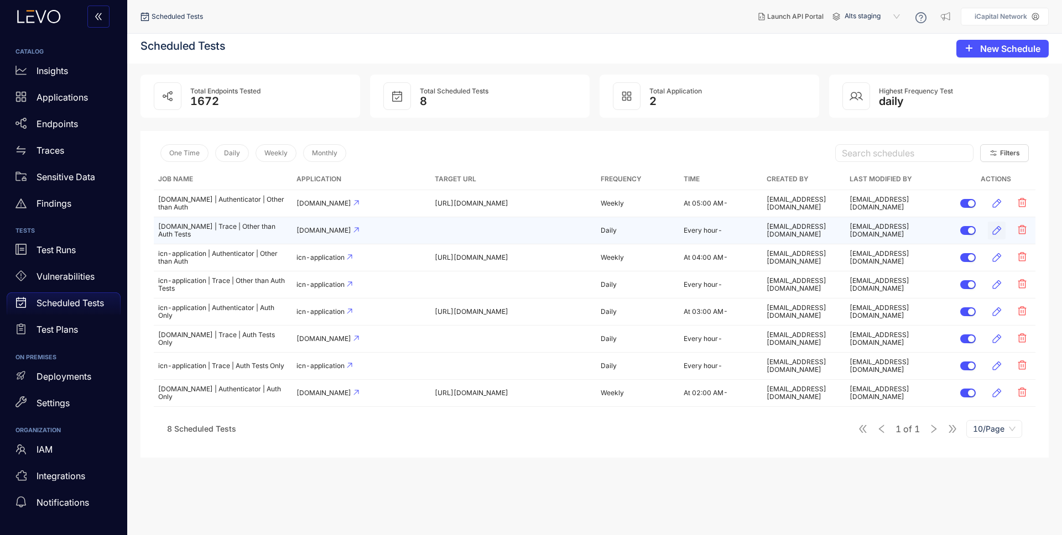
click at [1002, 230] on icon "button" at bounding box center [996, 230] width 11 height 11
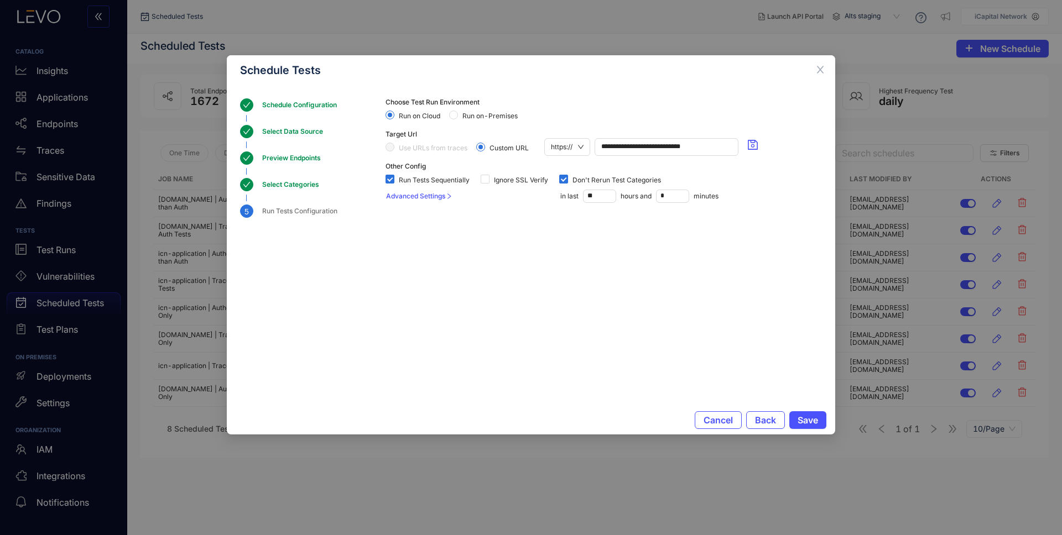
click at [296, 183] on div "Select Categories" at bounding box center [294, 184] width 64 height 13
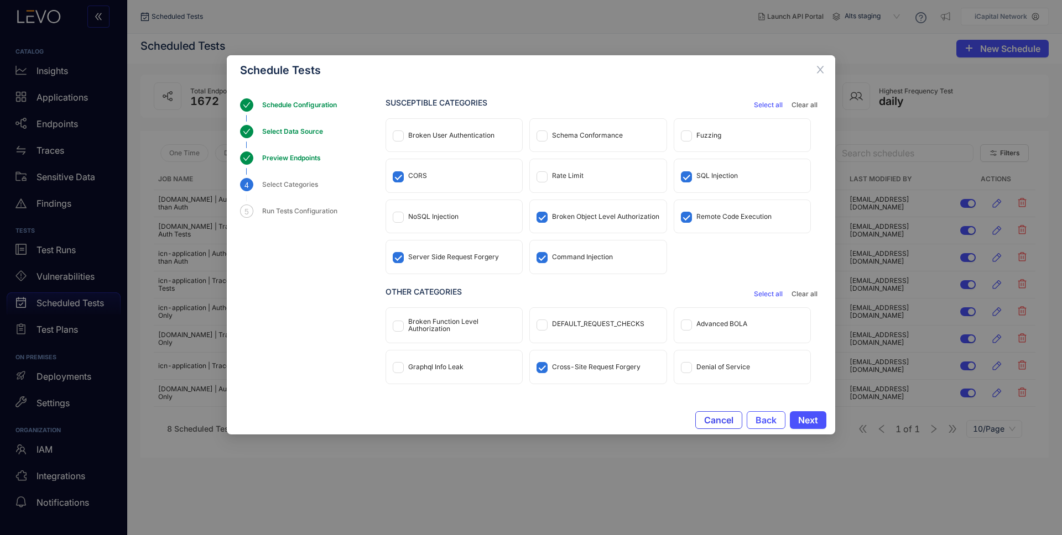
click at [726, 422] on span "Cancel" at bounding box center [718, 420] width 29 height 10
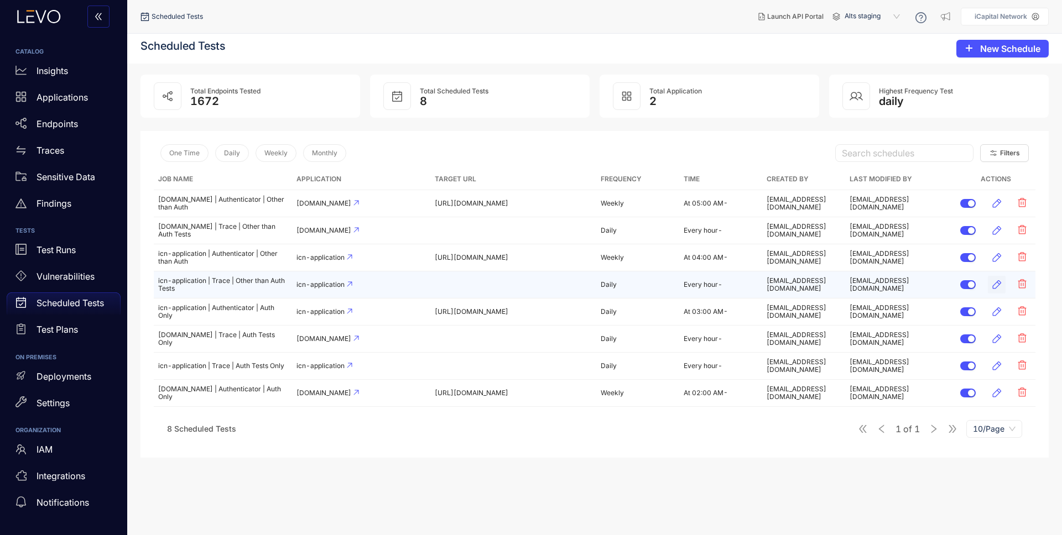
click at [1000, 283] on icon "button" at bounding box center [996, 284] width 11 height 11
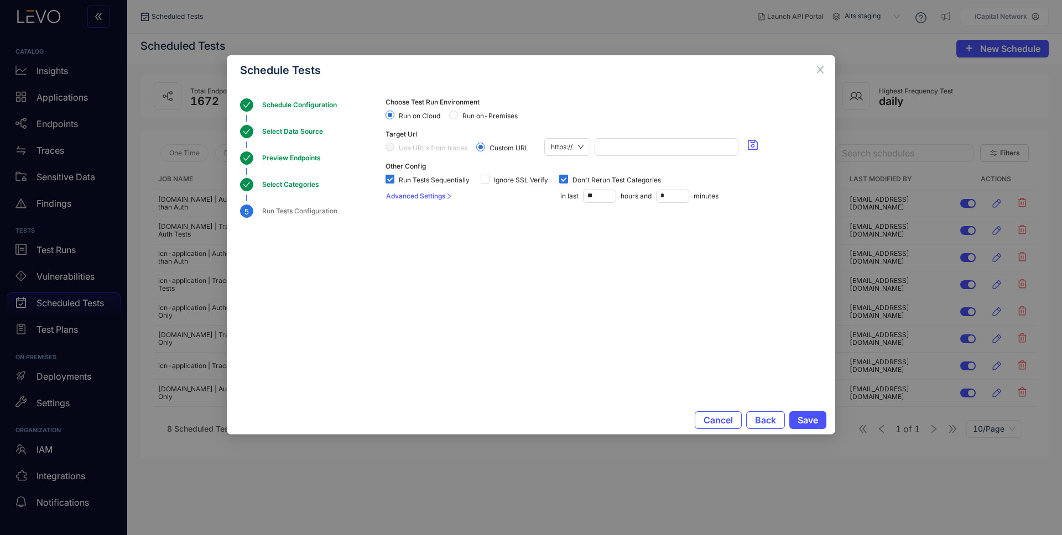
click at [300, 108] on div "Schedule Configuration" at bounding box center [302, 104] width 81 height 13
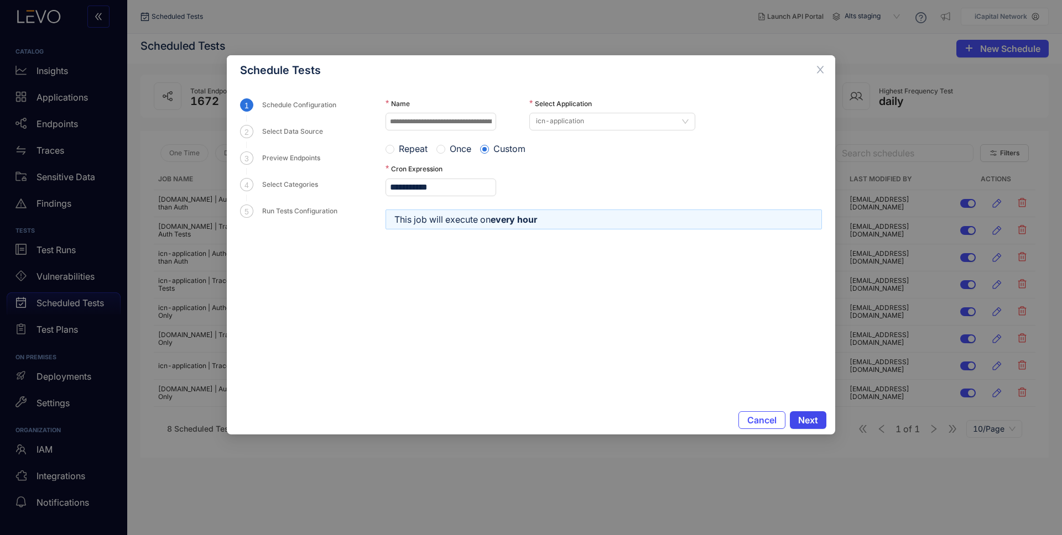
click at [813, 421] on span "Next" at bounding box center [808, 420] width 20 height 10
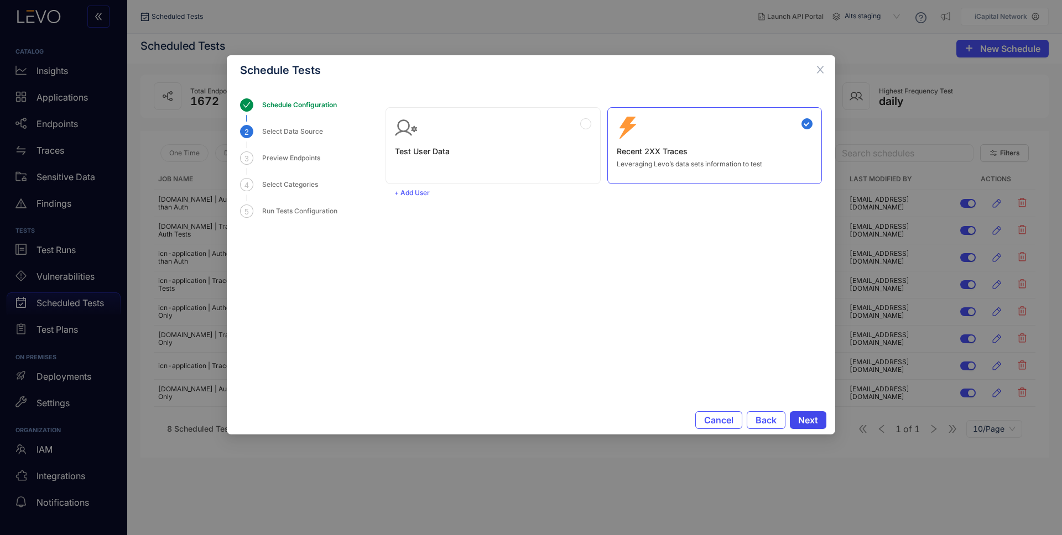
click at [813, 421] on span "Next" at bounding box center [808, 420] width 20 height 10
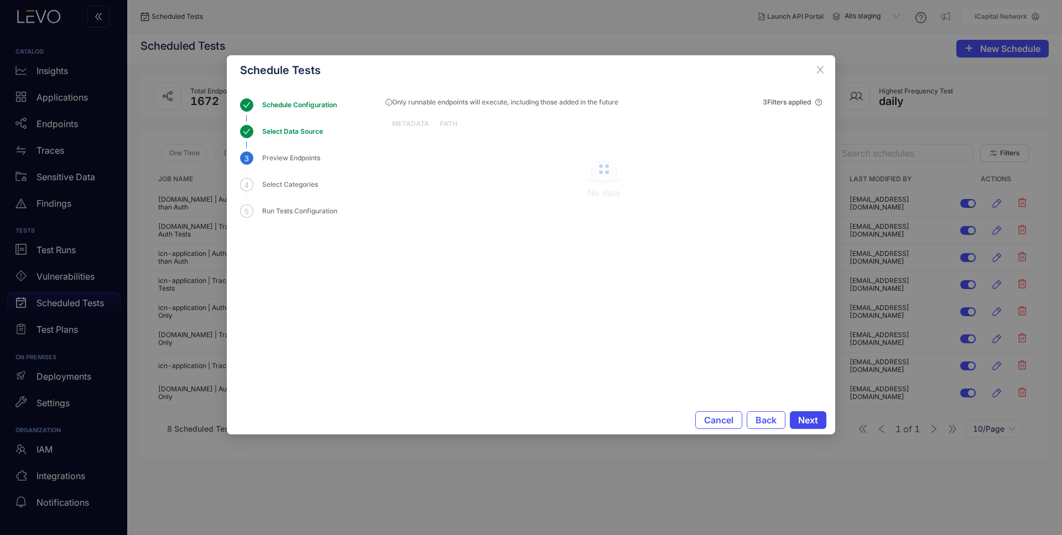
click at [810, 418] on span "Next" at bounding box center [808, 420] width 20 height 10
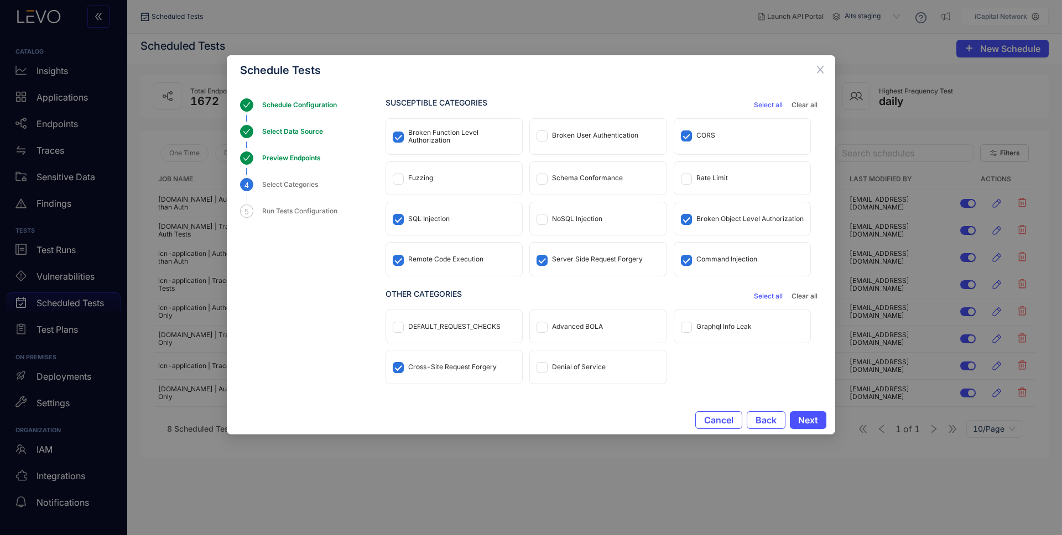
click at [435, 122] on div "Broken Function Level Authorization" at bounding box center [454, 136] width 136 height 35
click at [814, 419] on span "Next" at bounding box center [808, 420] width 20 height 10
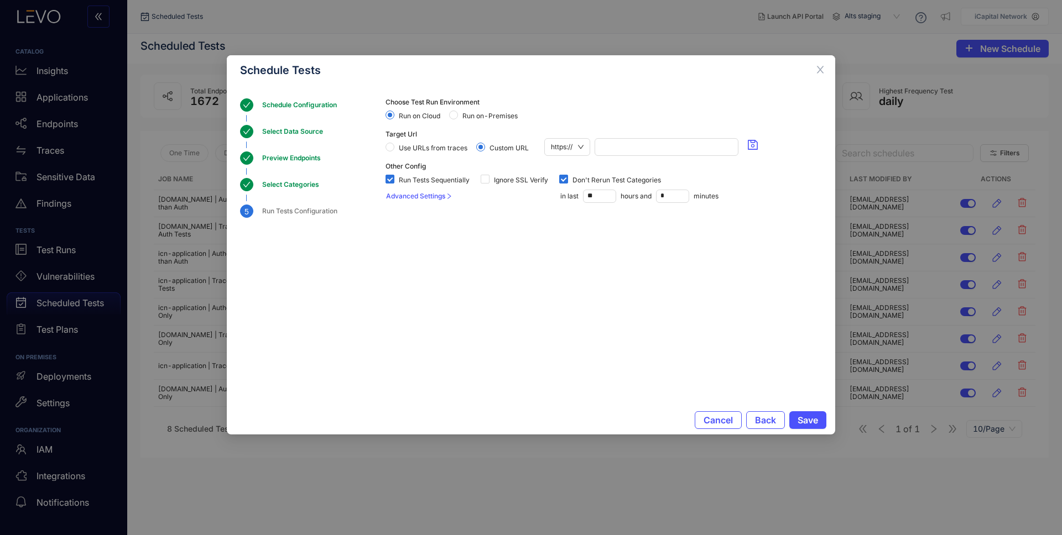
click at [395, 145] on span "Use URLs from traces" at bounding box center [432, 148] width 77 height 8
click at [810, 420] on span "Save" at bounding box center [808, 420] width 20 height 10
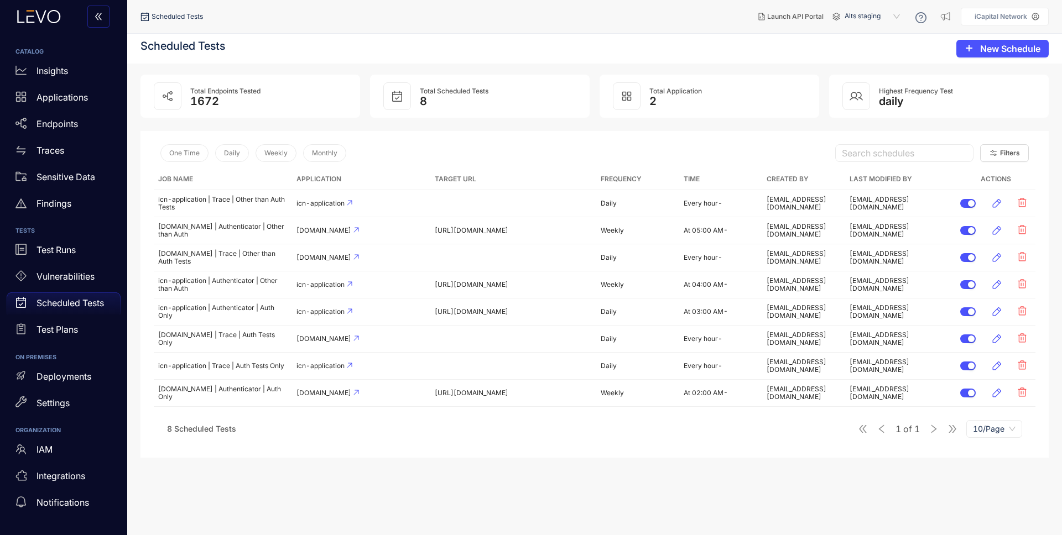
click at [863, 9] on span "Alts staging" at bounding box center [874, 17] width 58 height 18
click at [870, 133] on div "SI QA" at bounding box center [878, 135] width 58 height 12
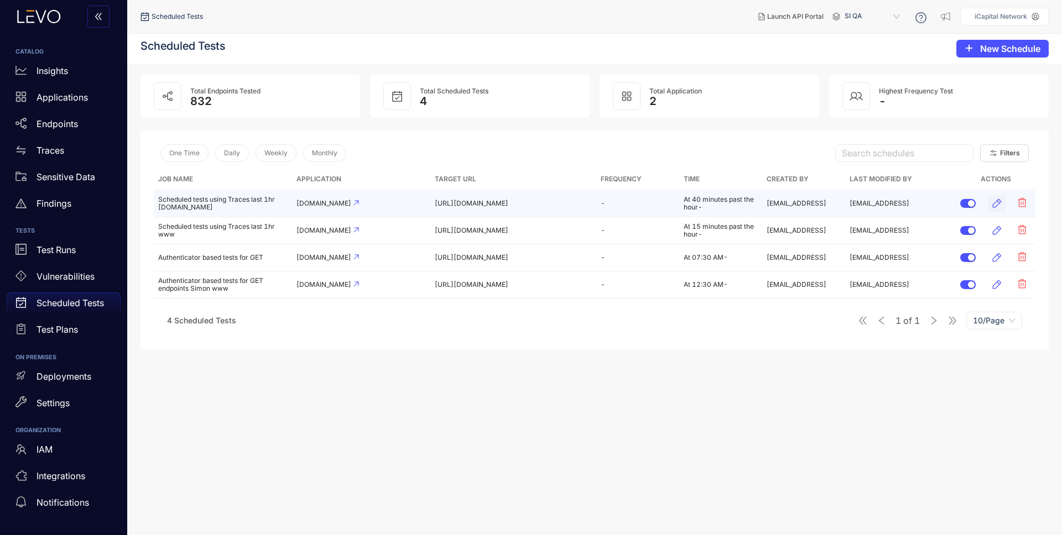
click at [1000, 207] on icon "button" at bounding box center [996, 203] width 11 height 11
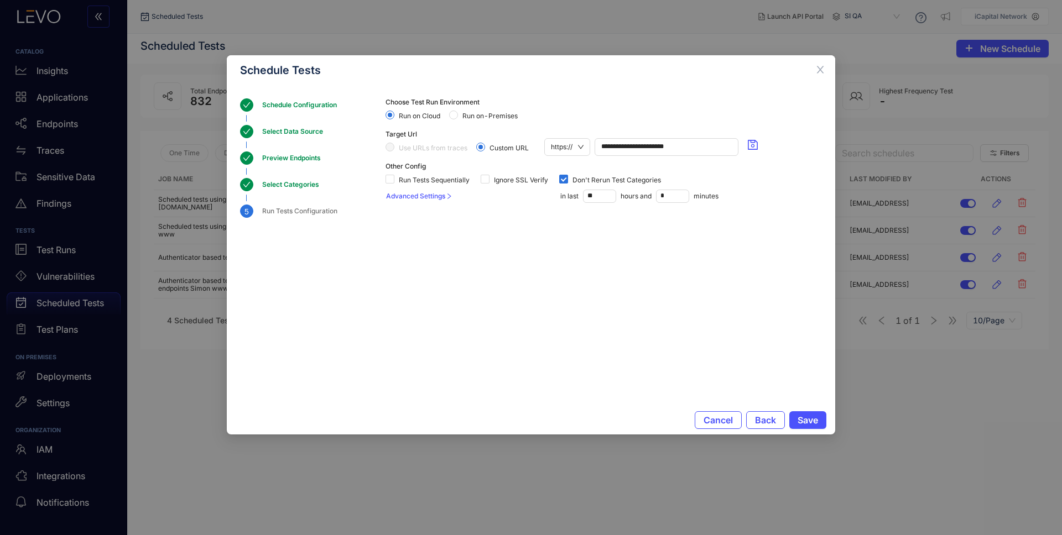
click at [294, 180] on div "Select Categories" at bounding box center [294, 184] width 64 height 13
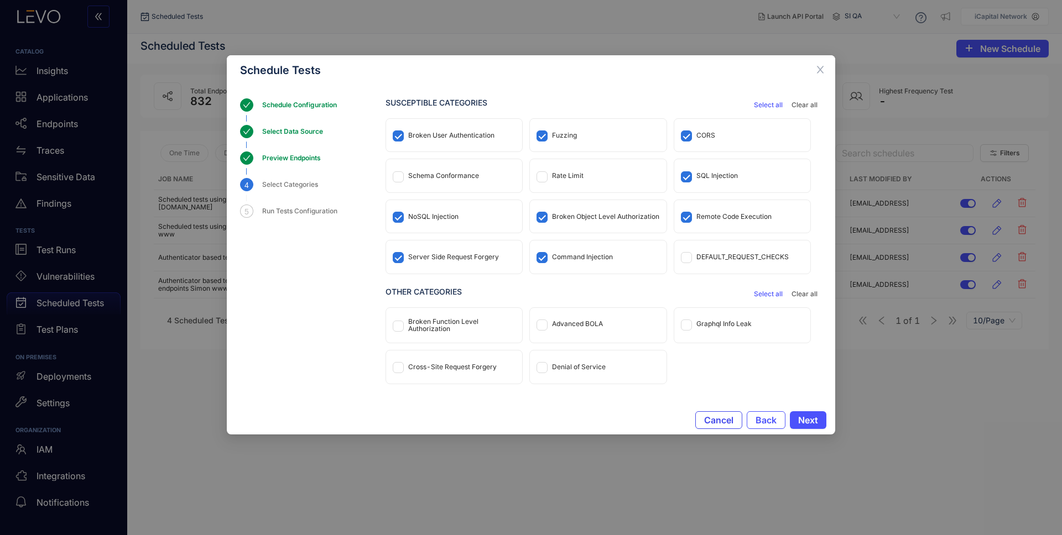
click at [719, 422] on span "Cancel" at bounding box center [718, 420] width 29 height 10
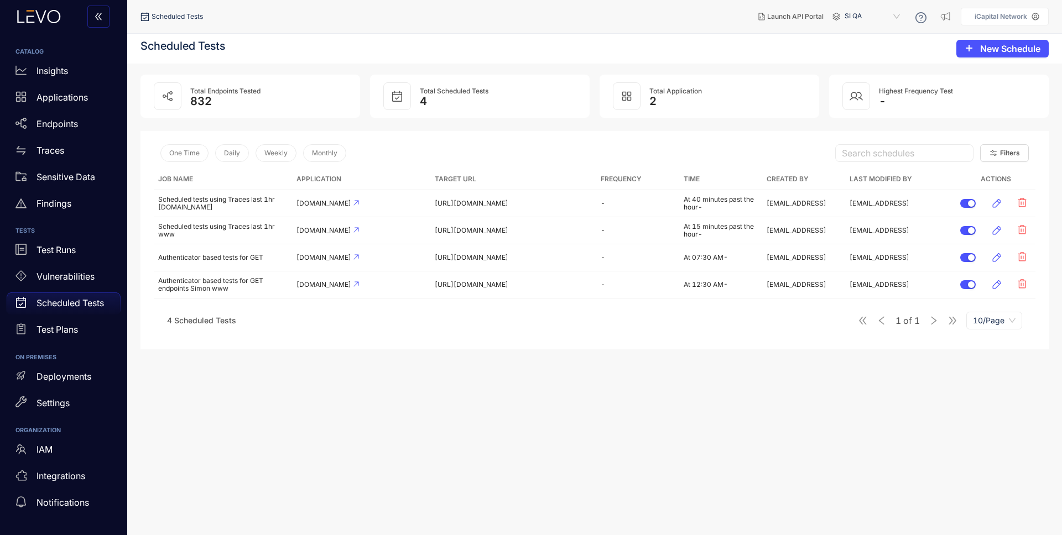
click at [87, 303] on p "Scheduled Tests" at bounding box center [70, 303] width 67 height 10
